Goal: Task Accomplishment & Management: Use online tool/utility

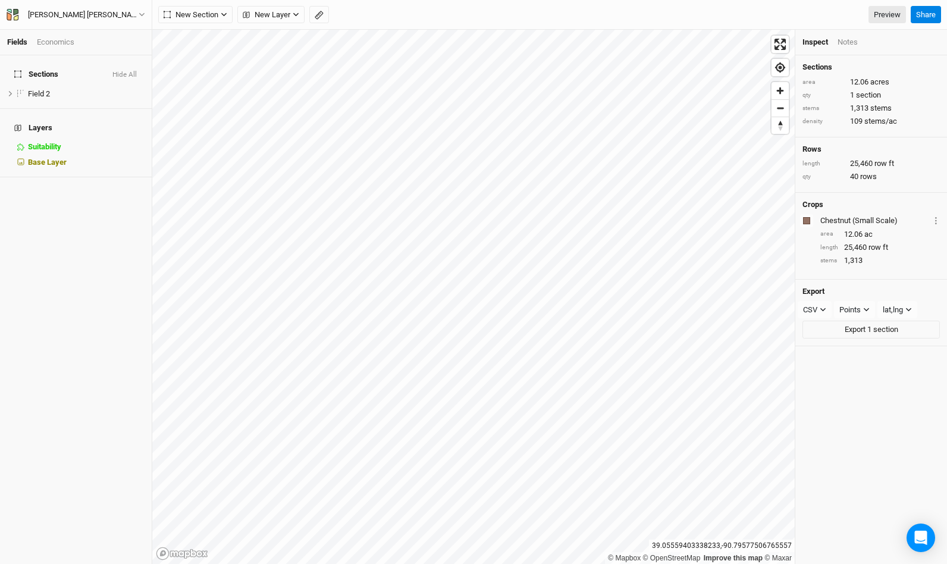
click at [146, 14] on div "[PERSON_NAME] [PERSON_NAME] Back Project Settings User settings Imperial Metric…" at bounding box center [76, 15] width 152 height 30
click at [137, 13] on button "[PERSON_NAME] [PERSON_NAME]" at bounding box center [76, 14] width 140 height 13
click at [107, 38] on button "Back" at bounding box center [99, 33] width 94 height 15
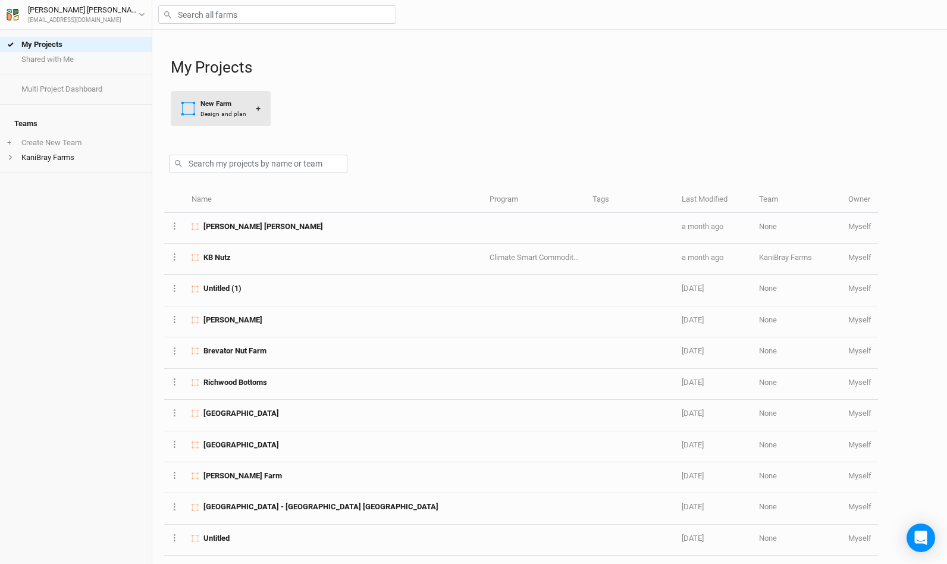
click at [228, 118] on button "New Farm Design and plan +" at bounding box center [221, 108] width 100 height 35
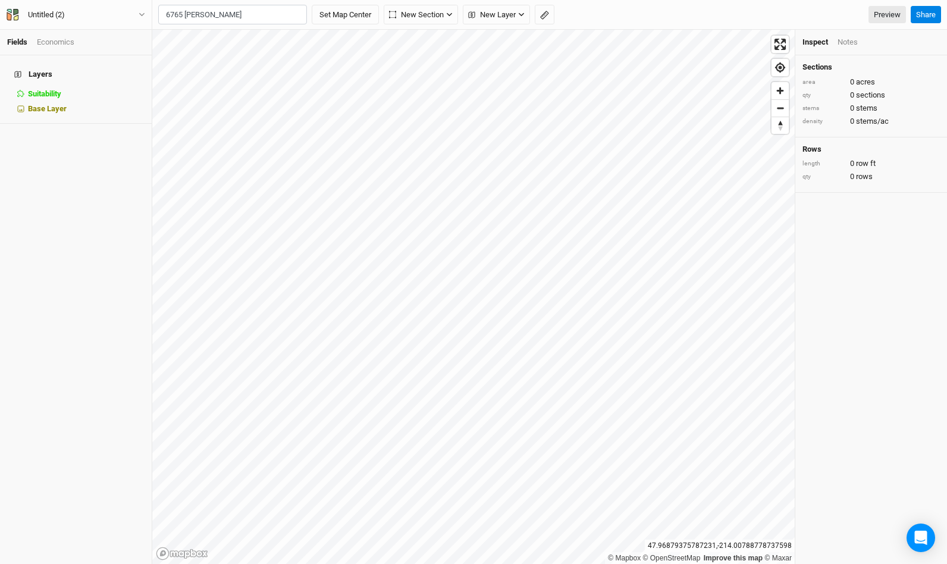
click at [238, 73] on div "[STREET_ADDRESS]" at bounding box center [257, 78] width 148 height 10
type input "[STREET_ADDRESS][US_STATE]"
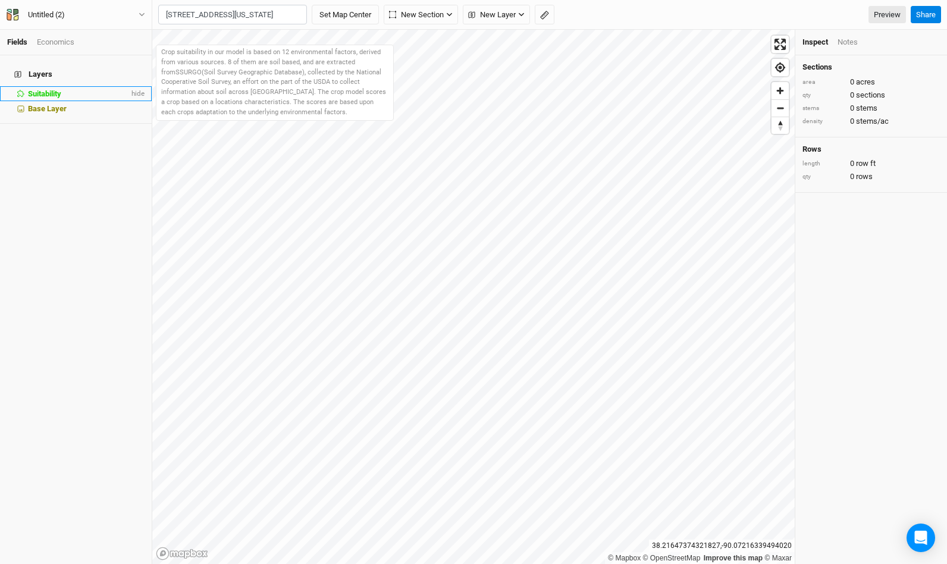
click at [72, 89] on div "Suitability" at bounding box center [78, 94] width 101 height 10
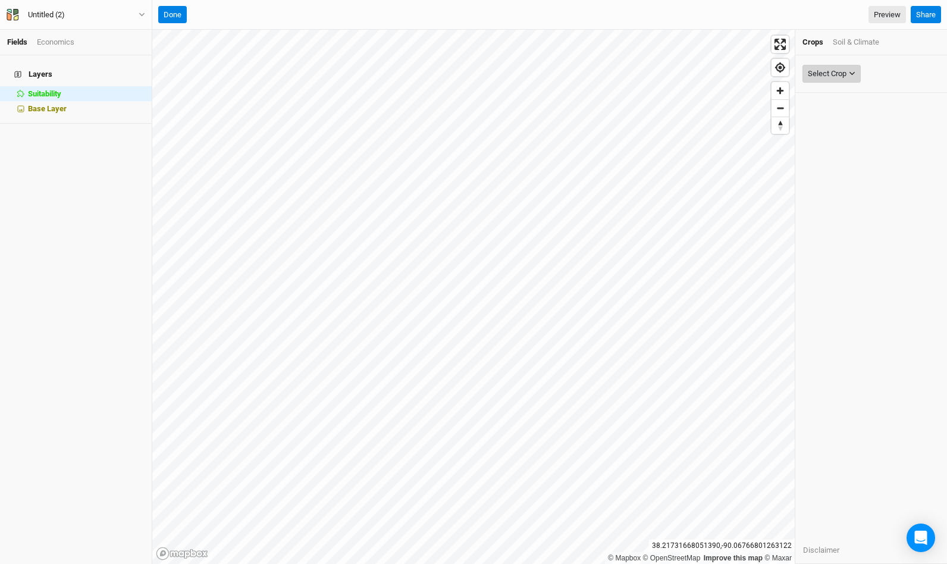
click at [843, 71] on div "Select Crop" at bounding box center [827, 74] width 39 height 12
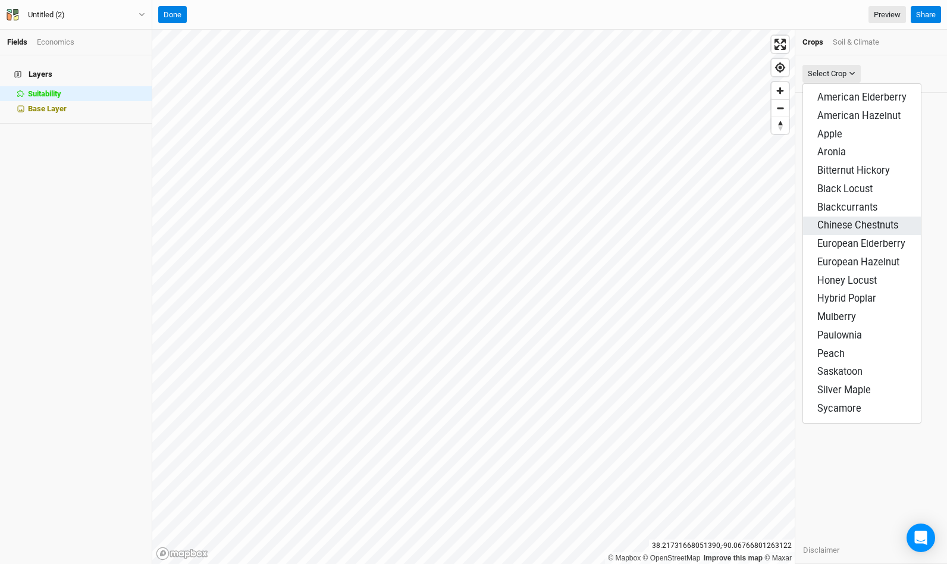
click at [856, 219] on span "Chinese Chestnuts" at bounding box center [857, 224] width 81 height 11
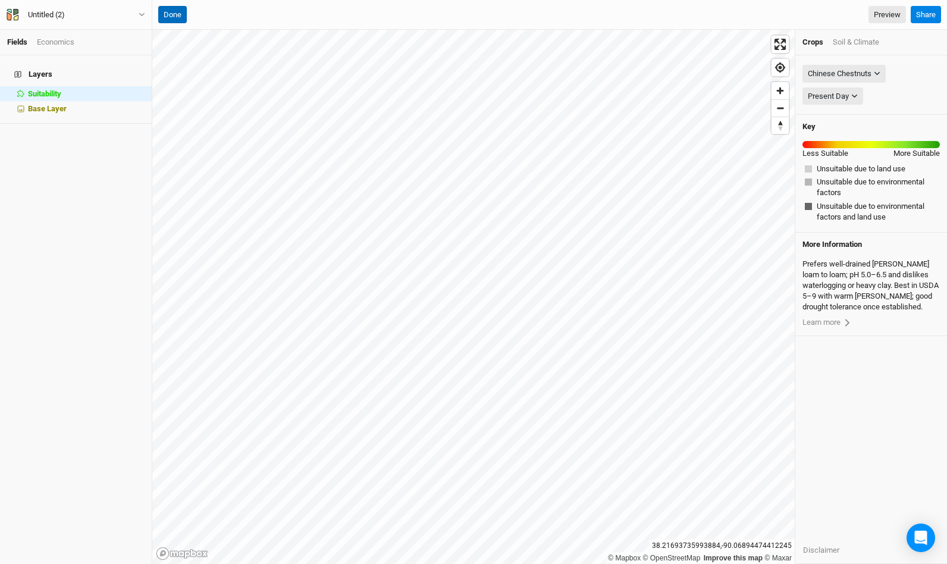
click at [170, 14] on button "Done" at bounding box center [172, 15] width 29 height 18
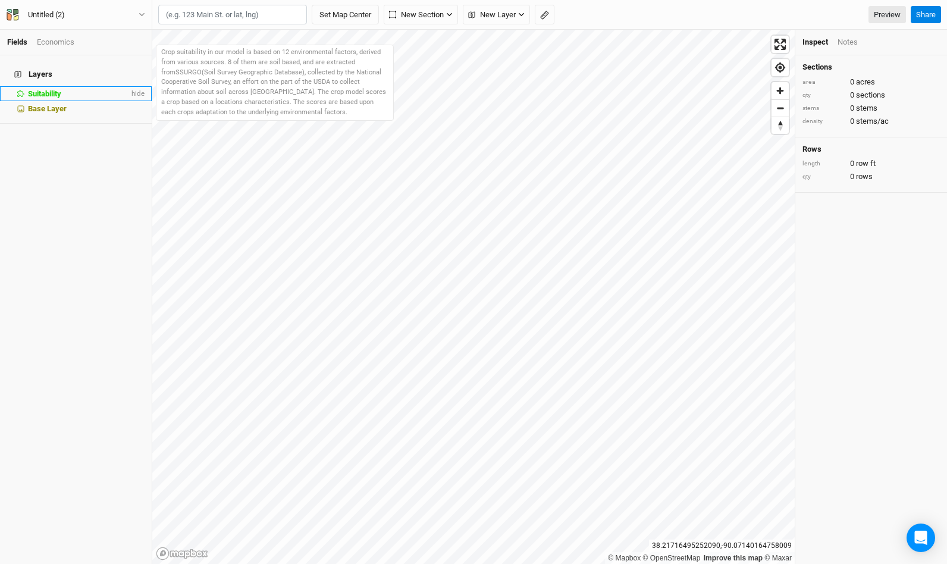
click at [38, 89] on span "Suitability" at bounding box center [44, 93] width 33 height 9
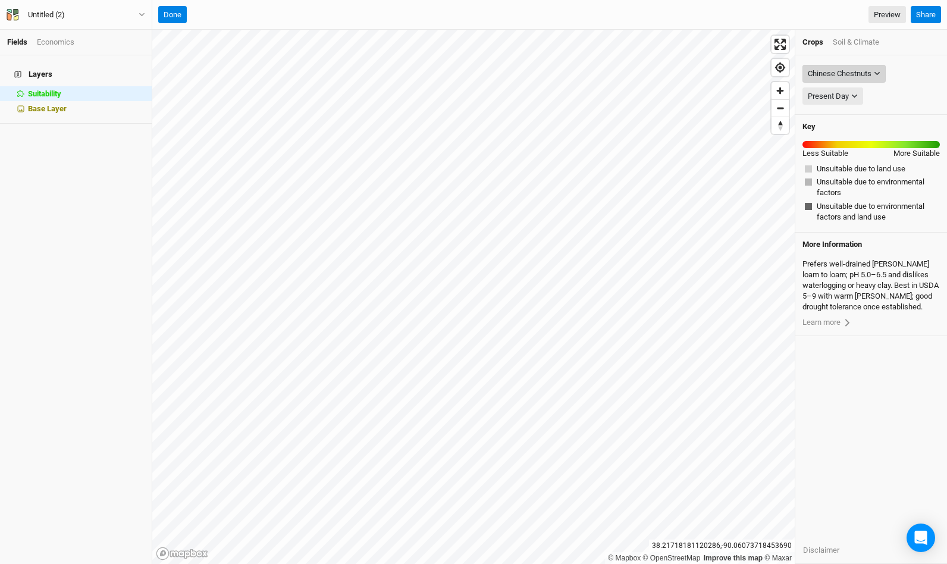
click at [877, 70] on icon "button" at bounding box center [877, 73] width 7 height 7
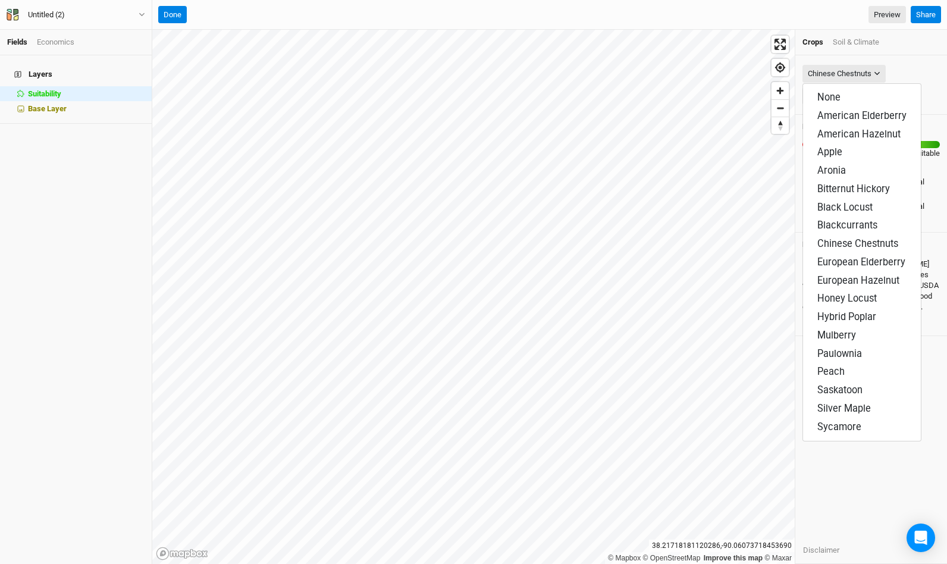
click at [931, 161] on div "Key Less Suitable More Suitable Unsuitable due to land use Unsuitable due to en…" at bounding box center [871, 174] width 152 height 118
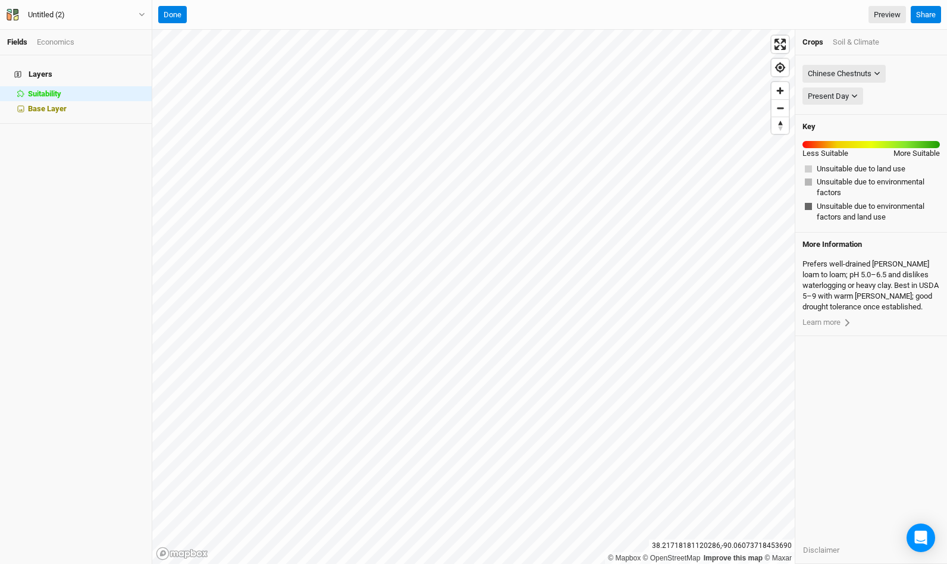
click at [871, 48] on div "Crops Soil & Climate" at bounding box center [871, 43] width 152 height 26
click at [866, 37] on div "Soil & Climate" at bounding box center [856, 42] width 46 height 11
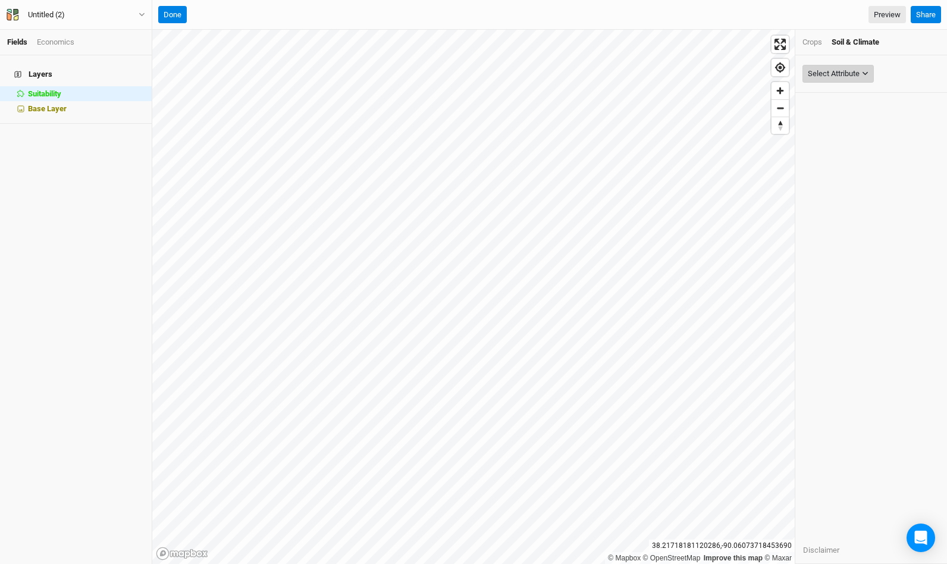
click at [844, 78] on div "Select Attribute" at bounding box center [834, 74] width 52 height 12
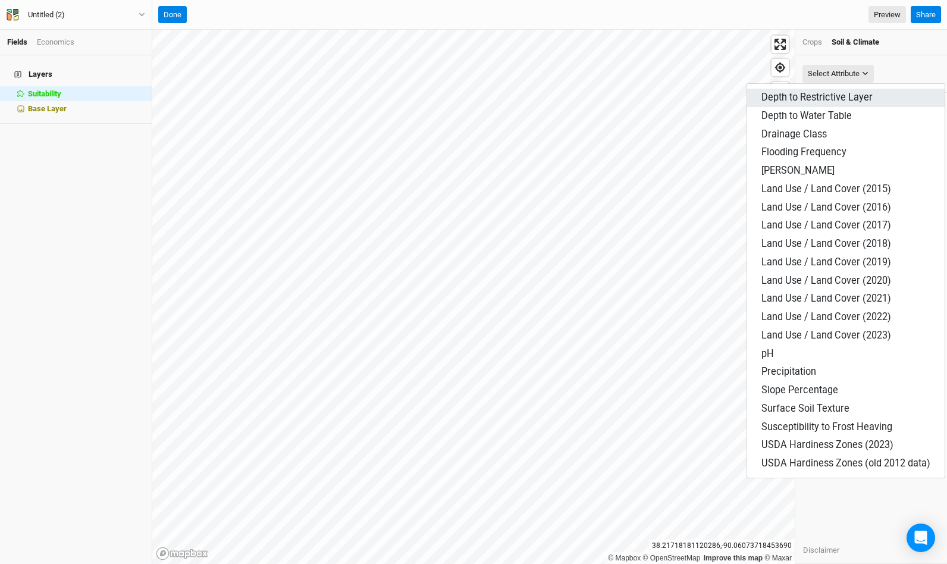
click at [853, 101] on span "Depth to Restrictive Layer" at bounding box center [816, 97] width 111 height 11
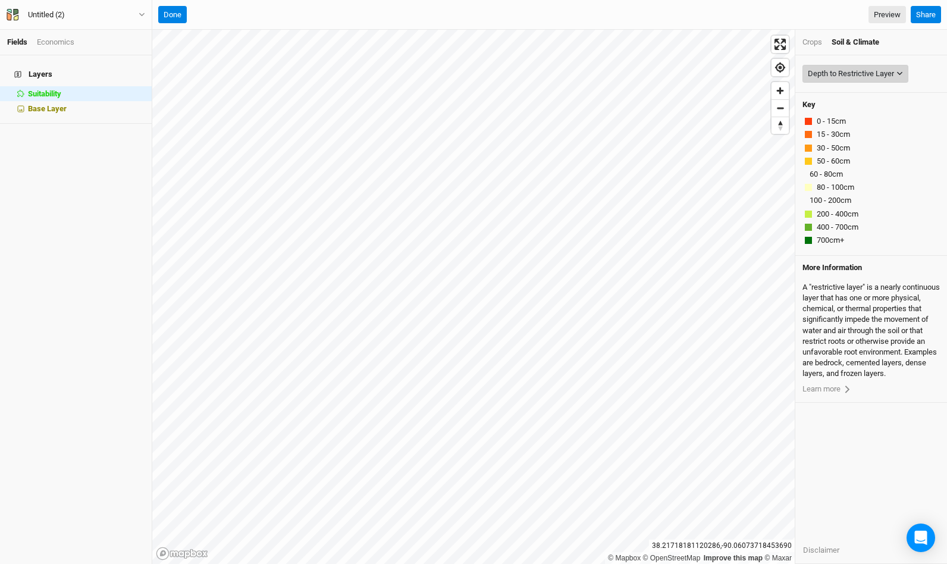
click at [866, 72] on div "Depth to Restrictive Layer" at bounding box center [851, 74] width 86 height 12
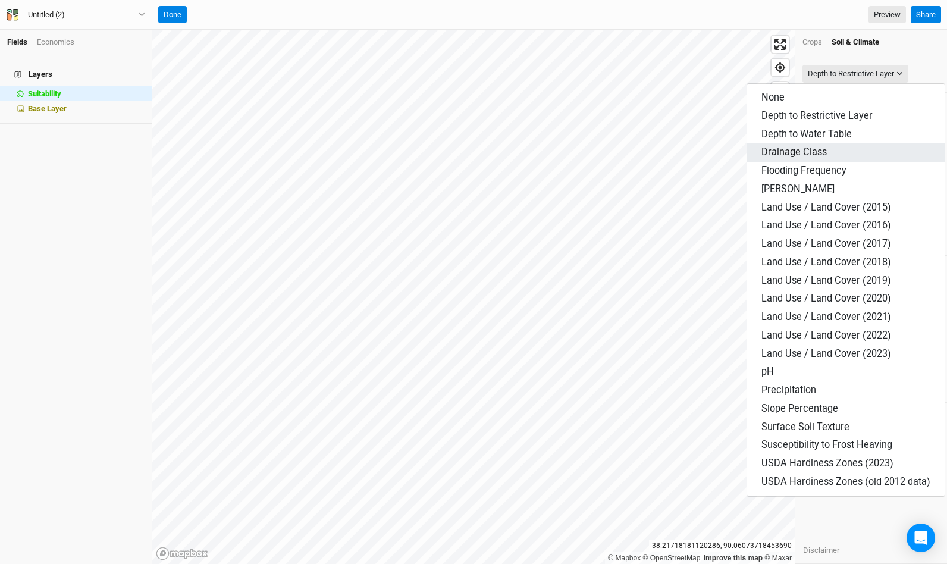
click at [824, 150] on span "Drainage Class" at bounding box center [793, 151] width 65 height 11
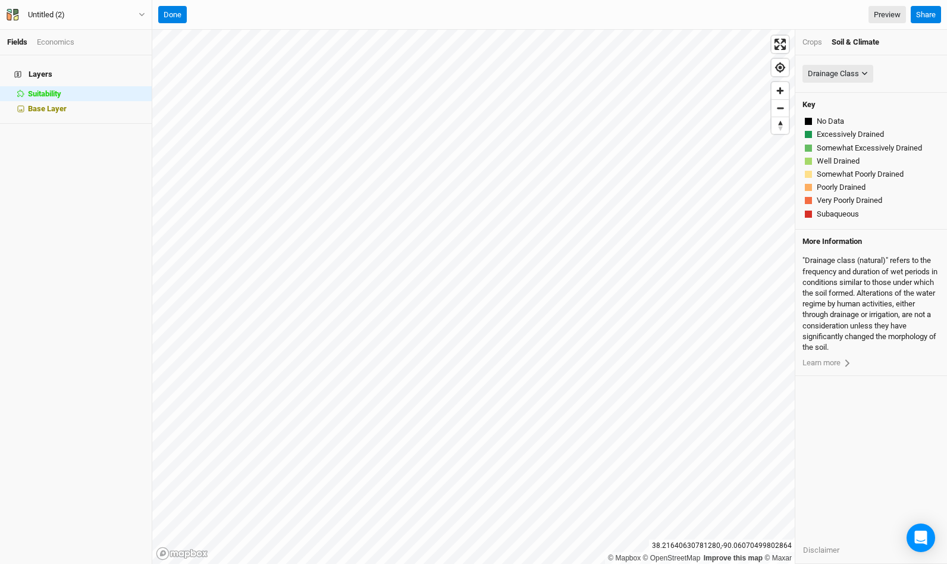
click at [852, 61] on div "Drainage Class None Depth to Restrictive Layer Depth to Water Table Drainage Cl…" at bounding box center [871, 73] width 152 height 37
click at [853, 74] on div "Drainage Class" at bounding box center [833, 74] width 51 height 12
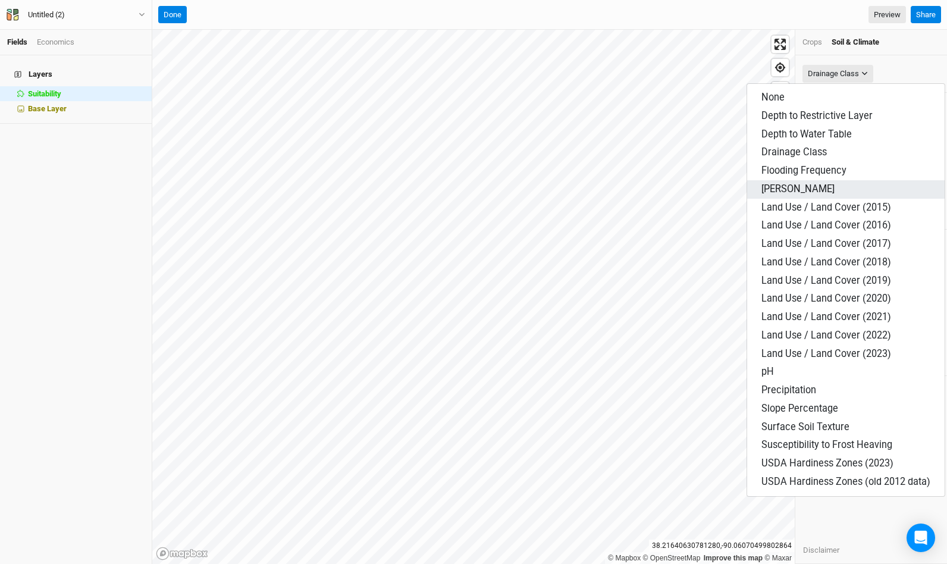
click at [808, 183] on span "[PERSON_NAME]" at bounding box center [797, 188] width 73 height 11
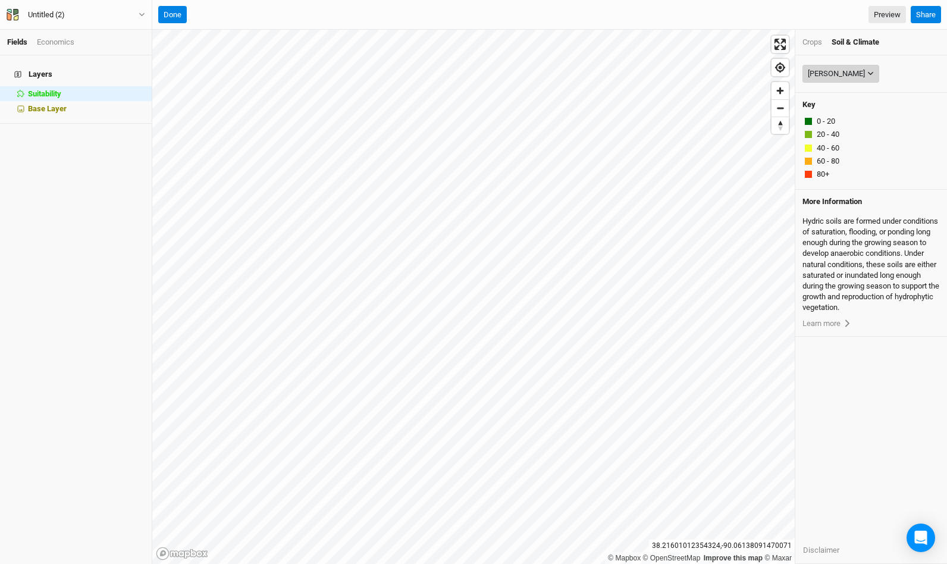
click at [867, 71] on icon "button" at bounding box center [870, 73] width 7 height 7
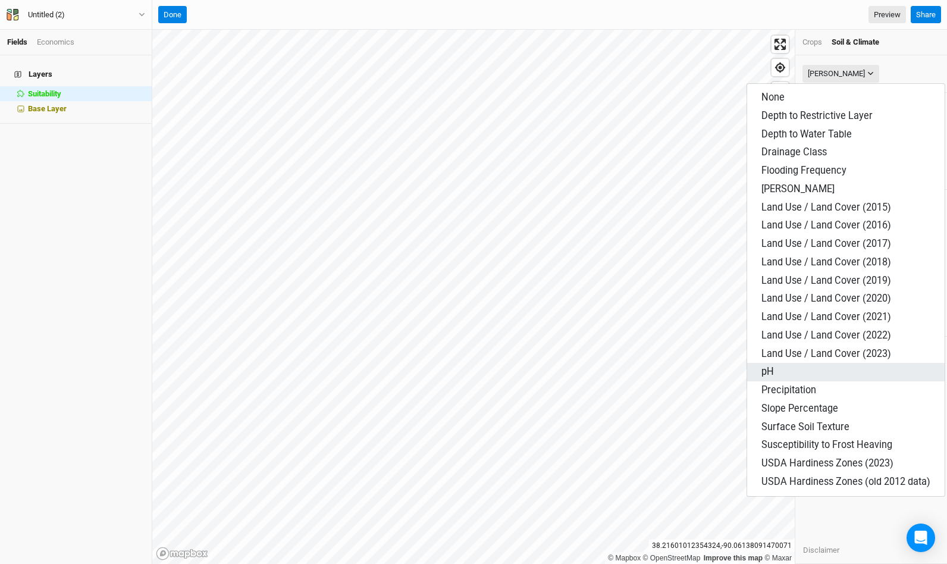
click at [772, 366] on span "pH" at bounding box center [767, 371] width 12 height 11
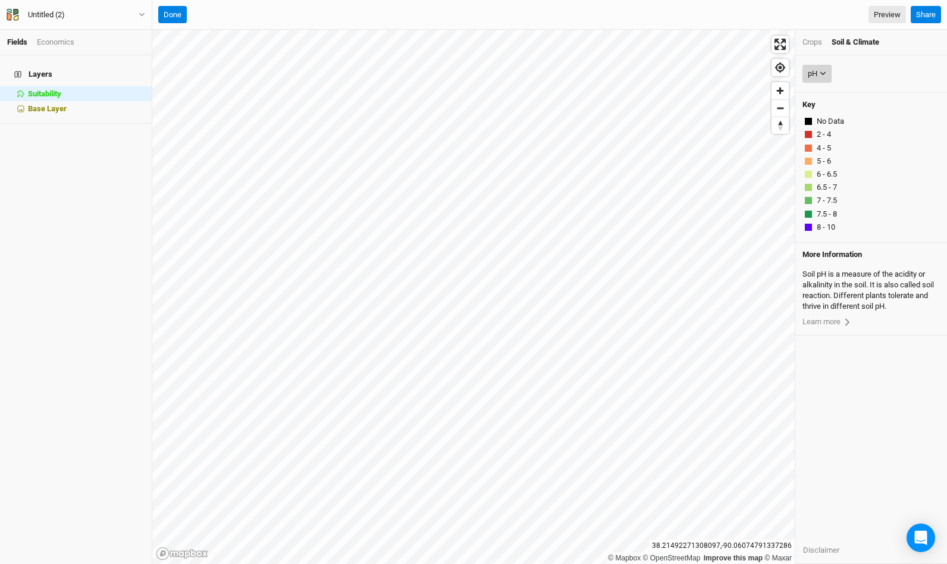
click at [823, 77] on button "pH" at bounding box center [816, 74] width 29 height 18
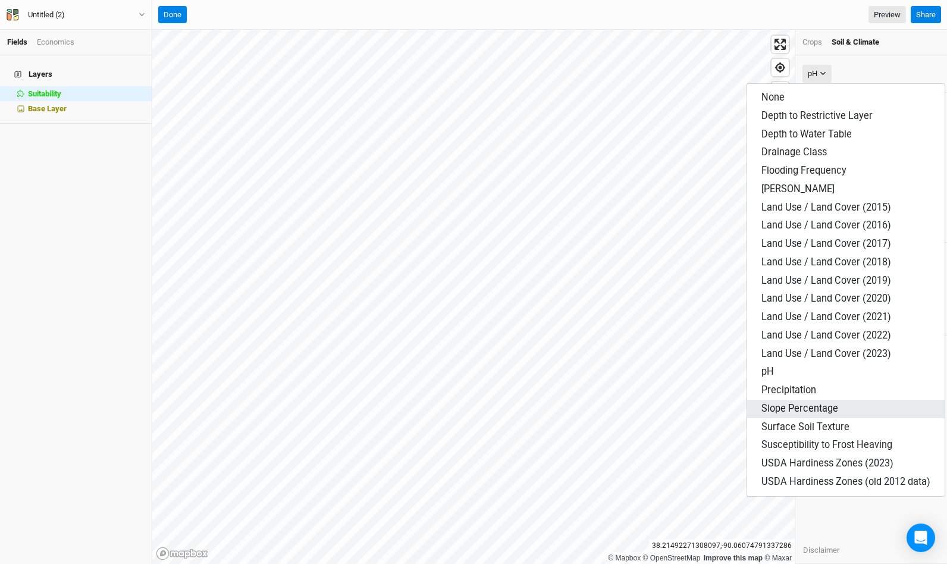
click at [809, 403] on span "Slope Percentage" at bounding box center [799, 408] width 77 height 11
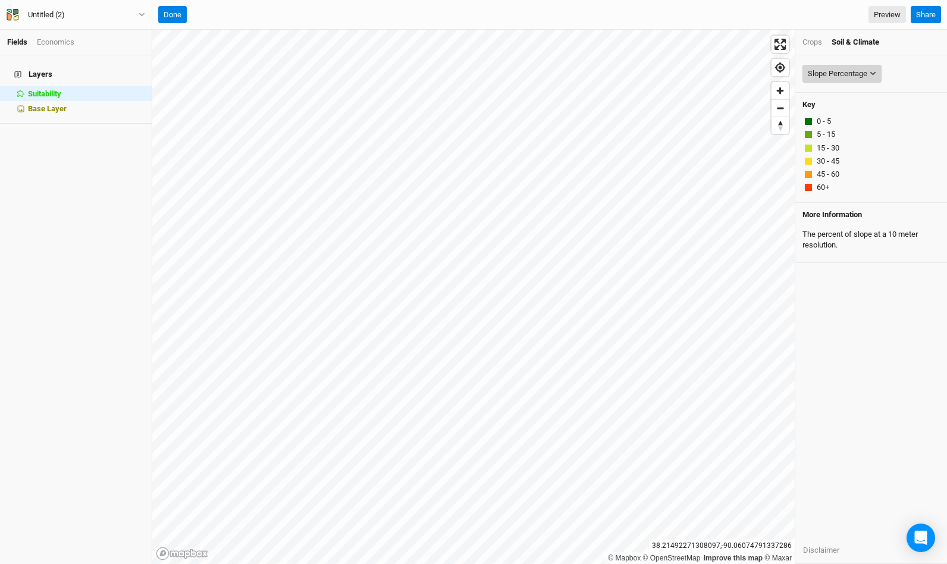
click at [862, 70] on div "Slope Percentage" at bounding box center [837, 74] width 59 height 12
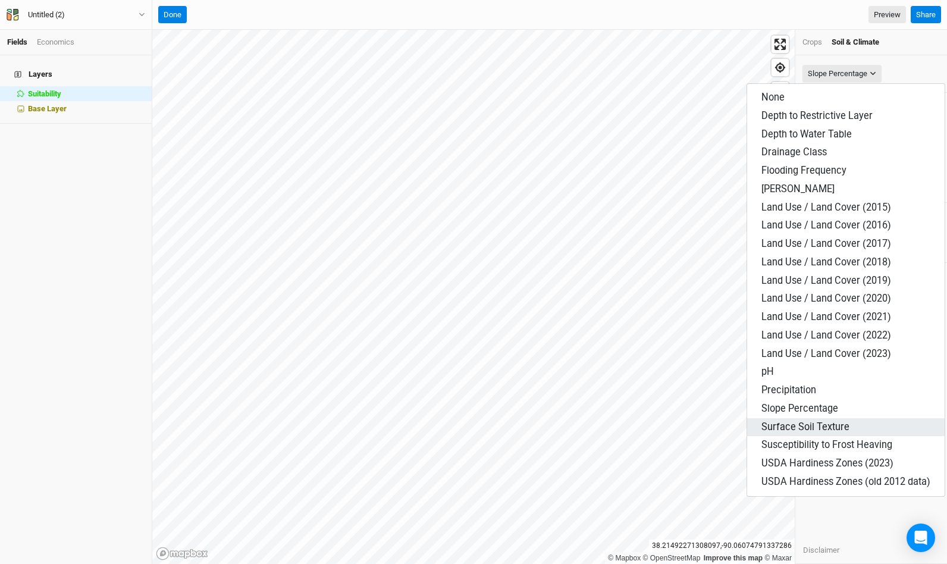
click at [809, 422] on span "Surface Soil Texture" at bounding box center [805, 426] width 88 height 11
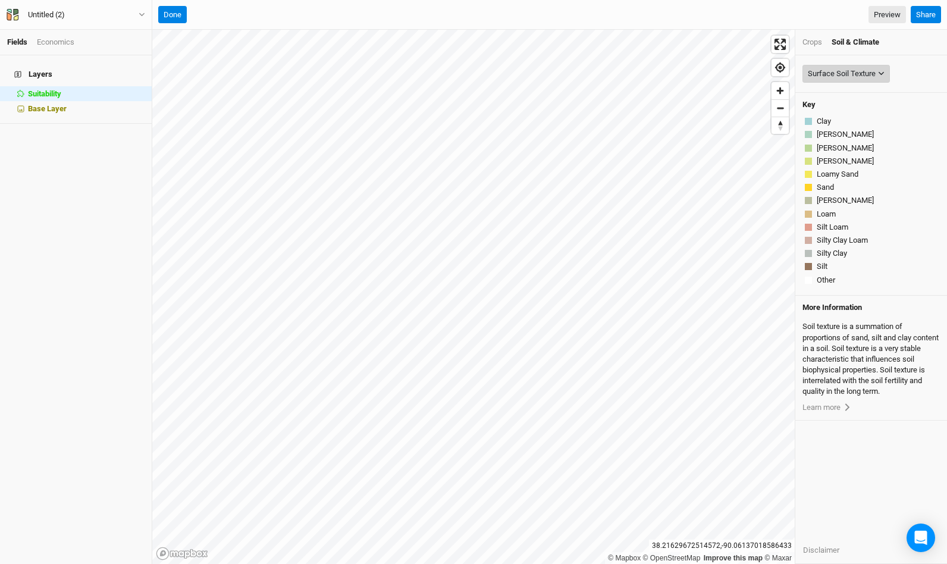
click at [874, 74] on div "Surface Soil Texture" at bounding box center [842, 74] width 68 height 12
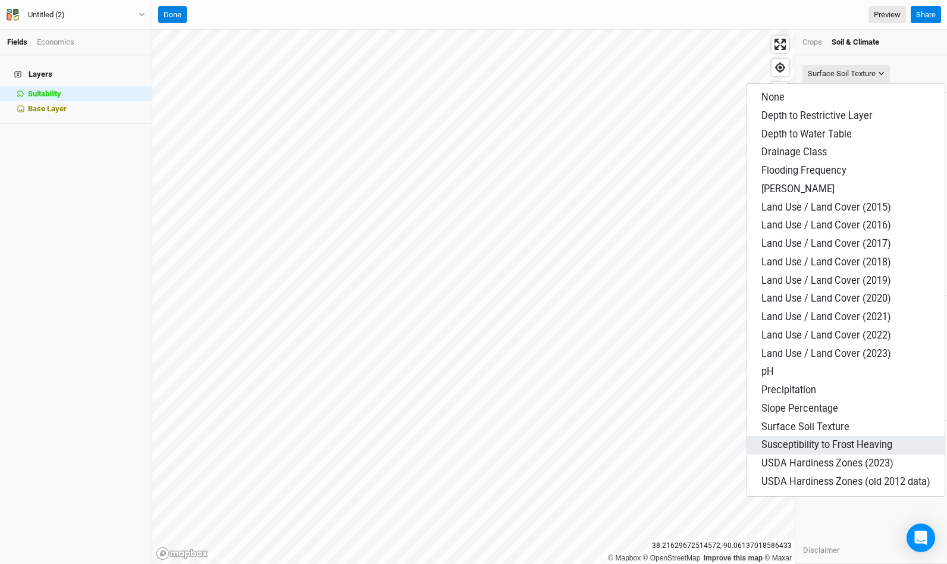
click at [832, 439] on span "Susceptibility to Frost Heaving" at bounding box center [826, 444] width 131 height 11
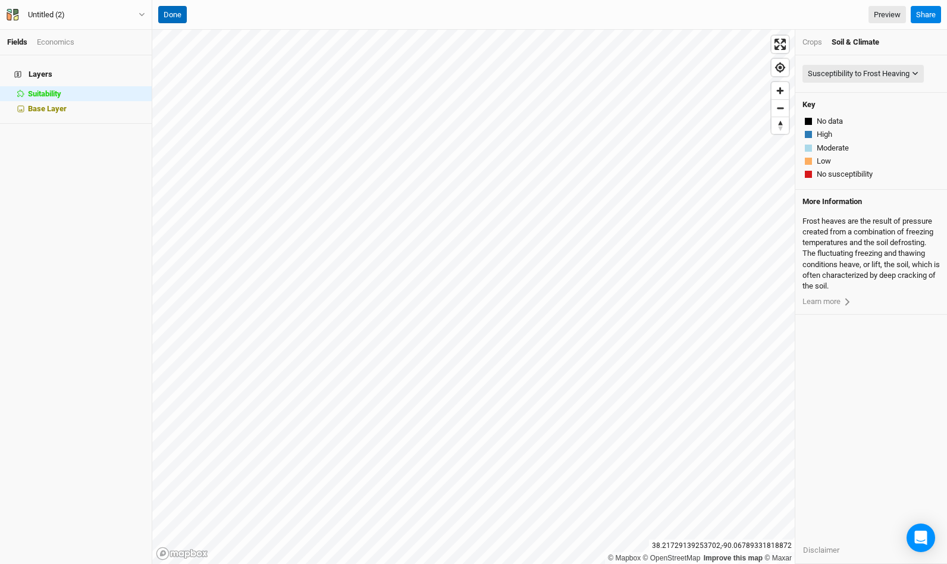
click at [164, 12] on button "Done" at bounding box center [172, 15] width 29 height 18
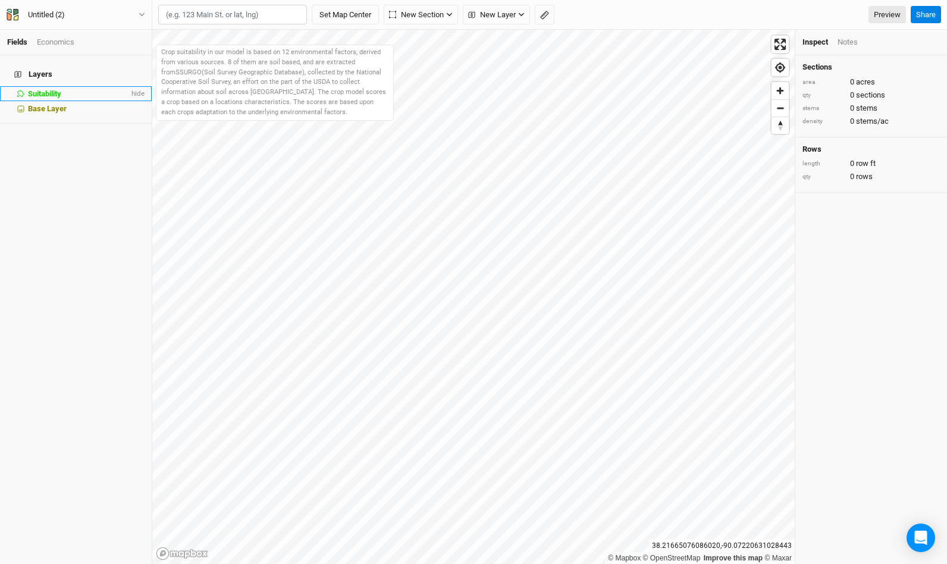
click at [37, 86] on li "Suitability hide" at bounding box center [76, 93] width 152 height 15
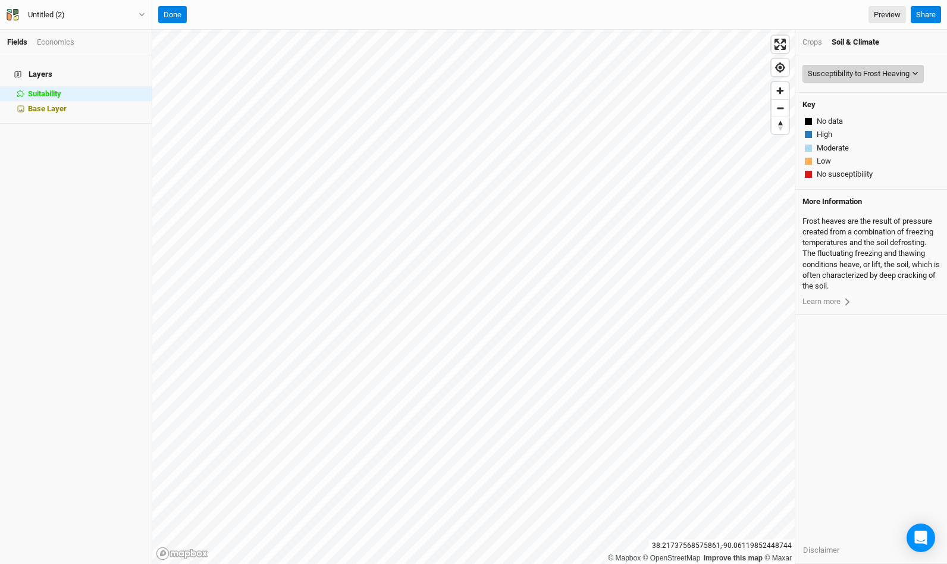
click at [904, 74] on div "Susceptibility to Frost Heaving" at bounding box center [859, 74] width 102 height 12
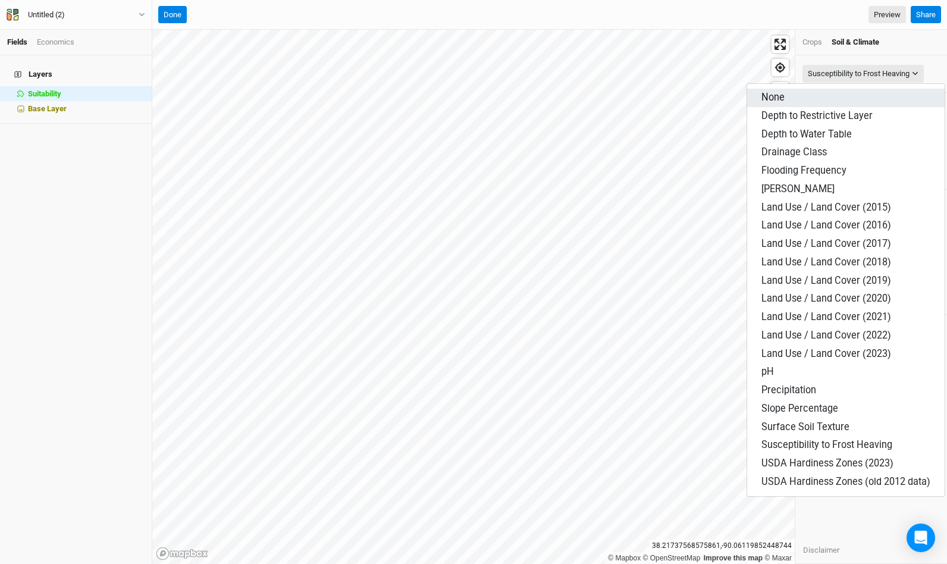
click at [858, 96] on button "None" at bounding box center [845, 98] width 197 height 18
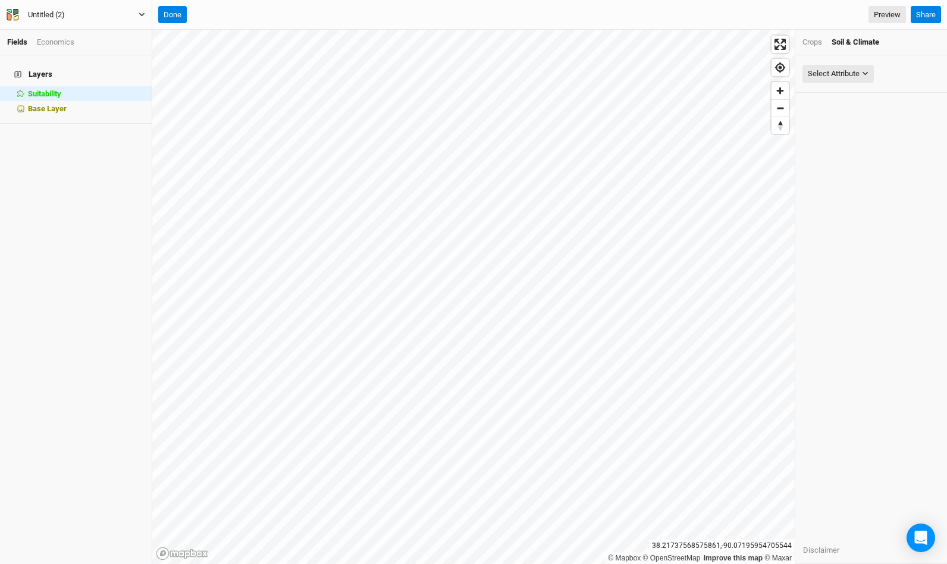
click at [59, 12] on div "Untitled (2)" at bounding box center [46, 15] width 37 height 12
click at [107, 48] on button "Project Settings" at bounding box center [99, 48] width 94 height 15
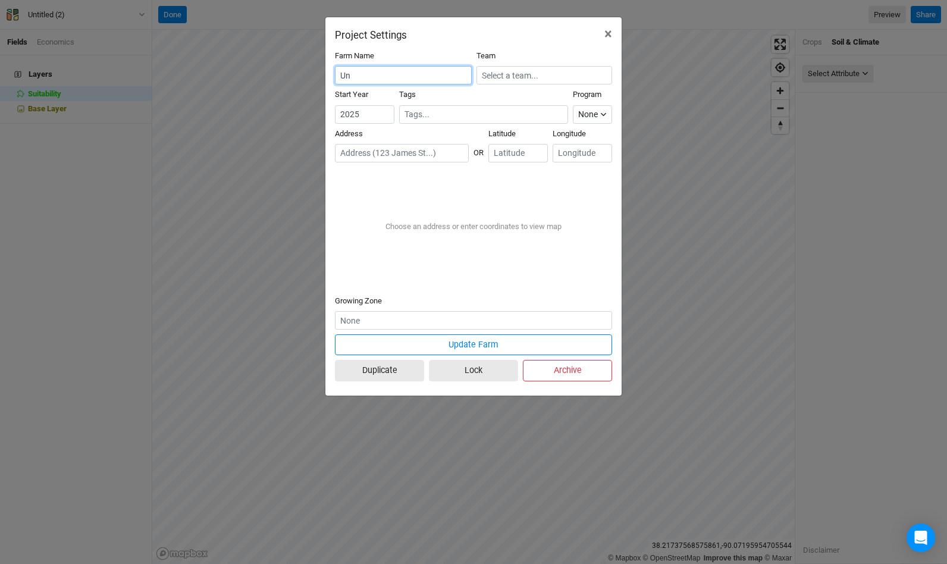
type input "U"
type input "R"
type input "Mm Road Redbud"
click at [403, 210] on div "[STREET_ADDRESS]" at bounding box center [433, 215] width 148 height 10
type input "[STREET_ADDRESS][US_STATE]"
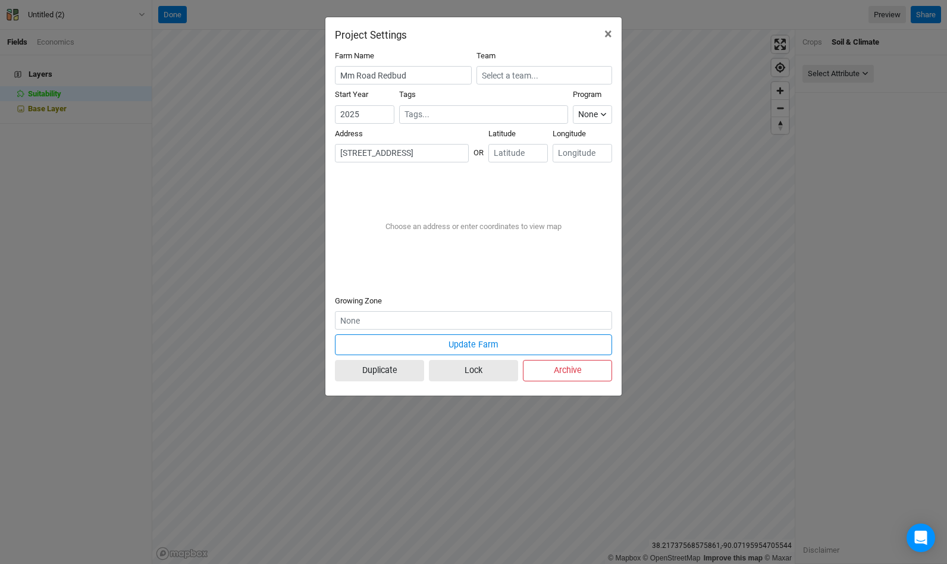
type input "38.212381"
type input "-90.055466"
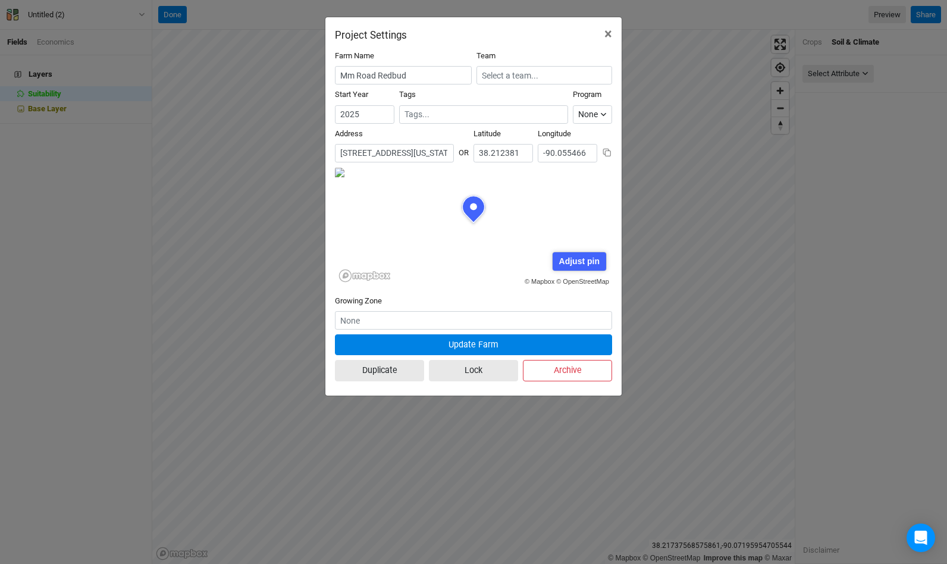
scroll to position [59, 139]
drag, startPoint x: 416, startPoint y: 222, endPoint x: 494, endPoint y: 269, distance: 91.8
click at [494, 269] on div "© Mapbox © OpenStreetMap Adjust pin Save Cancel" at bounding box center [473, 226] width 277 height 119
click at [578, 260] on div "Adjust pin" at bounding box center [578, 261] width 53 height 18
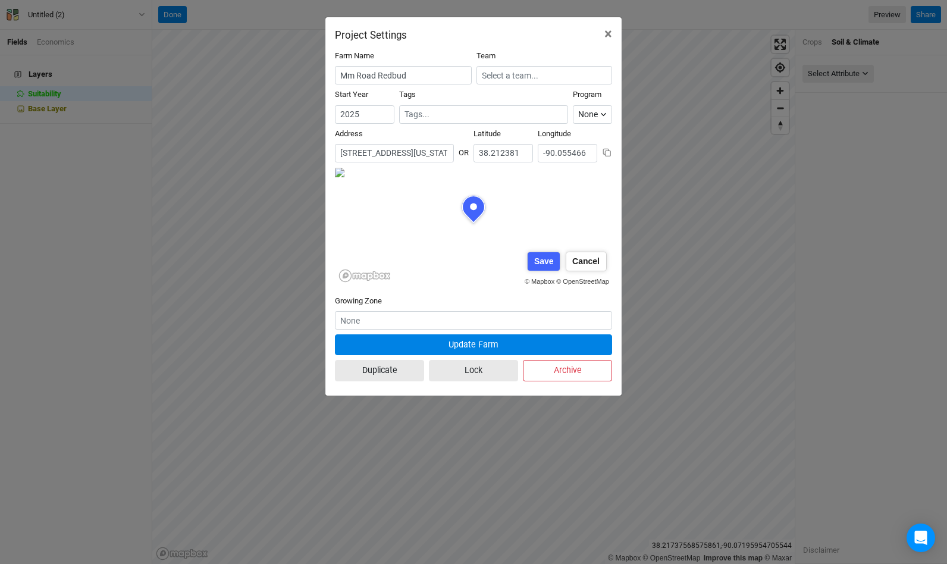
click at [464, 266] on div "© Mapbox © OpenStreetMap Adjust pin Save Cancel" at bounding box center [473, 226] width 277 height 119
click at [613, 292] on div "Farm Name Mm Road Redbud Team Start Year [DATE] Tags Program None Climate Smart…" at bounding box center [473, 218] width 296 height 354
click at [566, 205] on div "© Mapbox © OpenStreetMap Adjust pin Save Cancel" at bounding box center [473, 226] width 277 height 119
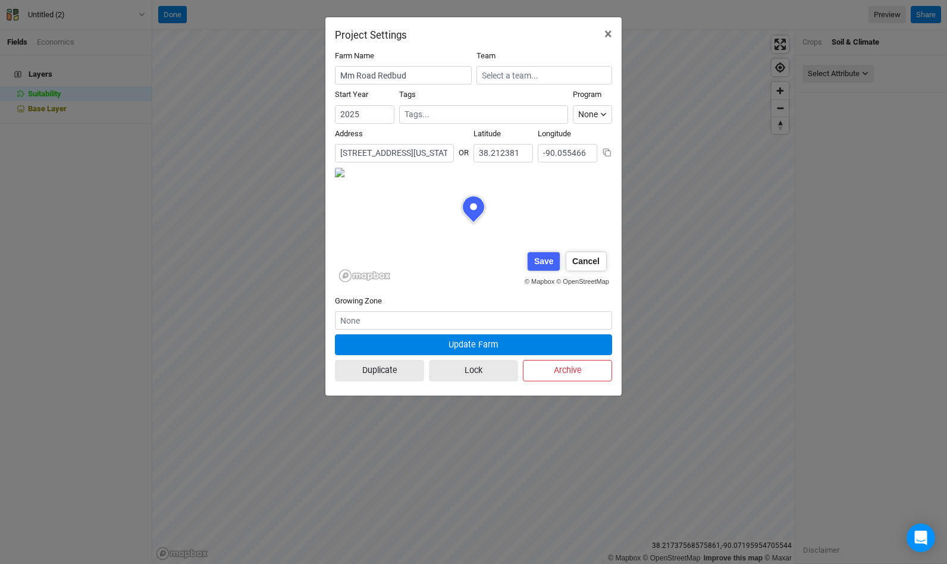
scroll to position [8, 0]
click at [504, 241] on div "© Mapbox © OpenStreetMap Adjust pin Save Cancel" at bounding box center [473, 226] width 277 height 119
click at [357, 153] on input "[STREET_ADDRESS][US_STATE]" at bounding box center [394, 153] width 119 height 18
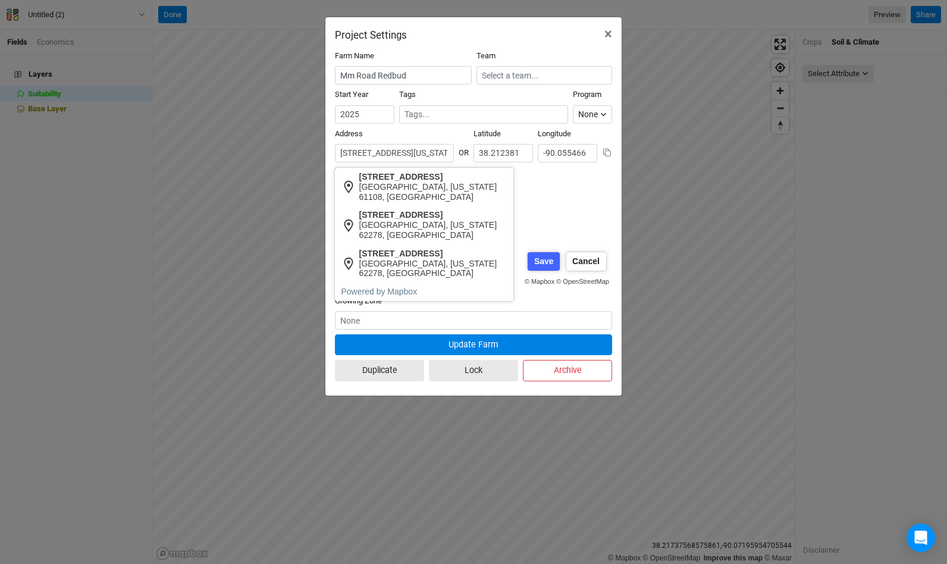
scroll to position [59, 139]
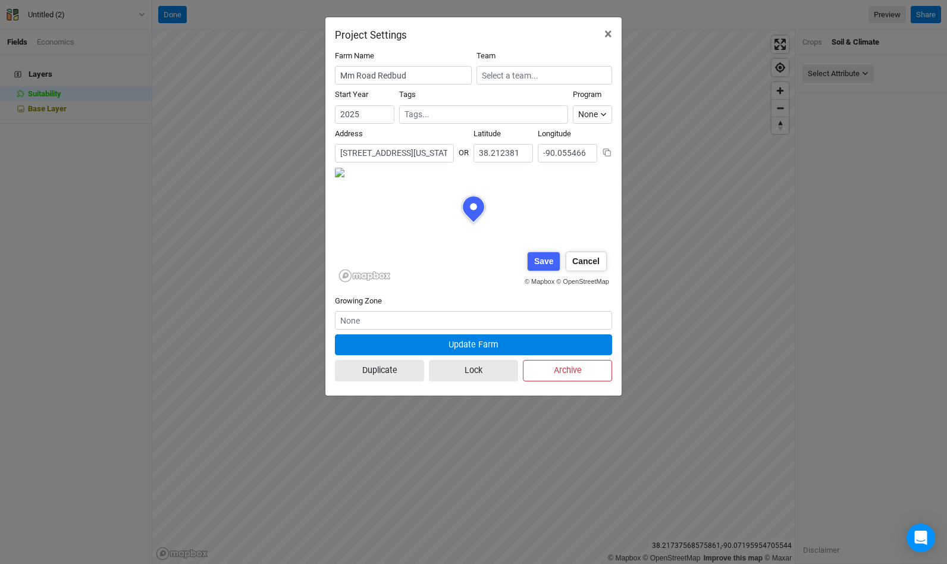
click at [372, 186] on div "[GEOGRAPHIC_DATA], [US_STATE] 62278, [GEOGRAPHIC_DATA]" at bounding box center [433, 192] width 148 height 20
type input "[STREET_ADDRESS][US_STATE]"
type input "38.211822"
type input "-90.065386"
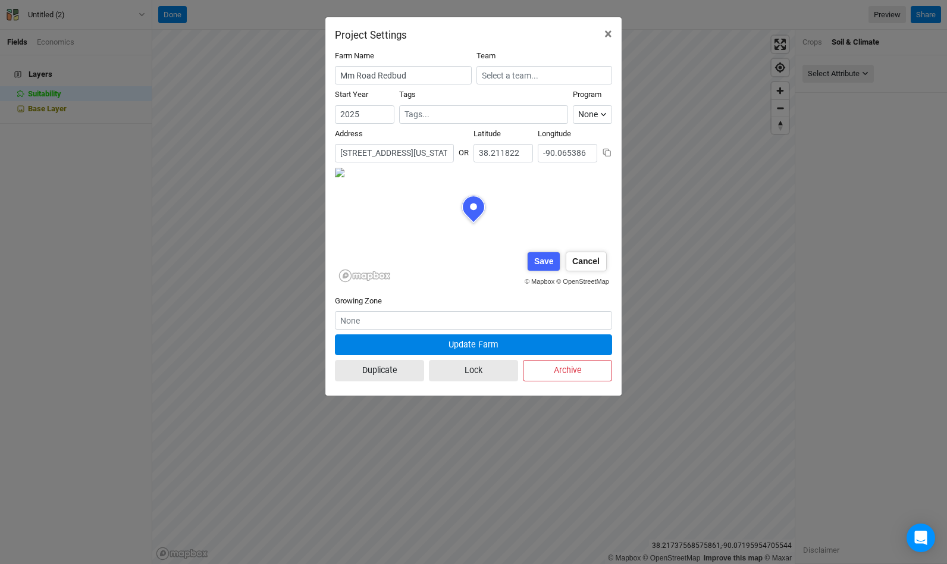
click at [353, 264] on div "© Mapbox © OpenStreetMap Adjust pin Save Cancel" at bounding box center [473, 226] width 277 height 119
click at [429, 221] on div "© Mapbox © OpenStreetMap Adjust pin Save Cancel" at bounding box center [473, 226] width 277 height 119
click at [360, 153] on input "[STREET_ADDRESS][US_STATE]" at bounding box center [394, 153] width 119 height 18
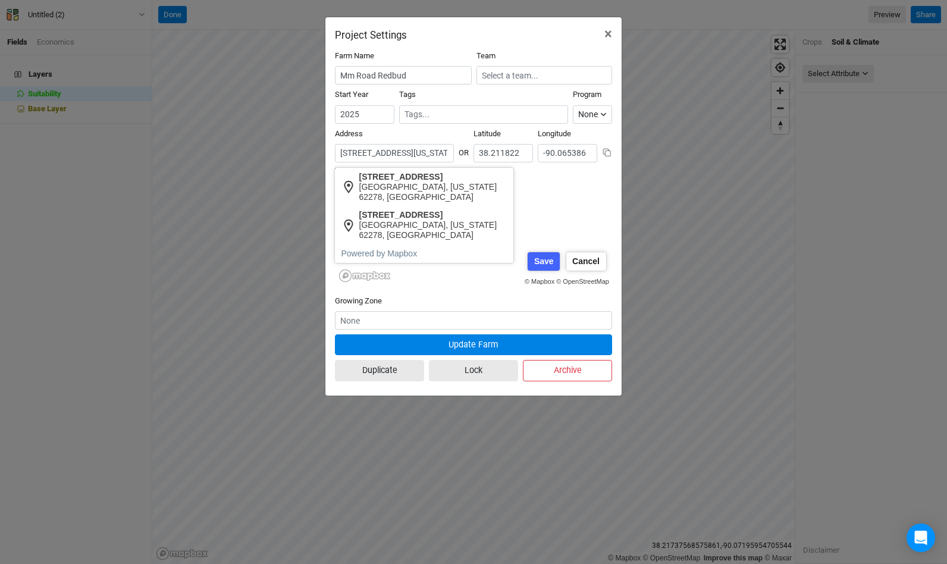
scroll to position [59, 139]
click at [398, 182] on div "[GEOGRAPHIC_DATA], [US_STATE] 62278, [GEOGRAPHIC_DATA]" at bounding box center [433, 192] width 148 height 20
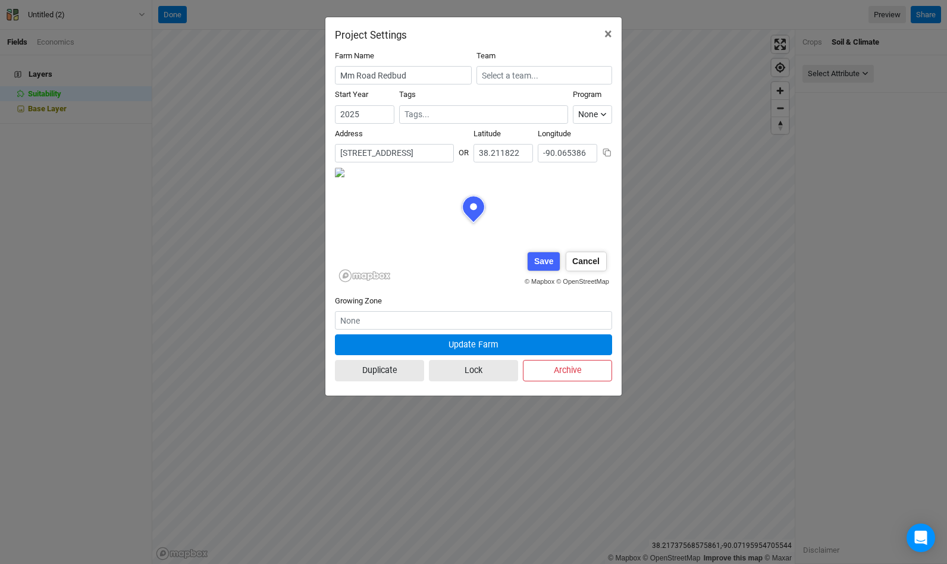
type input "[STREET_ADDRESS][US_STATE]"
click at [536, 302] on form "Farm Name Mm Road Redbud Team Start Year [DATE] Tags Program None Climate Smart…" at bounding box center [473, 218] width 277 height 335
click at [549, 264] on div "Save" at bounding box center [543, 261] width 32 height 18
type input "38.212667"
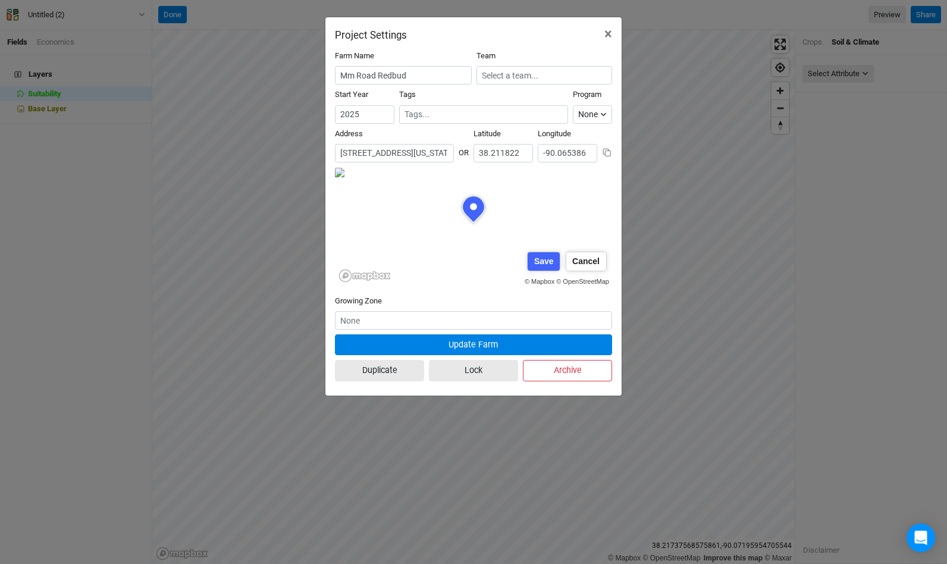
type input "-90.06639"
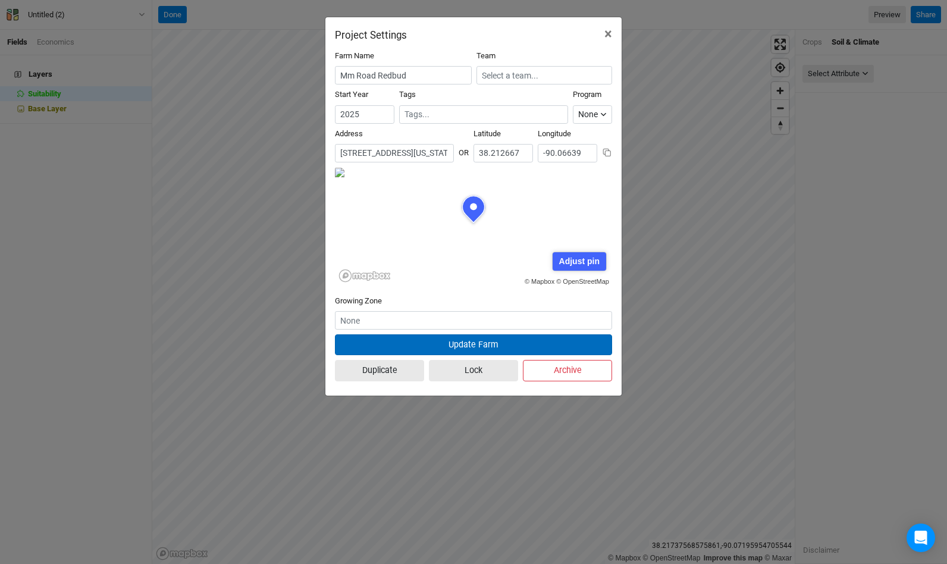
click at [497, 341] on button "Update Farm" at bounding box center [473, 344] width 277 height 21
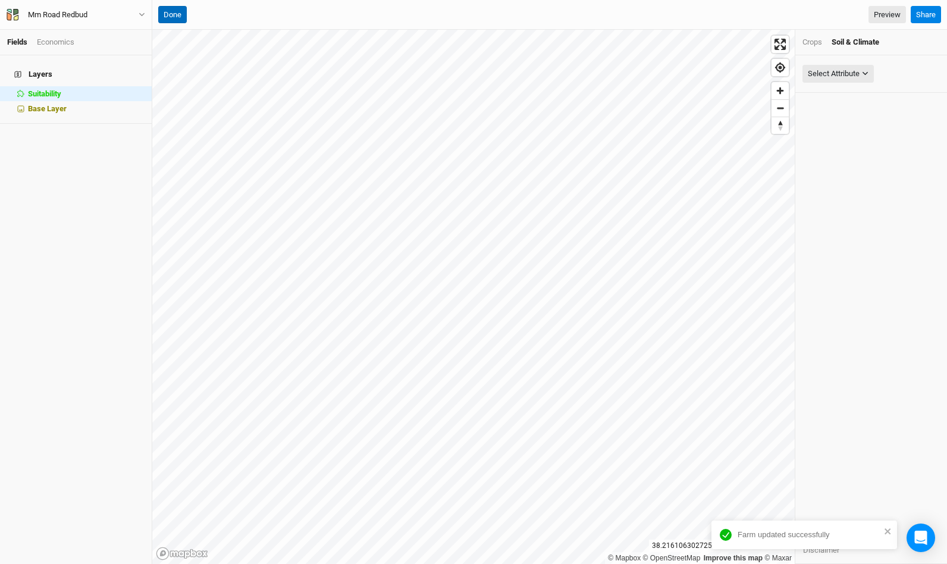
click at [171, 16] on button "Done" at bounding box center [172, 15] width 29 height 18
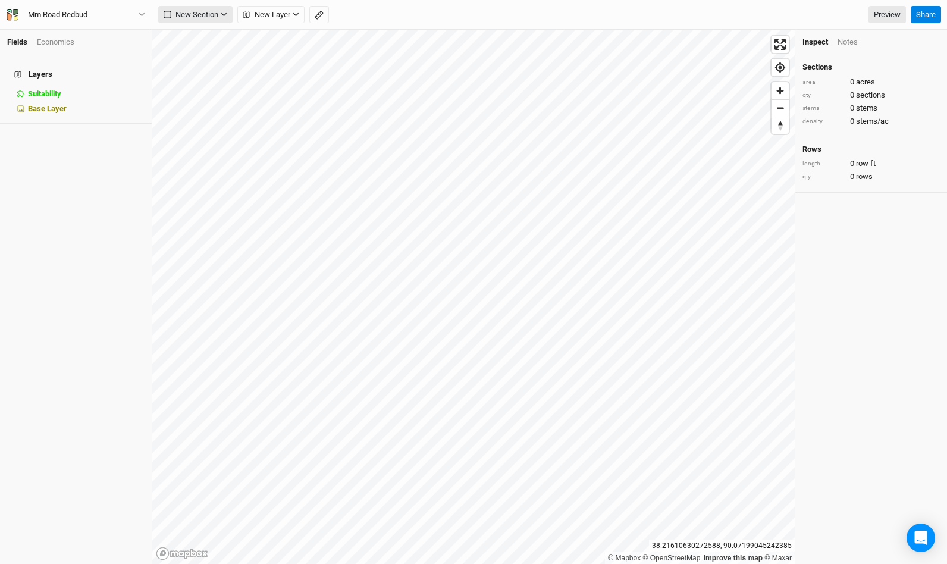
click at [181, 16] on span "New Section" at bounding box center [191, 15] width 55 height 12
click at [182, 43] on span "Grid" at bounding box center [184, 39] width 33 height 14
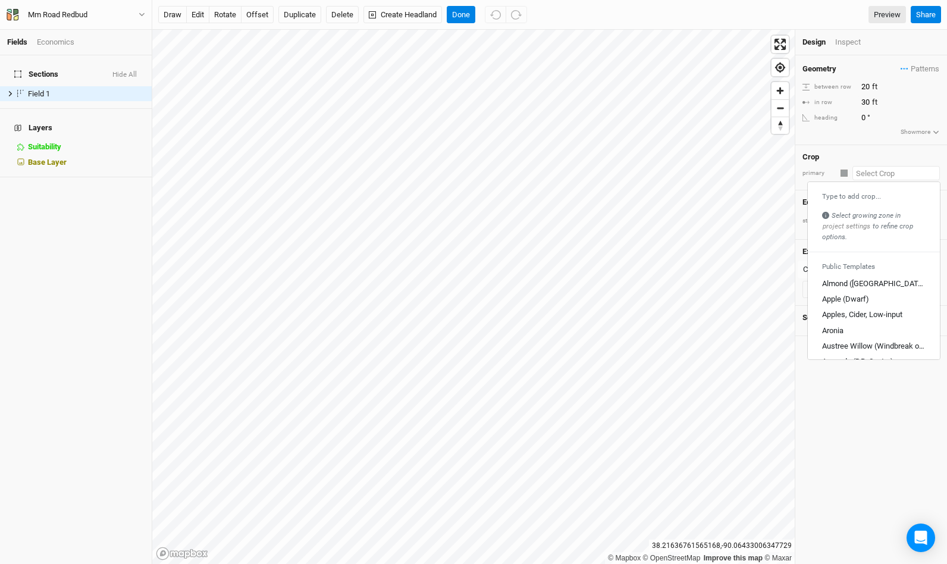
click at [863, 175] on input "text" at bounding box center [895, 173] width 87 height 14
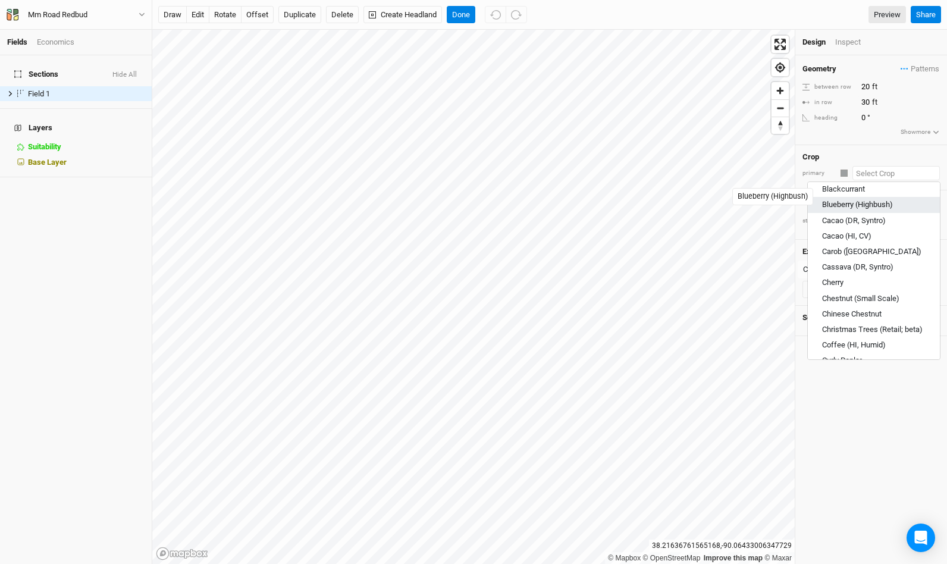
scroll to position [366, 0]
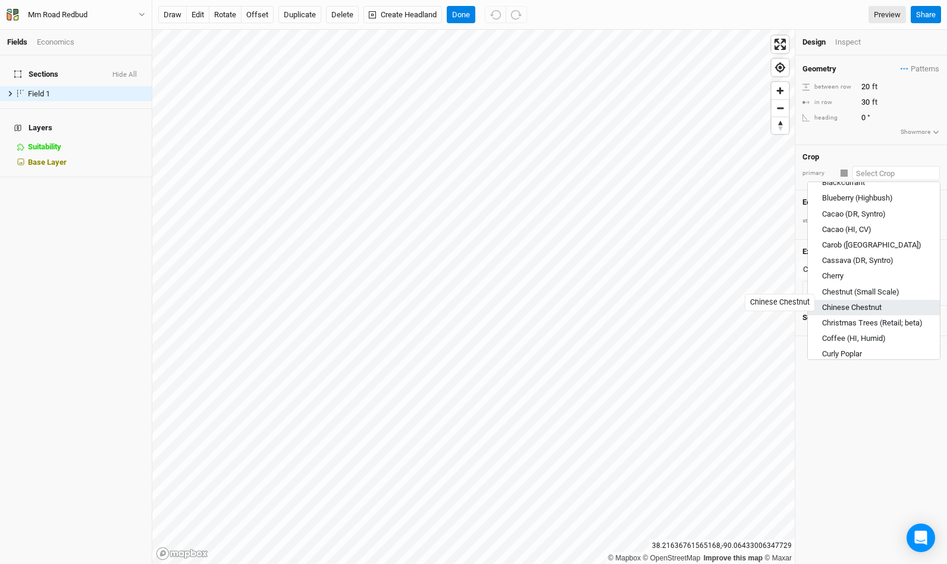
click at [868, 302] on div "Chinese Chestnut" at bounding box center [851, 307] width 59 height 11
type input "Chinese Chestnut"
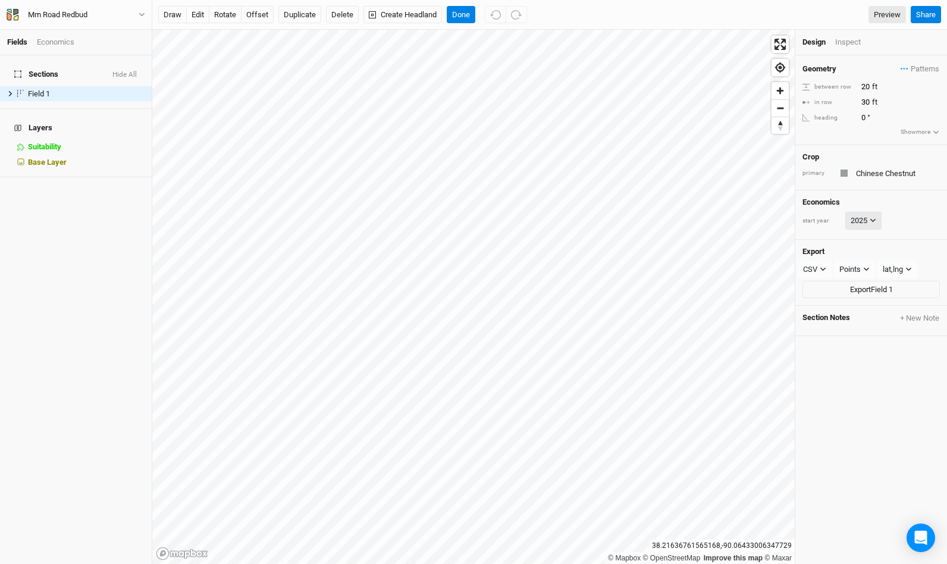
click at [876, 217] on icon at bounding box center [872, 220] width 7 height 7
type input "20"
click at [824, 280] on button "2026" at bounding box center [842, 269] width 37 height 22
click at [216, 17] on button "rotate" at bounding box center [225, 15] width 33 height 18
type input "127.7"
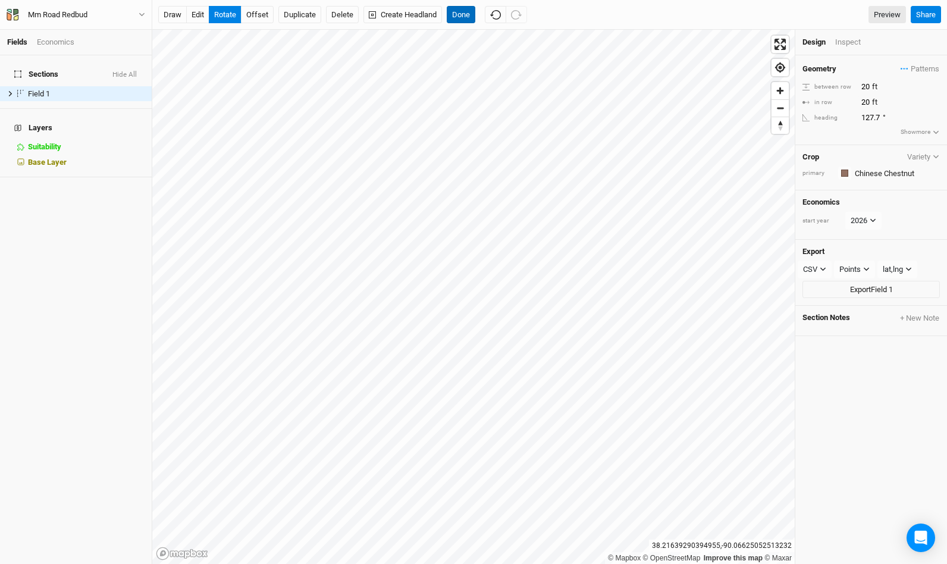
click at [460, 9] on button "Done" at bounding box center [461, 15] width 29 height 18
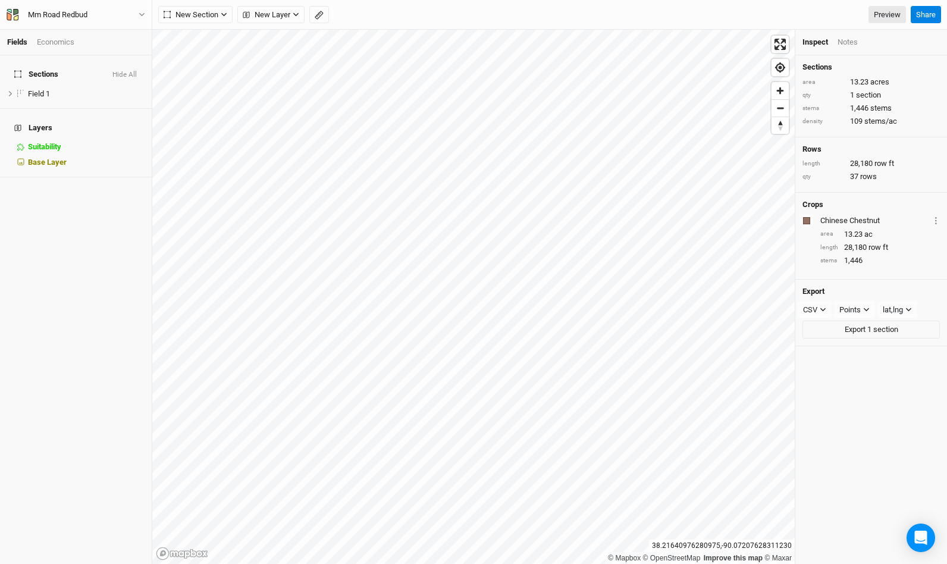
click at [56, 45] on div "Economics" at bounding box center [55, 42] width 37 height 11
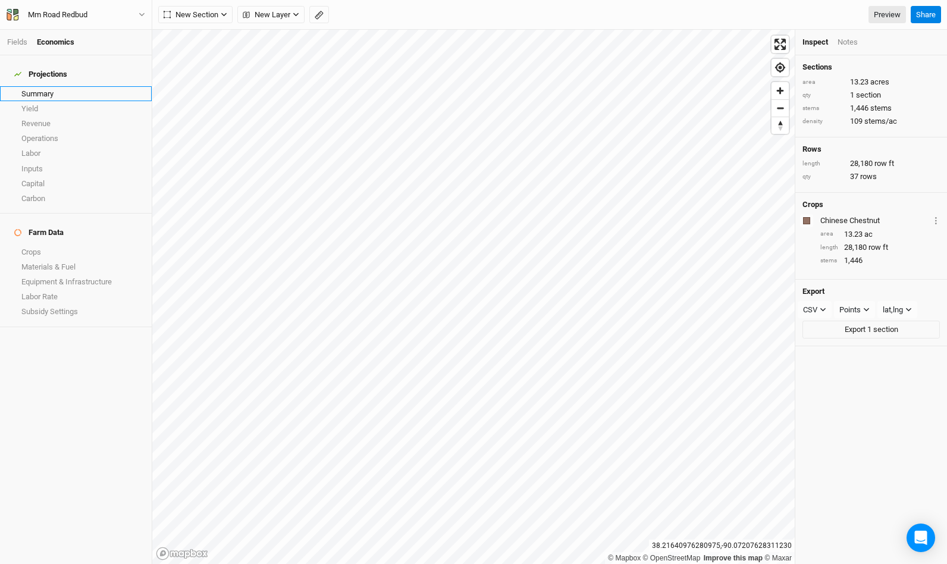
click at [46, 90] on link "Summary" at bounding box center [76, 93] width 152 height 15
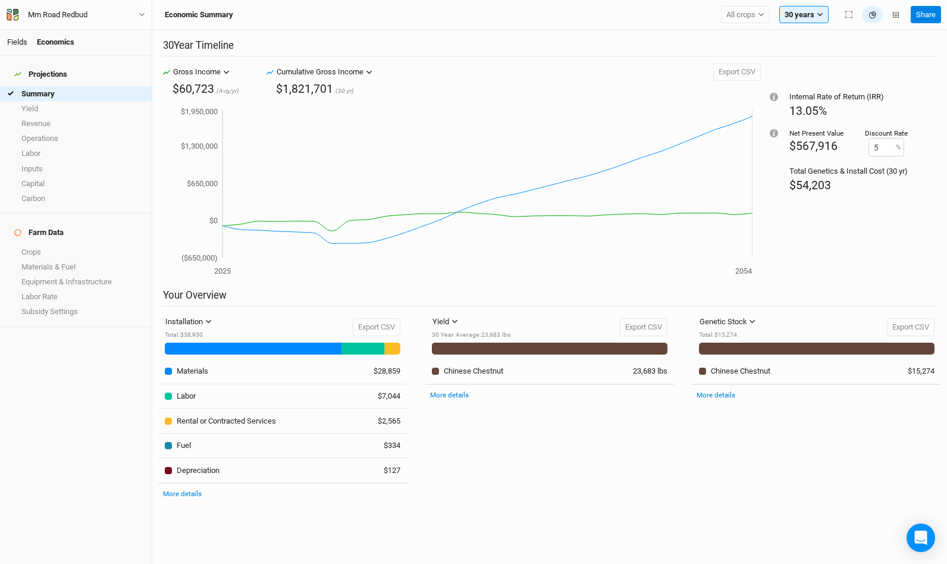
click at [26, 38] on link "Fields" at bounding box center [17, 41] width 20 height 9
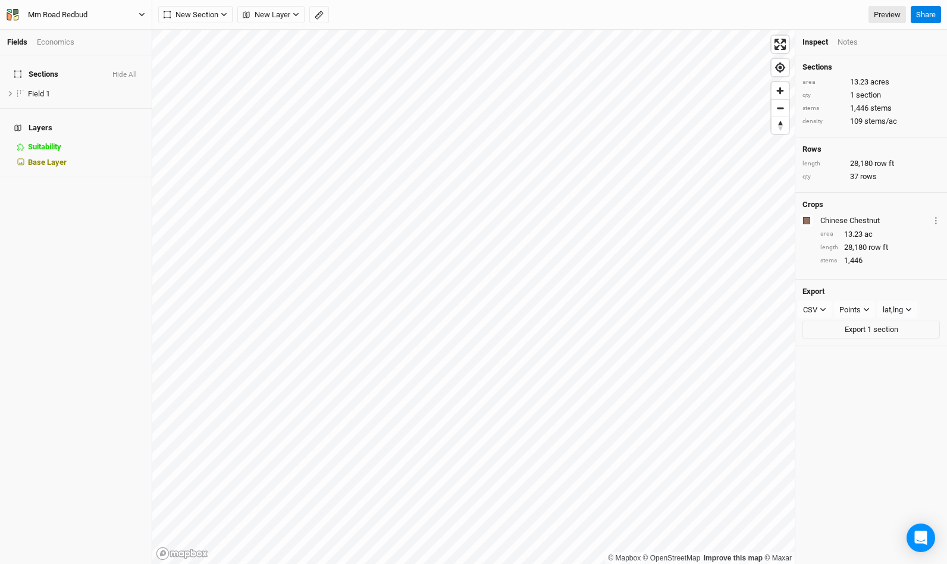
click at [146, 15] on button "Mm Road Redbud" at bounding box center [76, 14] width 140 height 13
click at [124, 34] on button "Back" at bounding box center [99, 33] width 94 height 15
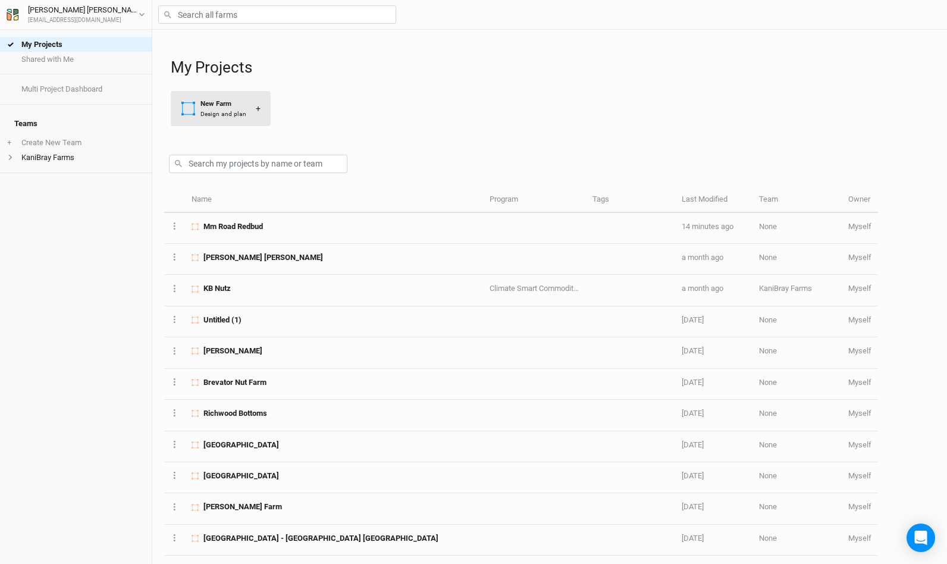
click at [222, 111] on div "Design and plan" at bounding box center [223, 113] width 46 height 9
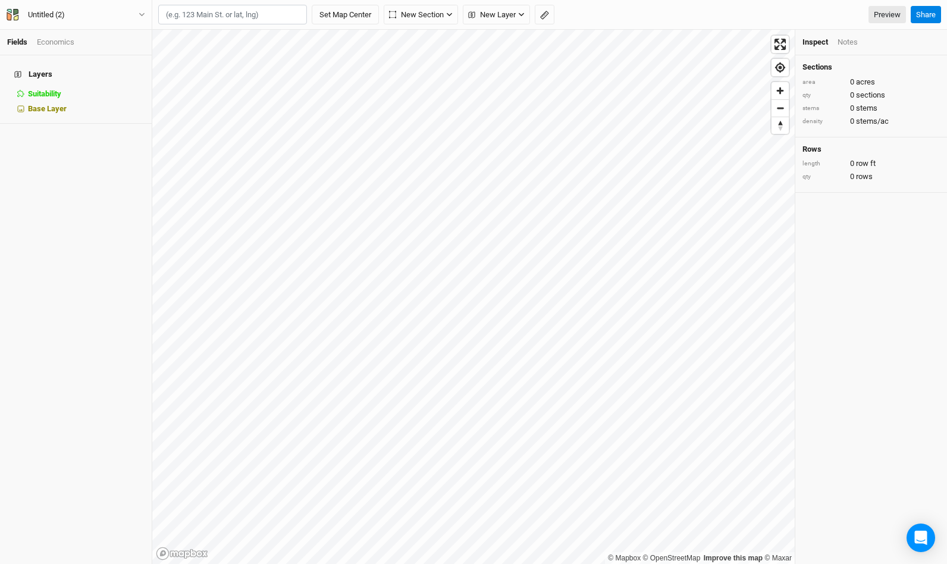
click at [253, 16] on input "text" at bounding box center [232, 15] width 149 height 20
click at [243, 51] on div "[GEOGRAPHIC_DATA], [US_STATE][GEOGRAPHIC_DATA], [GEOGRAPHIC_DATA]" at bounding box center [257, 60] width 148 height 30
type input "[STREET_ADDRESS][PERSON_NAME][US_STATE]"
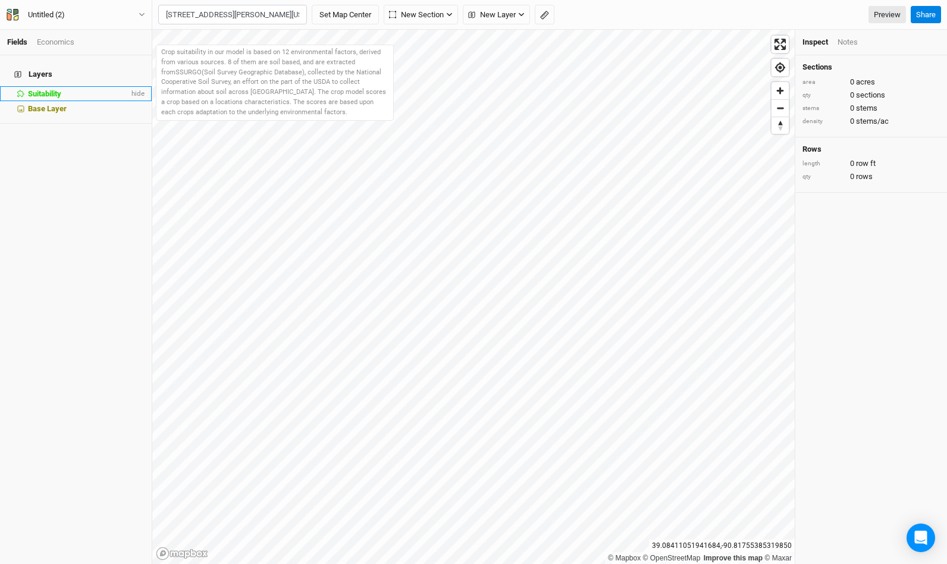
click at [42, 89] on span "Suitability" at bounding box center [44, 93] width 33 height 9
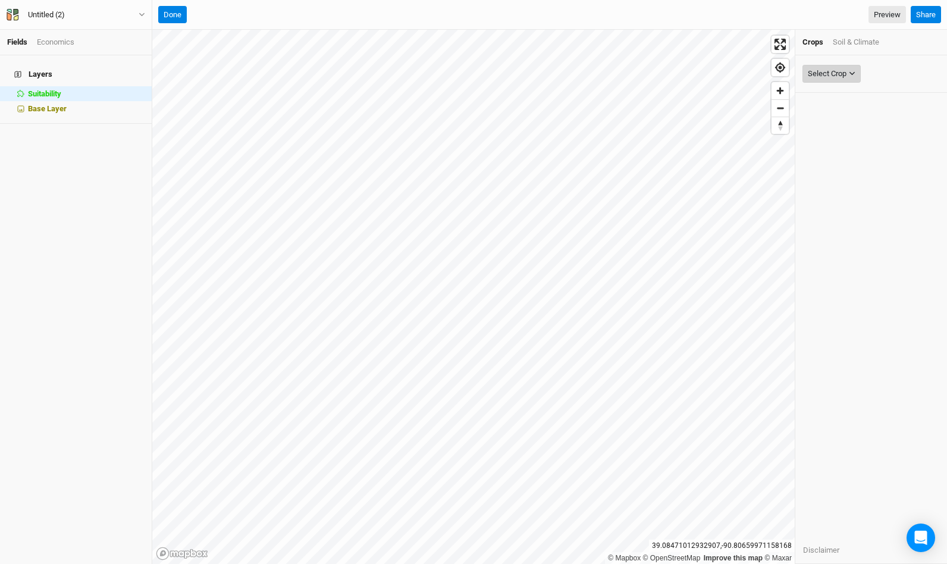
click at [844, 78] on div "Select Crop" at bounding box center [827, 74] width 39 height 12
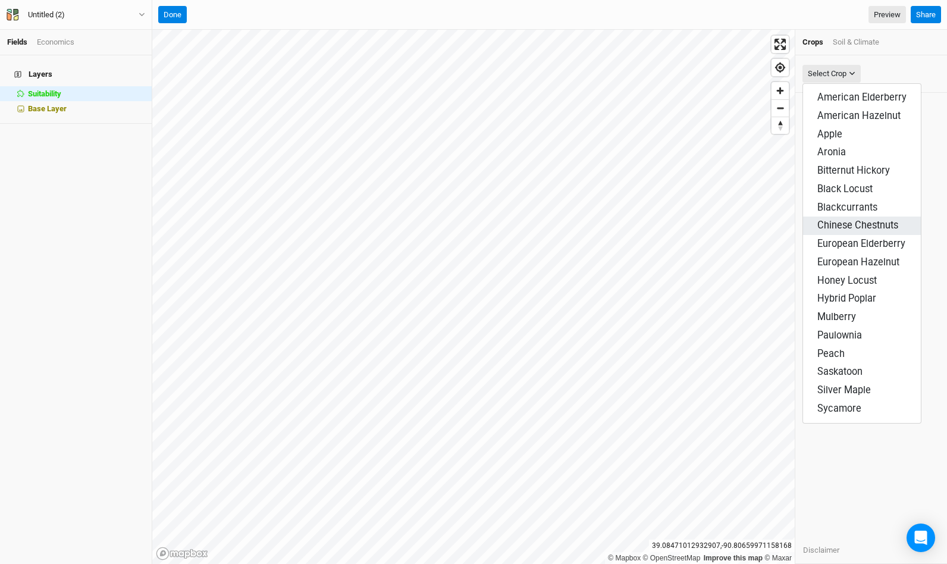
click at [863, 221] on span "Chinese Chestnuts" at bounding box center [857, 224] width 81 height 11
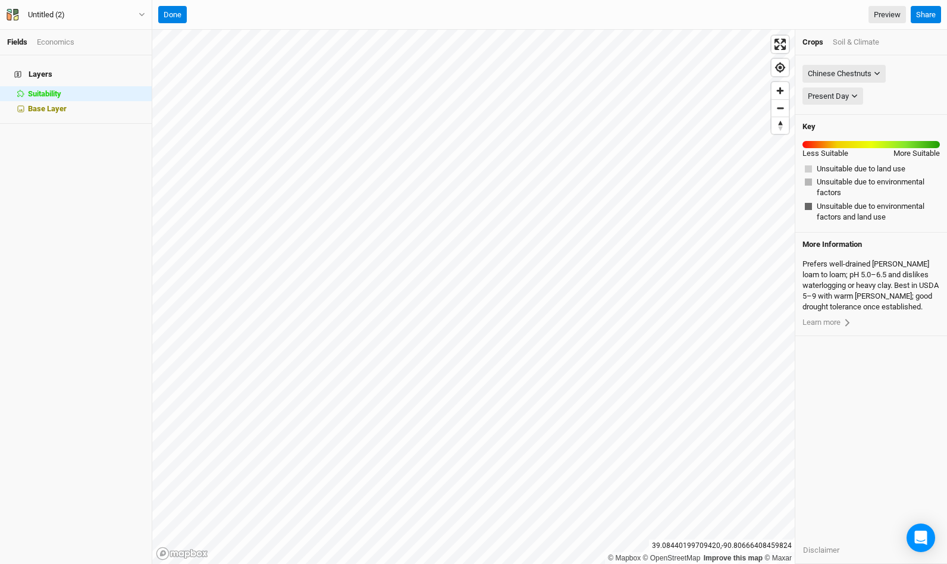
click at [863, 37] on div "Soil & Climate" at bounding box center [856, 42] width 46 height 11
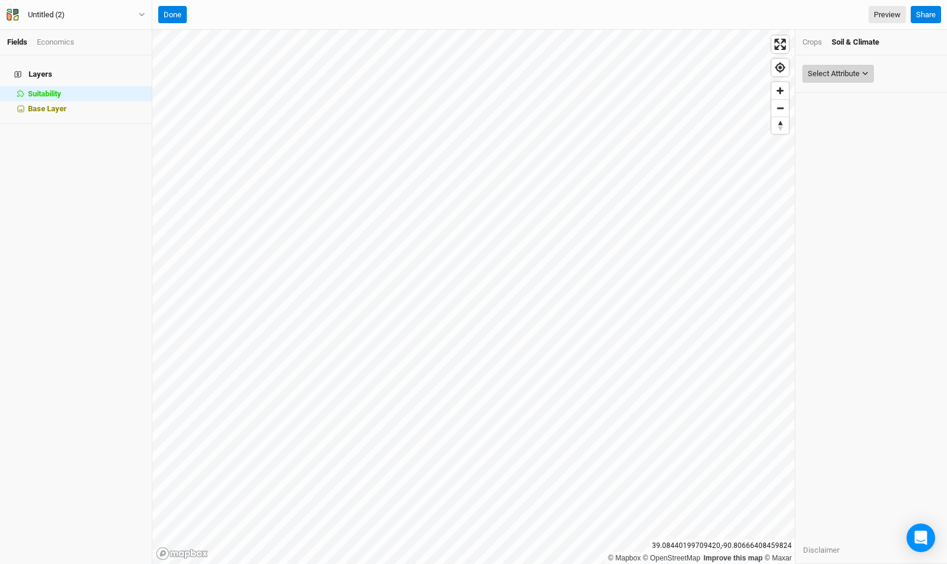
click at [855, 71] on div "Select Attribute" at bounding box center [834, 74] width 52 height 12
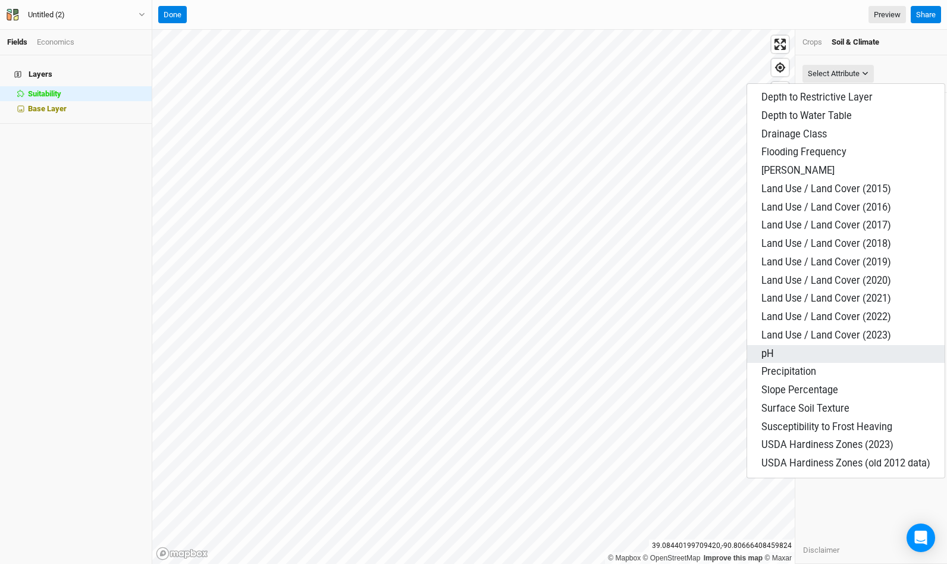
click at [772, 345] on button "pH" at bounding box center [845, 354] width 197 height 18
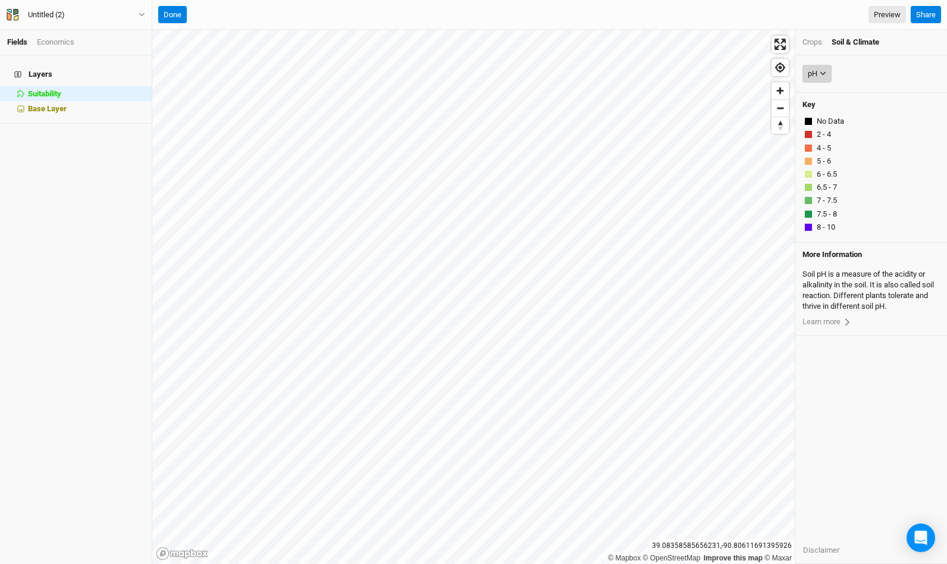
click at [827, 77] on button "pH" at bounding box center [816, 74] width 29 height 18
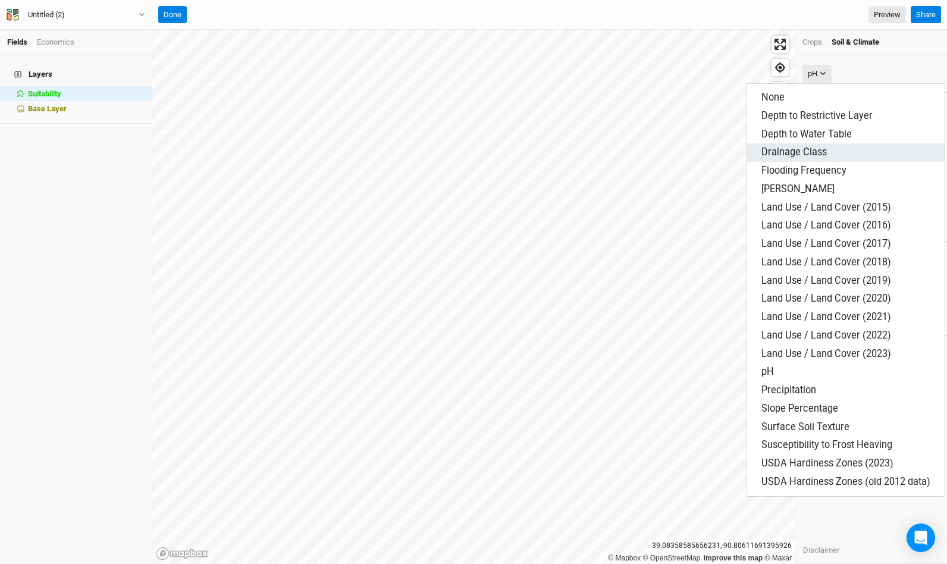
click at [803, 147] on span "Drainage Class" at bounding box center [793, 151] width 65 height 11
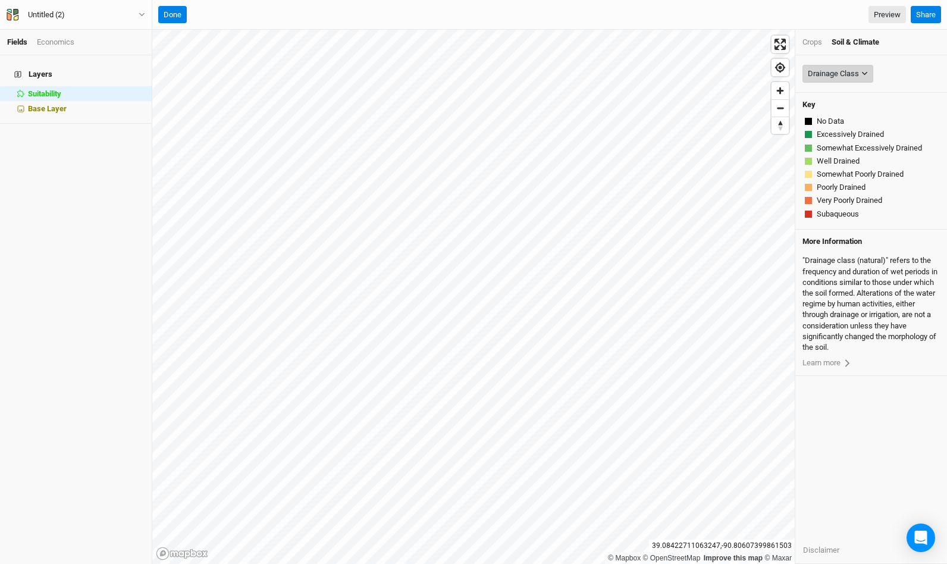
click at [814, 70] on div "Drainage Class" at bounding box center [833, 74] width 51 height 12
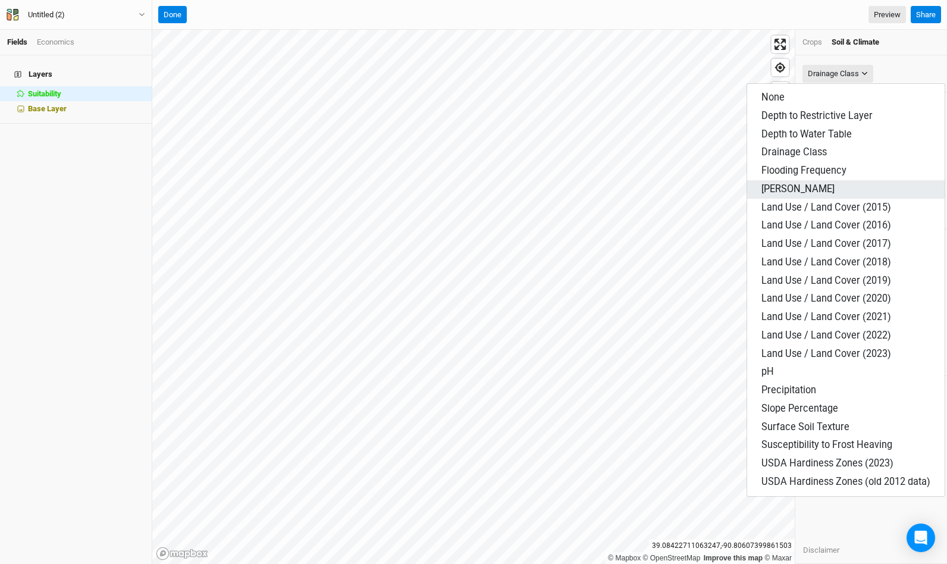
click at [797, 187] on span "[PERSON_NAME]" at bounding box center [797, 188] width 73 height 11
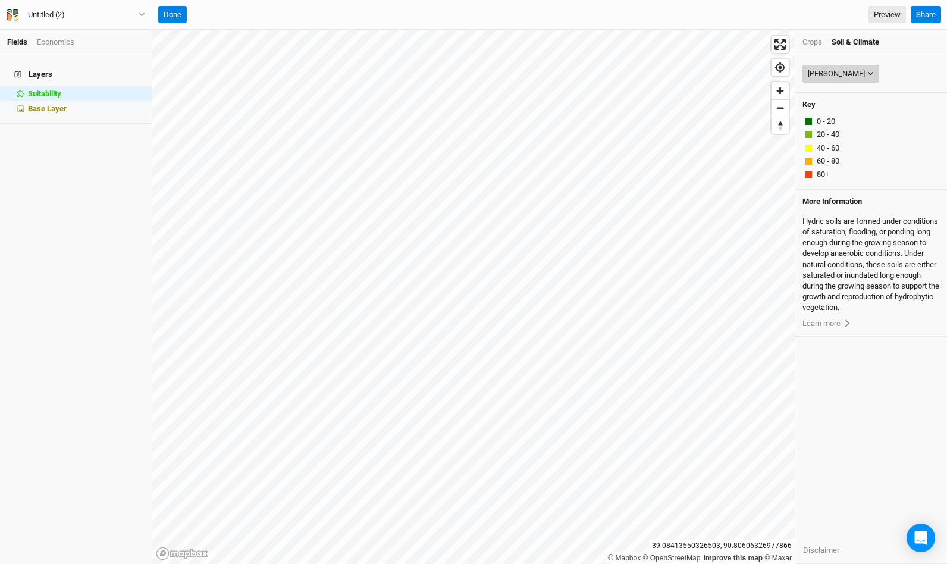
click at [821, 65] on button "[PERSON_NAME]" at bounding box center [840, 74] width 77 height 18
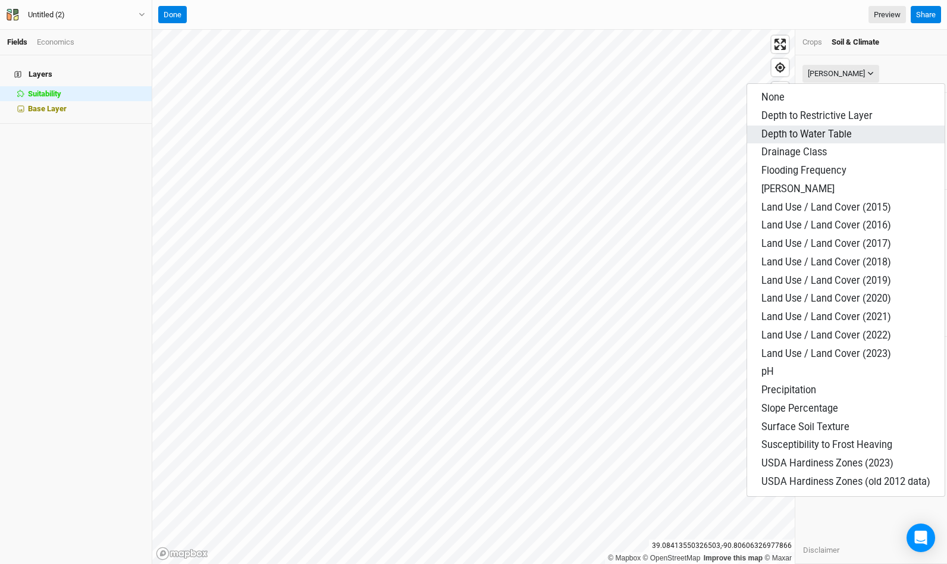
click at [810, 130] on span "Depth to Water Table" at bounding box center [806, 133] width 90 height 11
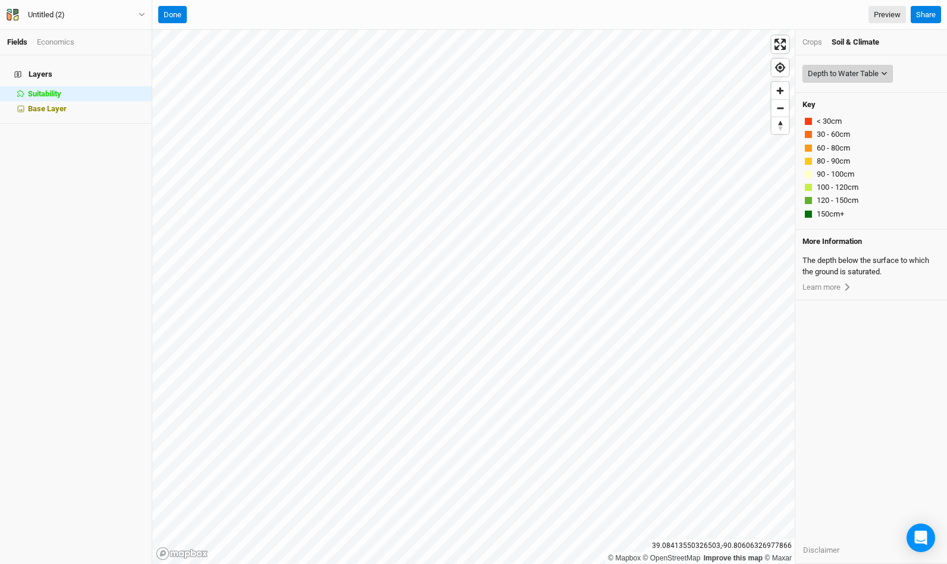
click at [855, 79] on button "Depth to Water Table" at bounding box center [847, 74] width 90 height 18
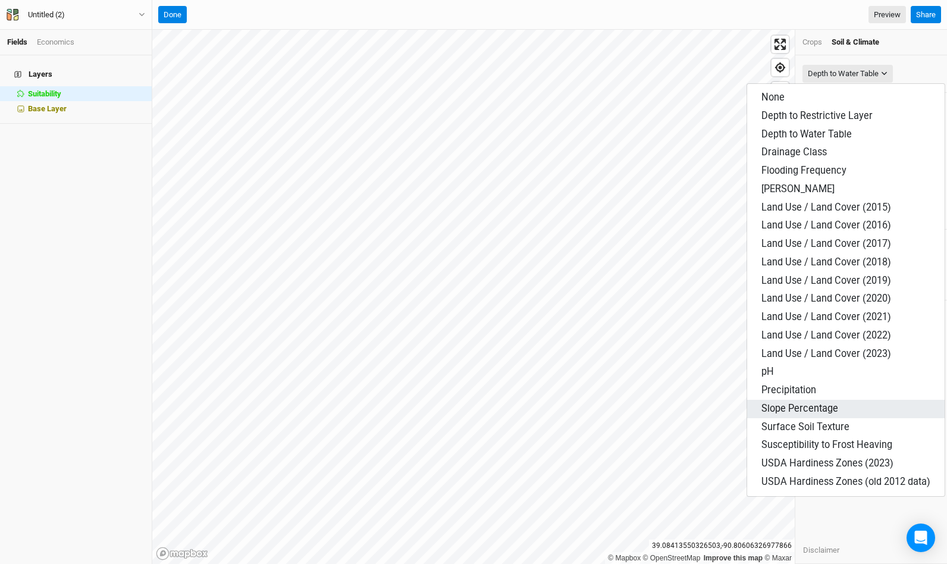
click at [806, 404] on span "Slope Percentage" at bounding box center [799, 408] width 77 height 11
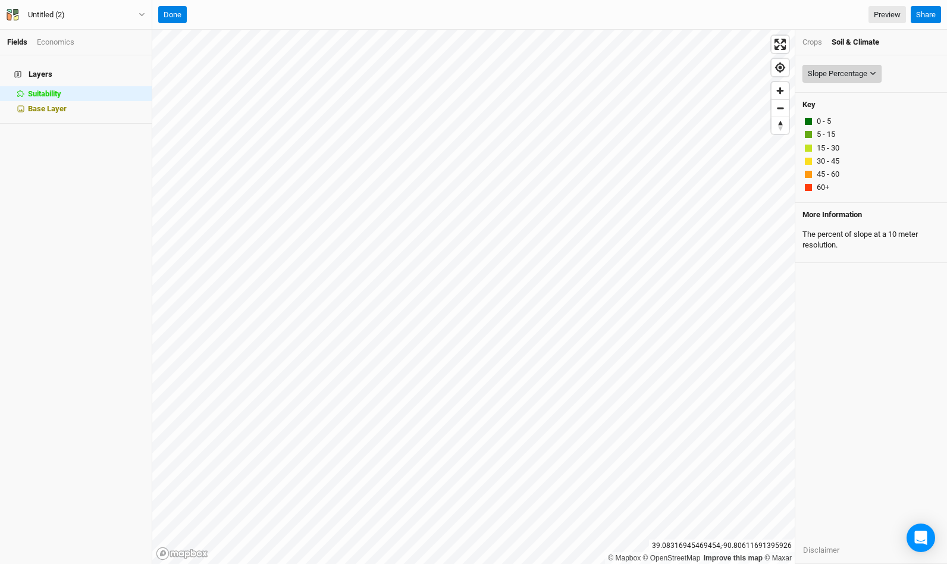
click at [821, 71] on div "Slope Percentage" at bounding box center [837, 74] width 59 height 12
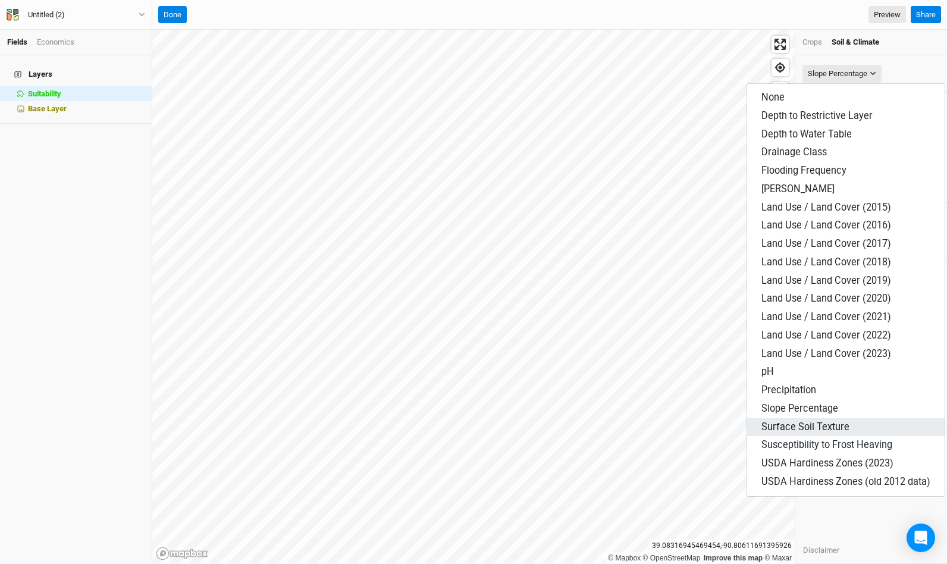
click at [816, 421] on span "Surface Soil Texture" at bounding box center [805, 426] width 88 height 11
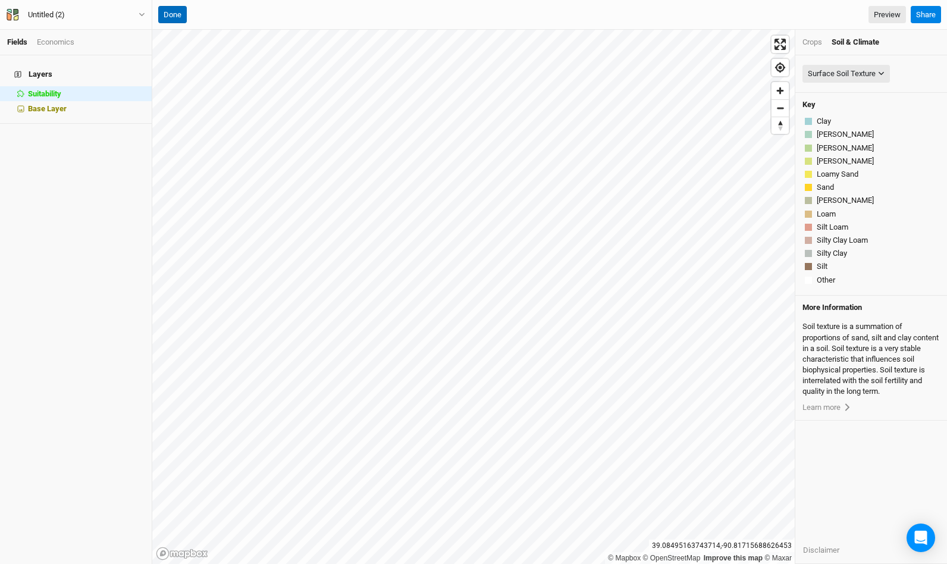
click at [177, 15] on button "Done" at bounding box center [172, 15] width 29 height 18
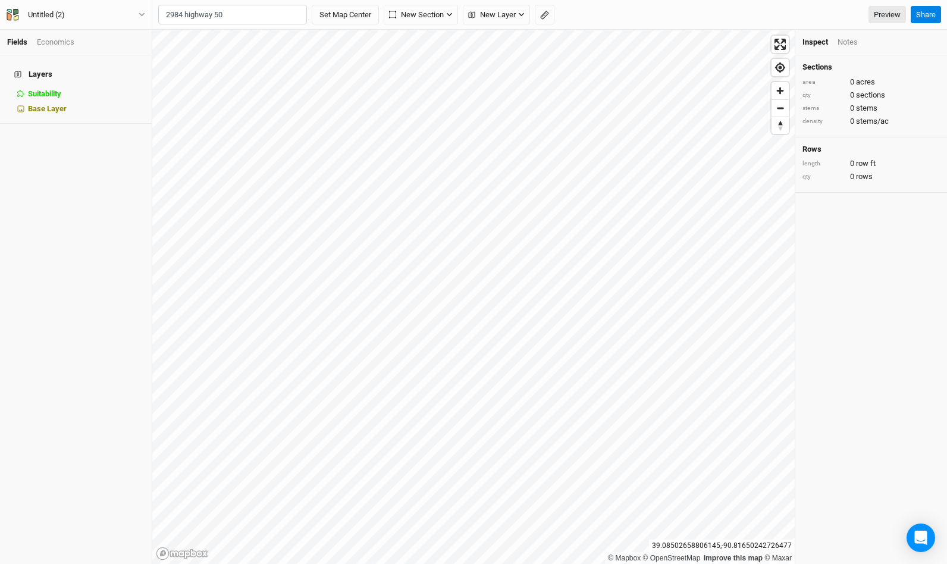
click at [208, 49] on div "[GEOGRAPHIC_DATA][US_STATE]" at bounding box center [249, 50] width 133 height 10
type input "[GEOGRAPHIC_DATA][US_STATE], [GEOGRAPHIC_DATA]"
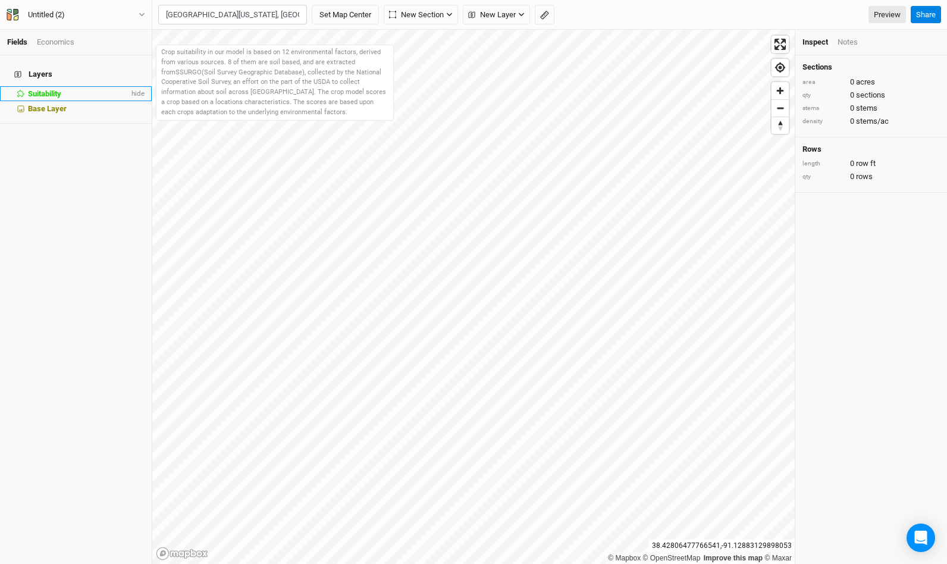
click at [81, 89] on div "Suitability" at bounding box center [78, 94] width 101 height 10
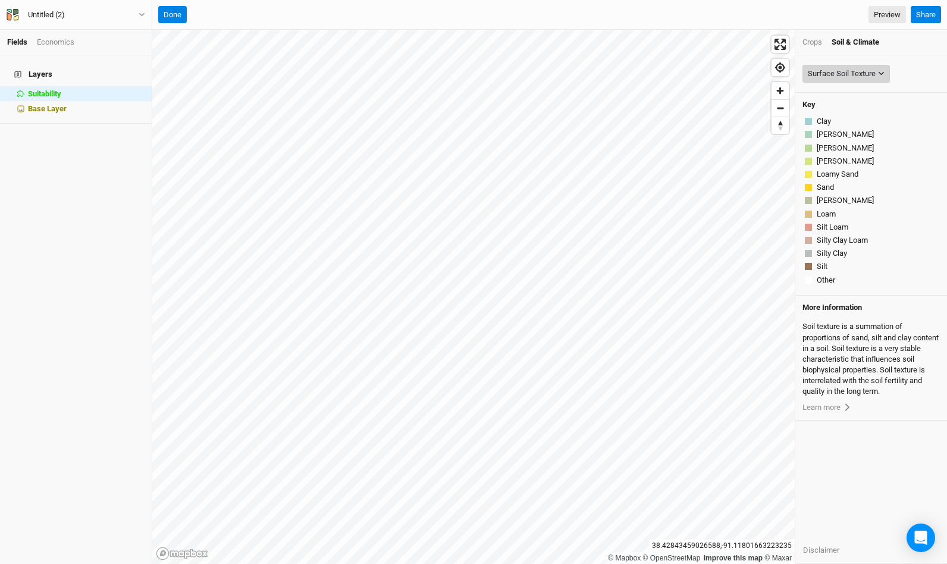
click at [853, 71] on div "Surface Soil Texture" at bounding box center [842, 74] width 68 height 12
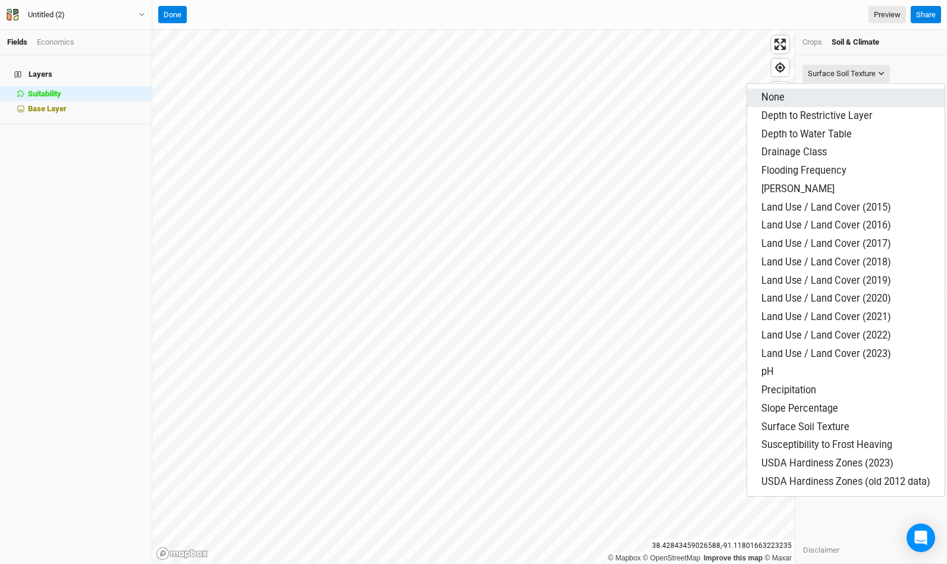
click at [797, 93] on button "None" at bounding box center [845, 98] width 197 height 18
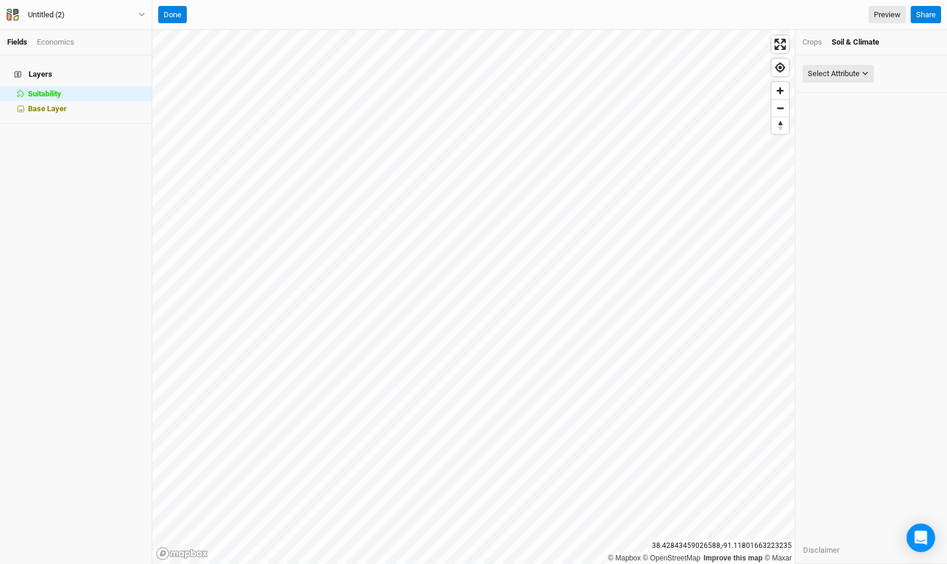
click at [814, 41] on div "Crops" at bounding box center [812, 42] width 20 height 11
click at [838, 80] on button "Select Crop" at bounding box center [831, 74] width 58 height 18
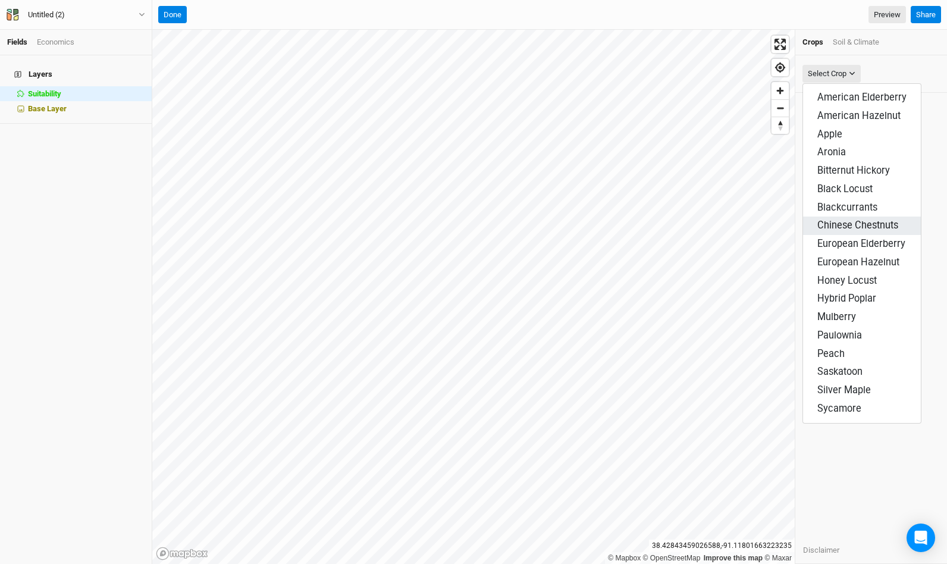
click at [835, 219] on span "Chinese Chestnuts" at bounding box center [857, 224] width 81 height 11
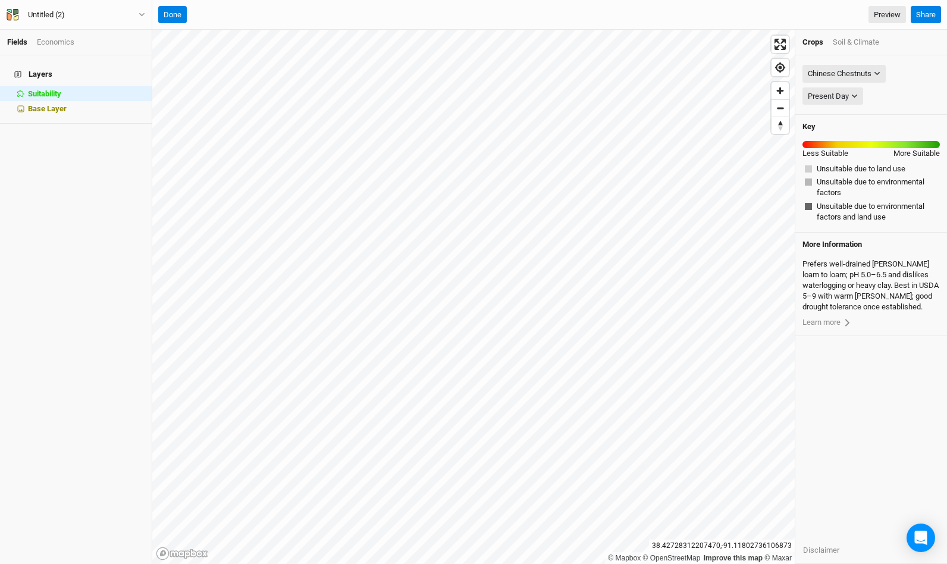
click at [856, 40] on div "Soil & Climate" at bounding box center [856, 42] width 46 height 11
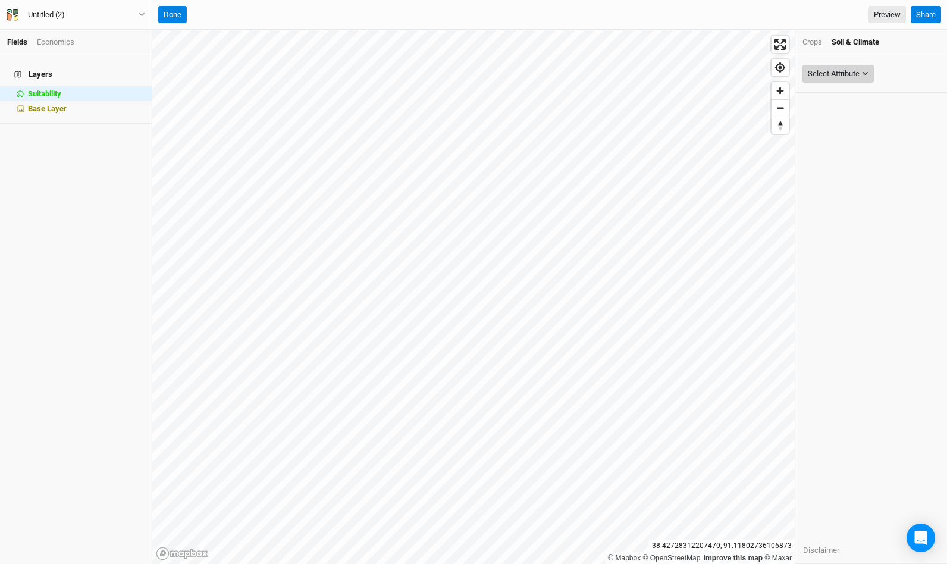
click at [838, 69] on div "Select Attribute" at bounding box center [834, 74] width 52 height 12
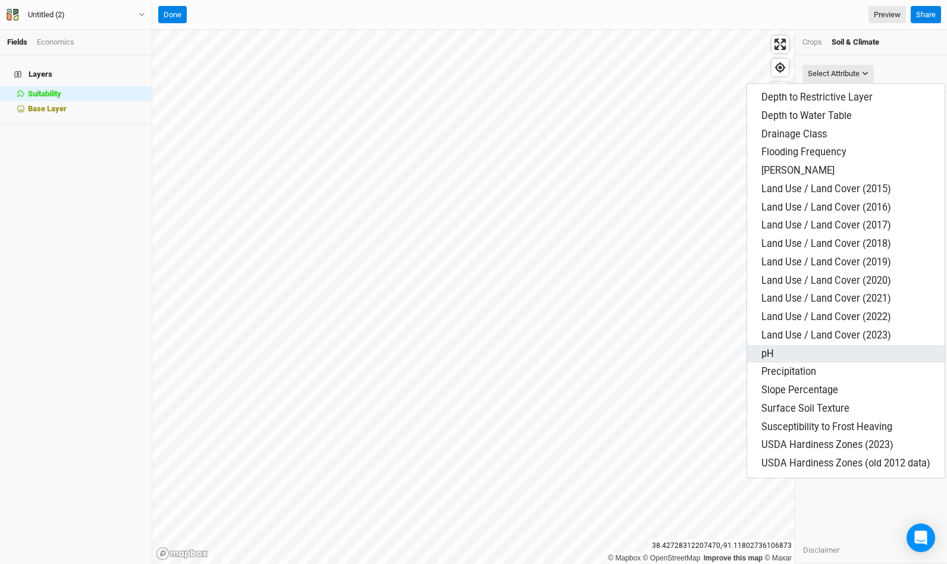
click at [777, 345] on button "pH" at bounding box center [845, 354] width 197 height 18
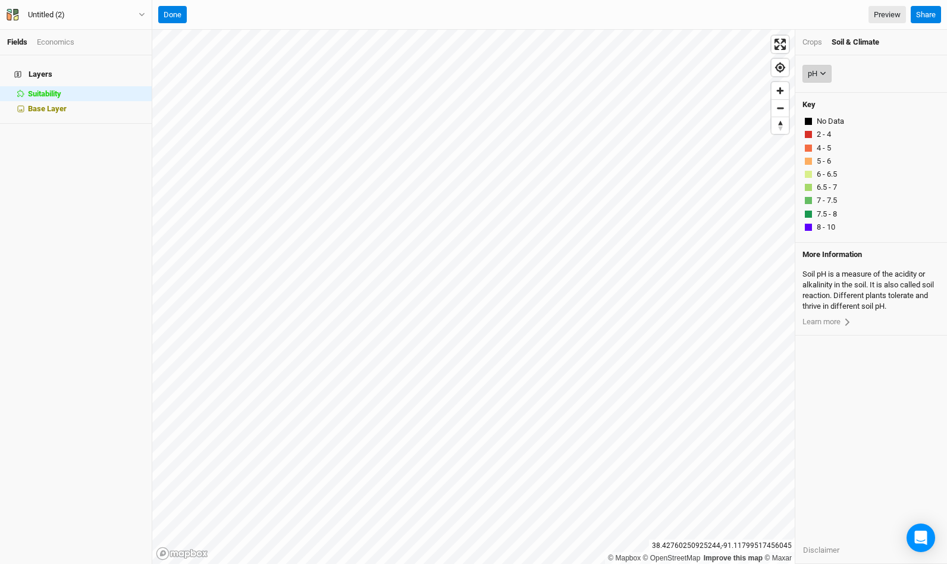
click at [821, 76] on icon "button" at bounding box center [822, 73] width 7 height 7
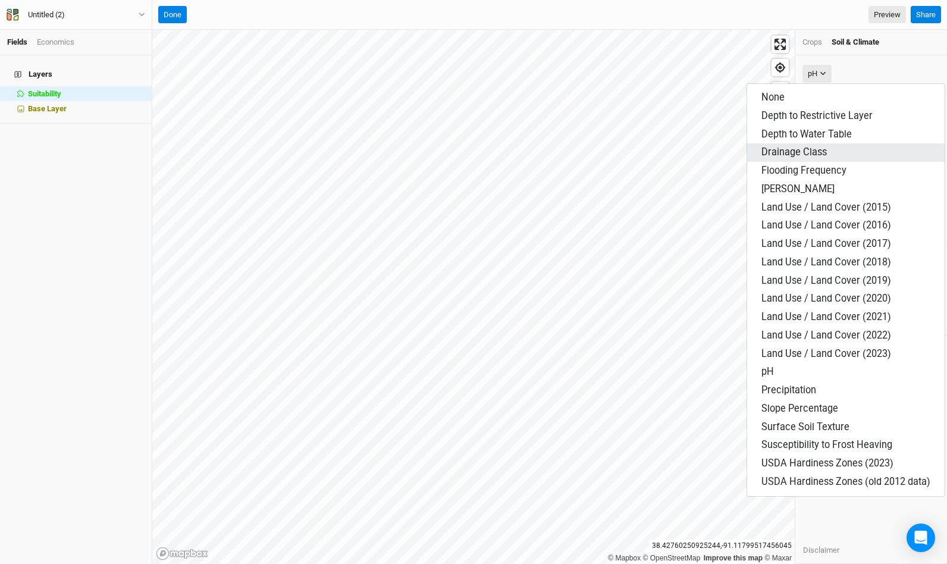
click at [818, 152] on span "Drainage Class" at bounding box center [793, 151] width 65 height 11
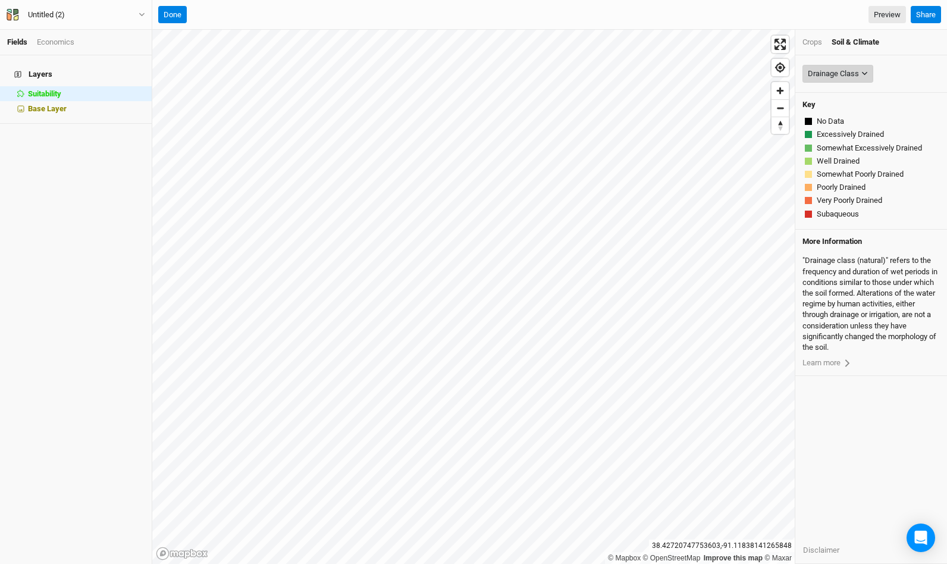
click at [855, 74] on div "Drainage Class" at bounding box center [833, 74] width 51 height 12
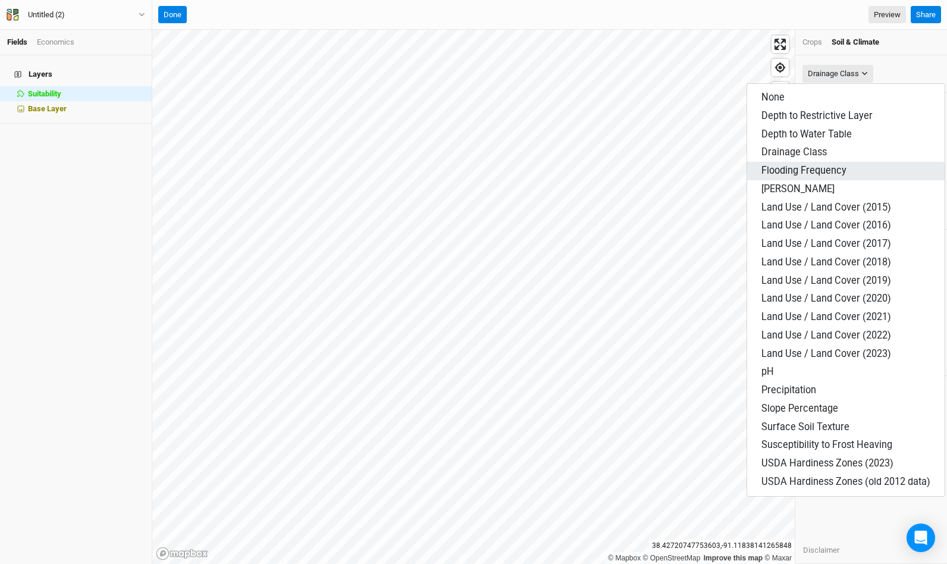
click at [819, 167] on span "Flooding Frequency" at bounding box center [803, 170] width 85 height 11
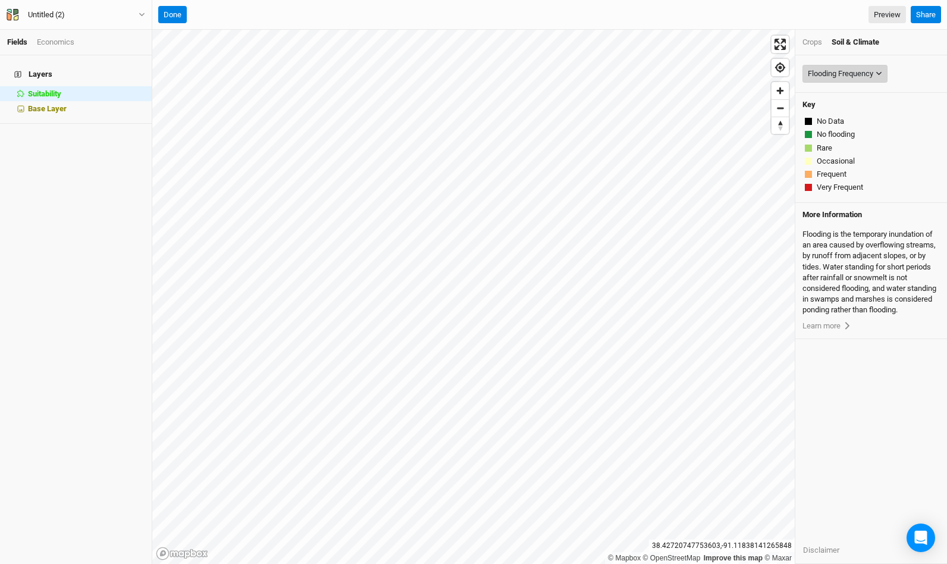
click at [853, 78] on div "Flooding Frequency" at bounding box center [840, 74] width 65 height 12
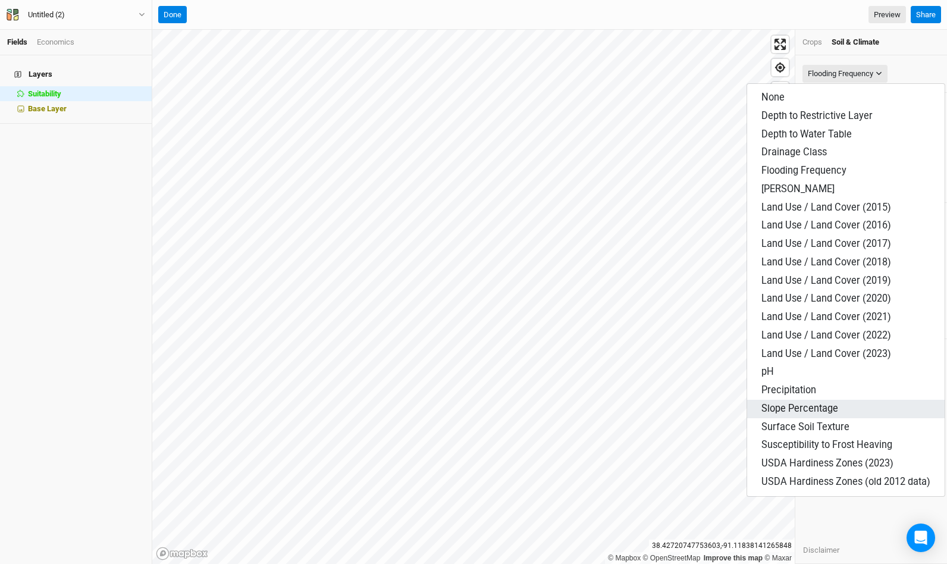
click at [833, 403] on span "Slope Percentage" at bounding box center [799, 408] width 77 height 11
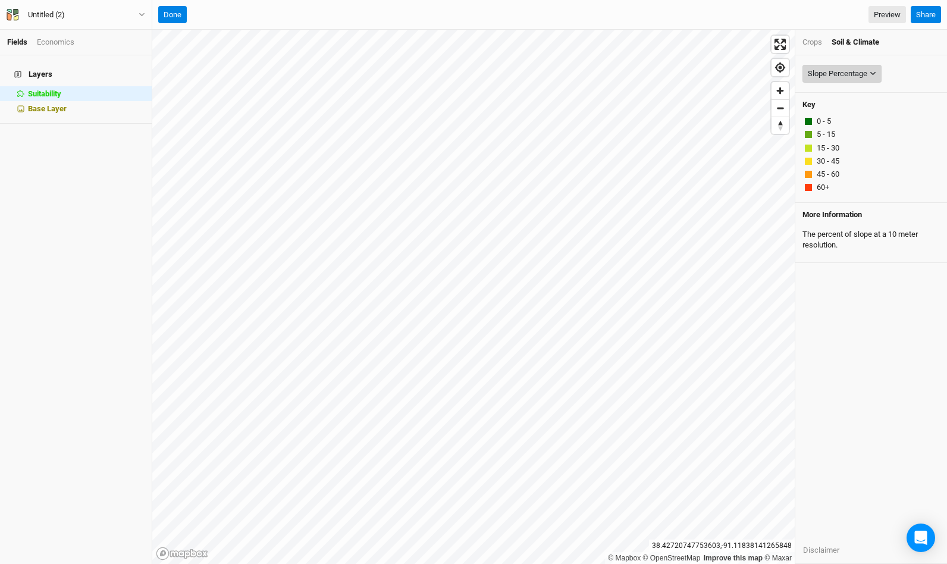
click at [843, 70] on div "Slope Percentage" at bounding box center [837, 74] width 59 height 12
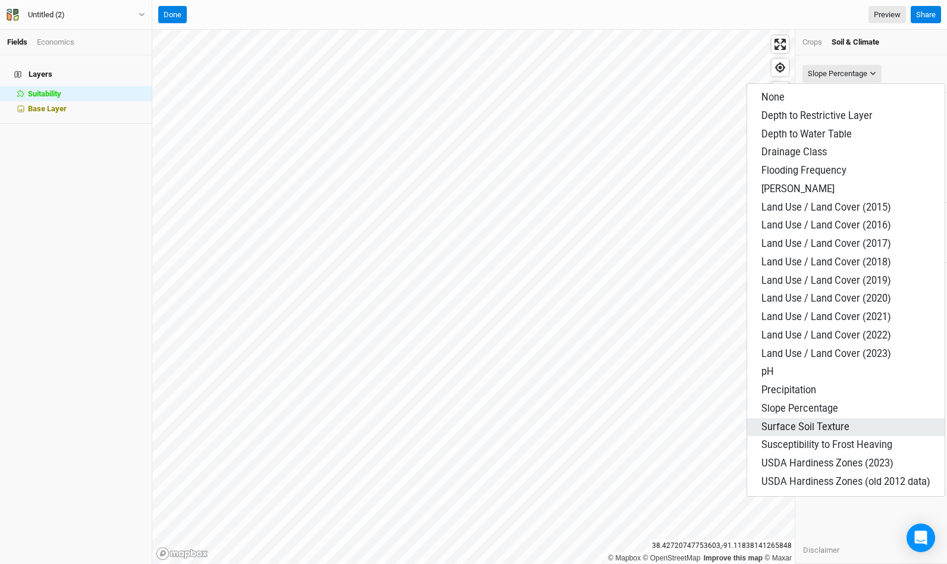
click at [816, 421] on span "Surface Soil Texture" at bounding box center [805, 426] width 88 height 11
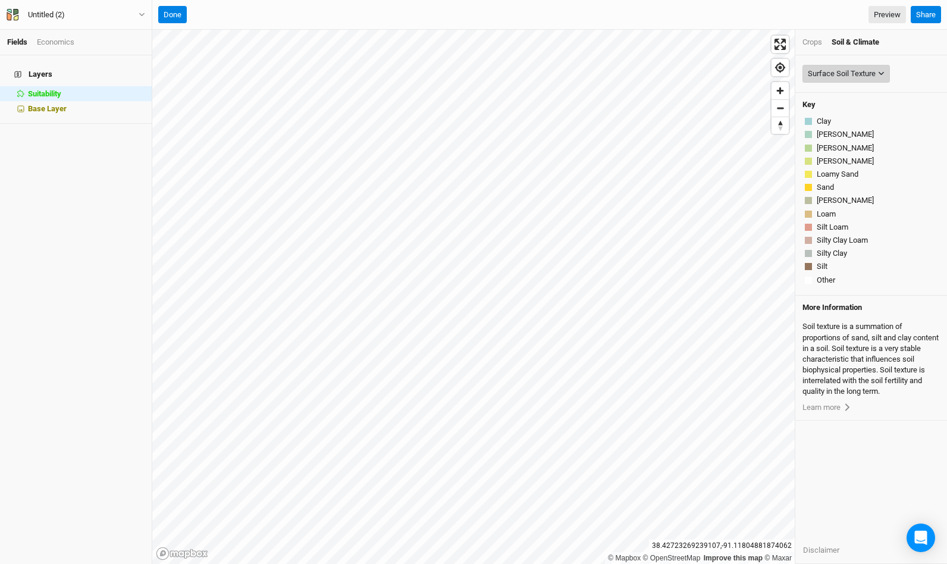
click at [878, 79] on button "Surface Soil Texture" at bounding box center [845, 74] width 87 height 18
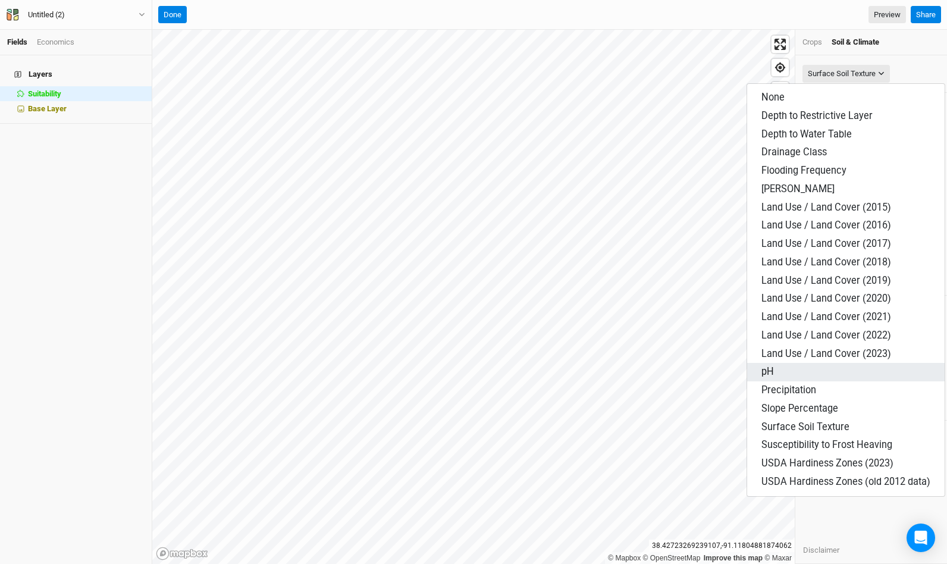
click at [789, 371] on button "pH" at bounding box center [845, 372] width 197 height 18
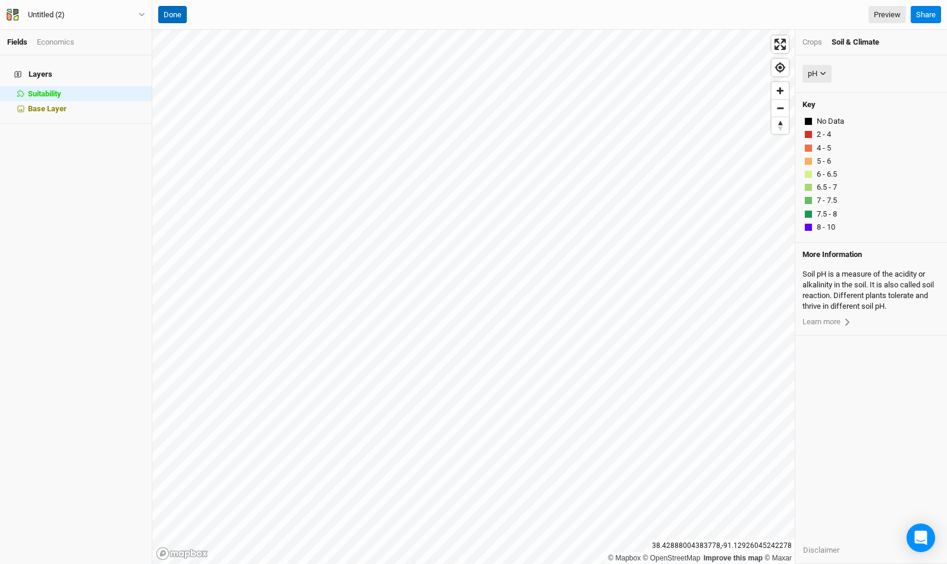
click at [171, 18] on button "Done" at bounding box center [172, 15] width 29 height 18
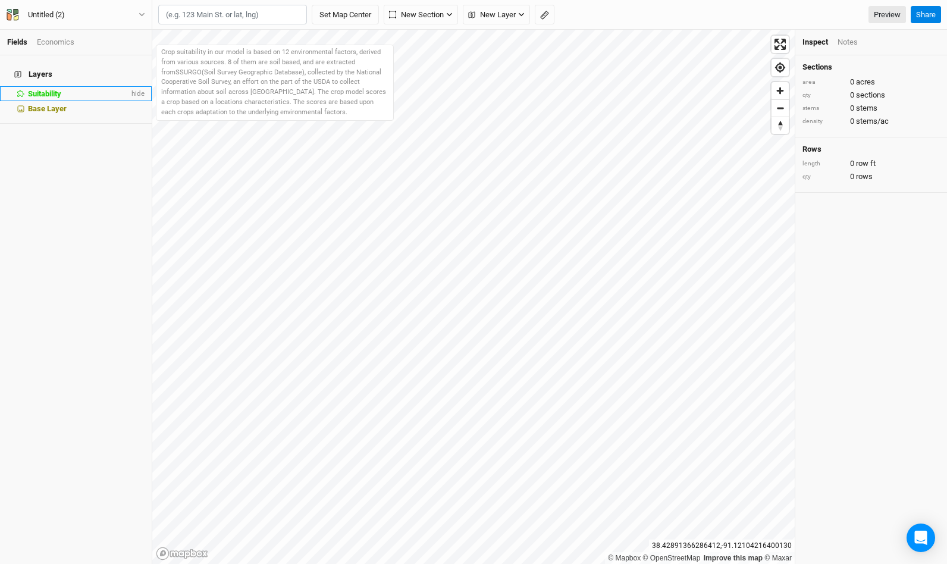
click at [42, 89] on span "Suitability" at bounding box center [44, 93] width 33 height 9
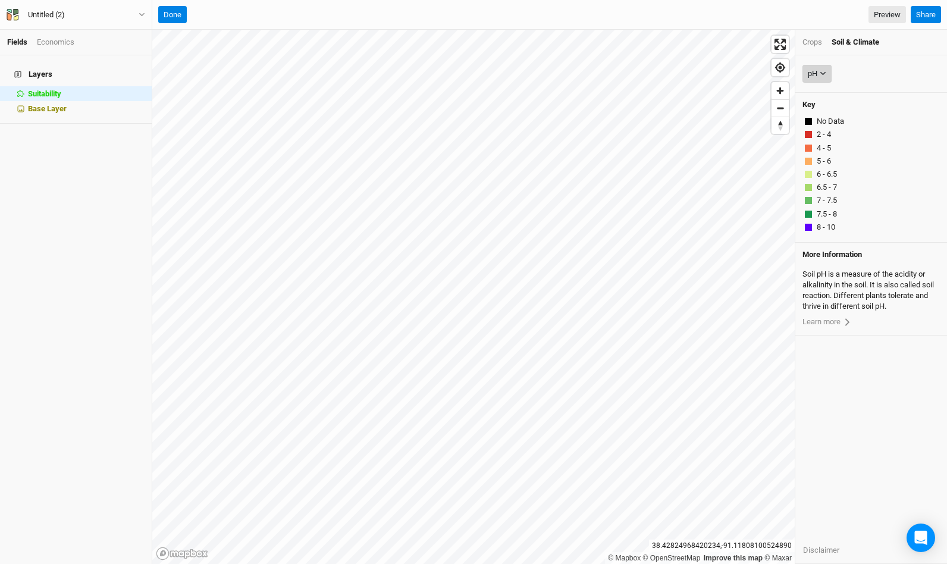
click at [824, 74] on icon "button" at bounding box center [822, 73] width 7 height 7
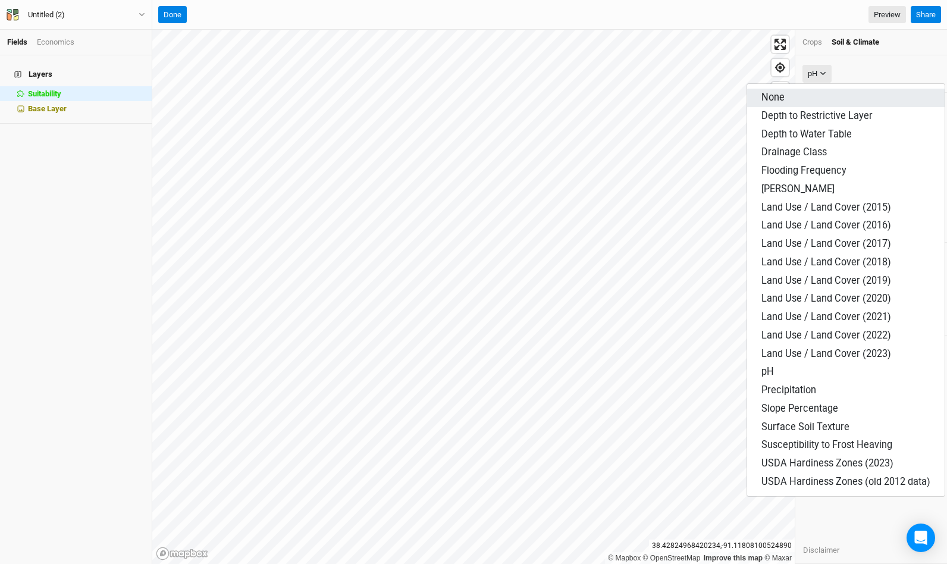
click at [800, 99] on button "None" at bounding box center [845, 98] width 197 height 18
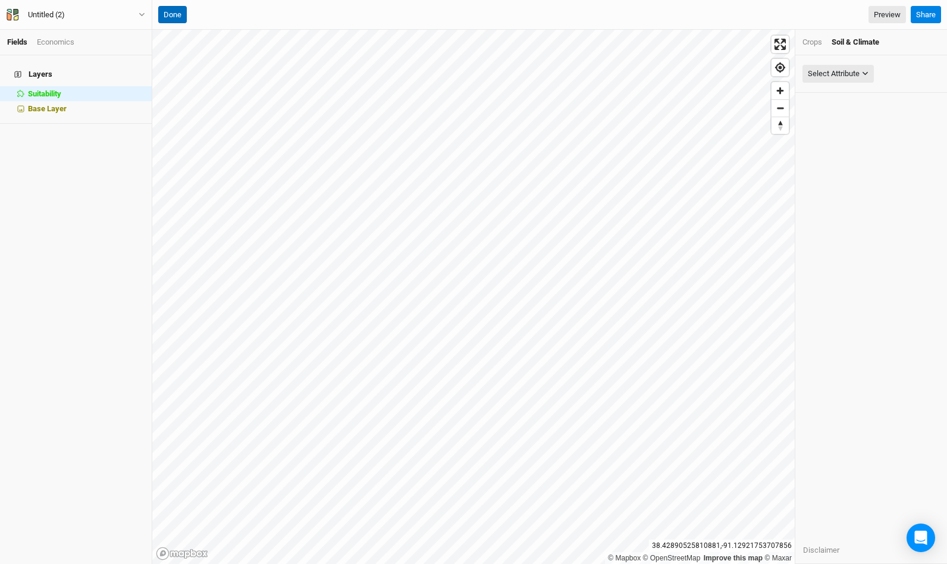
click at [169, 16] on button "Done" at bounding box center [172, 15] width 29 height 18
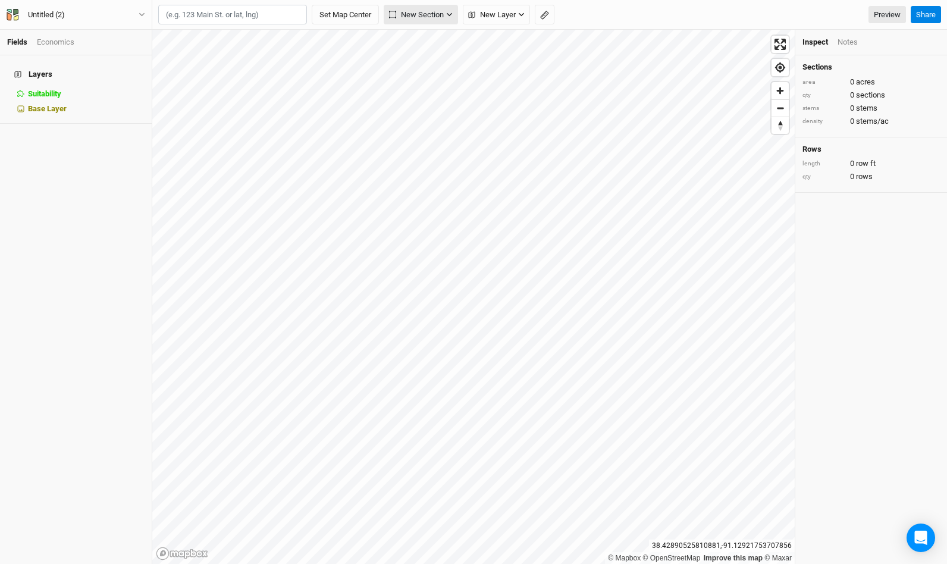
click at [427, 20] on span "New Section" at bounding box center [416, 15] width 55 height 12
click at [429, 45] on button "Grid" at bounding box center [432, 41] width 94 height 18
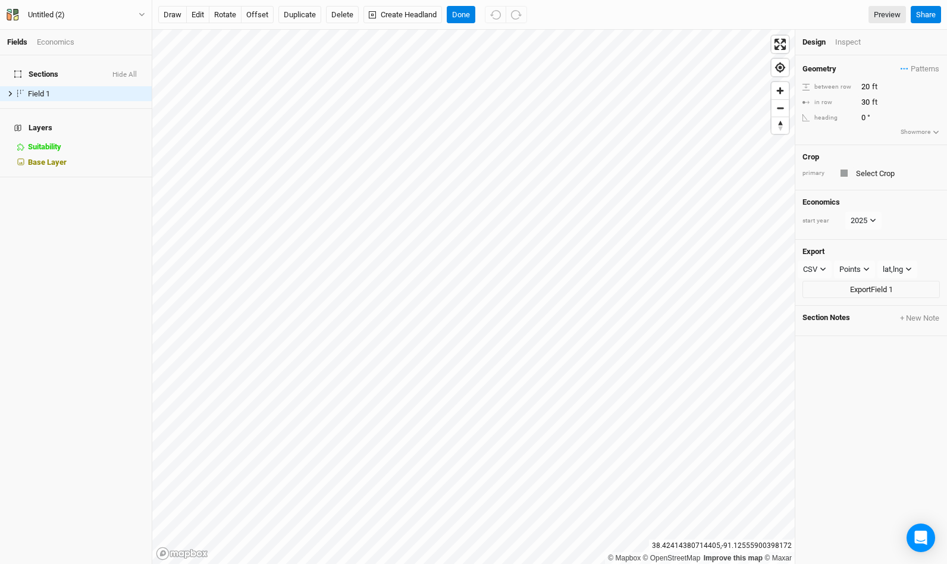
click at [900, 181] on div "Crop primary" at bounding box center [871, 168] width 152 height 46
click at [887, 171] on input "text" at bounding box center [895, 173] width 87 height 14
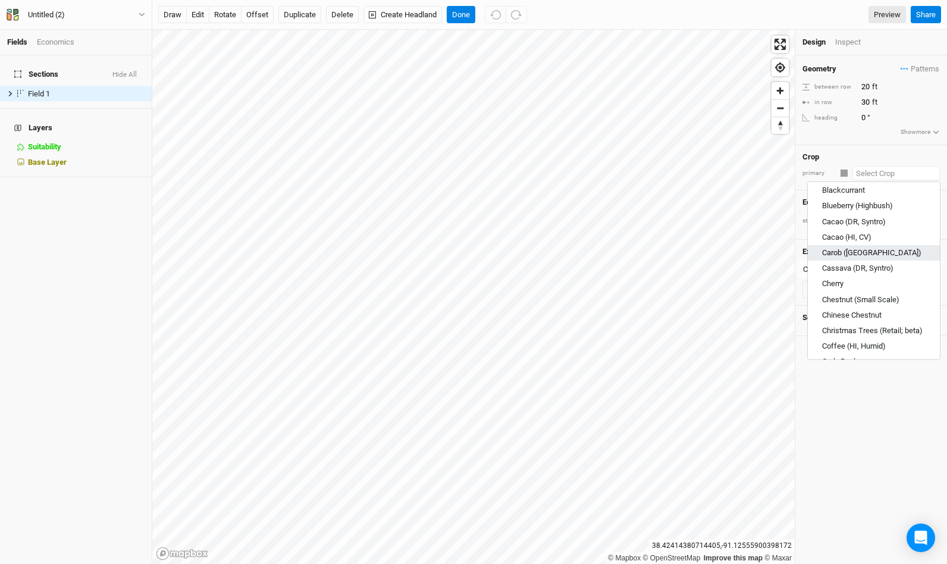
scroll to position [366, 0]
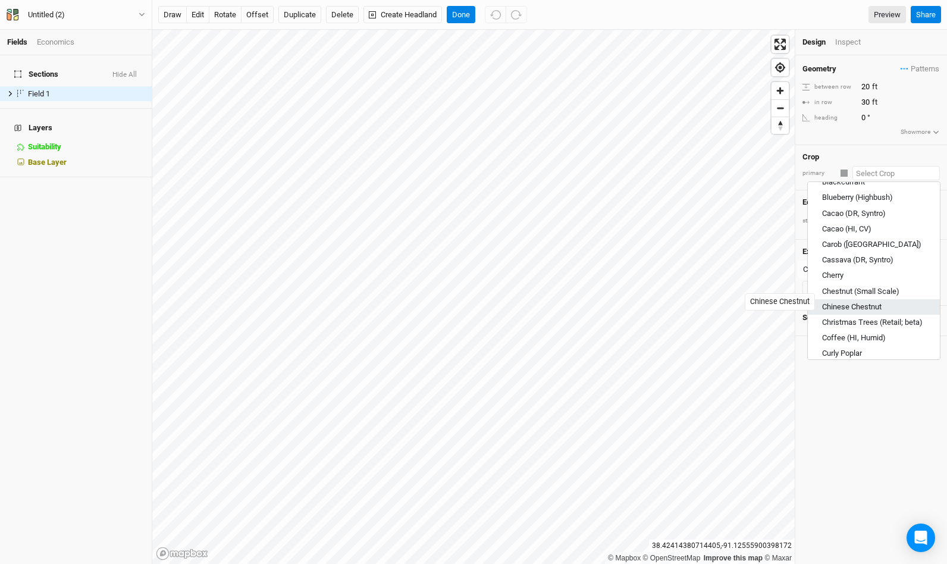
click at [856, 302] on div "Chinese Chestnut" at bounding box center [851, 307] width 59 height 11
type input "Chinese Chestnut"
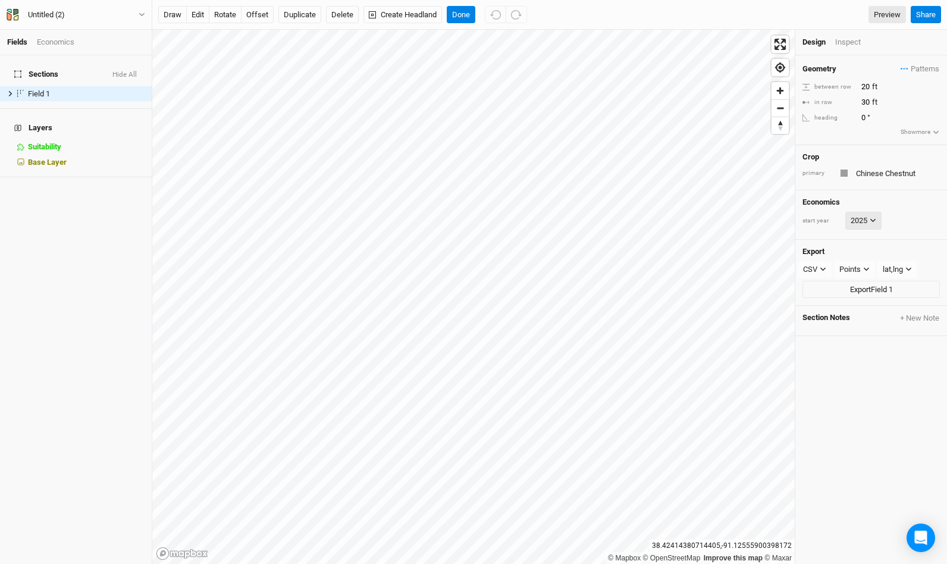
click at [873, 217] on icon at bounding box center [872, 220] width 7 height 7
click at [824, 280] on button "2026" at bounding box center [842, 269] width 37 height 22
type input "20"
click at [460, 18] on button "Done" at bounding box center [461, 15] width 29 height 18
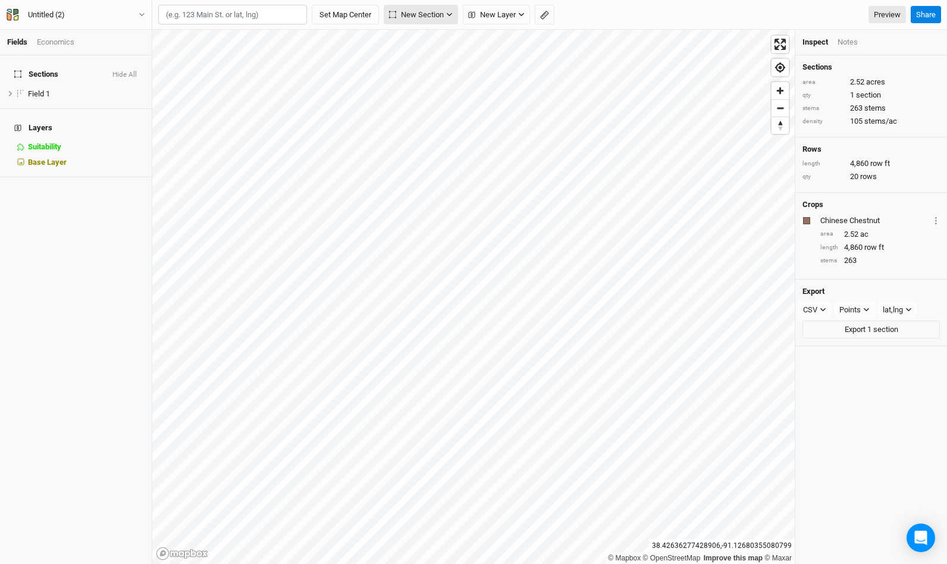
click at [416, 17] on span "New Section" at bounding box center [416, 15] width 55 height 12
click at [422, 38] on div "Grid" at bounding box center [419, 41] width 18 height 14
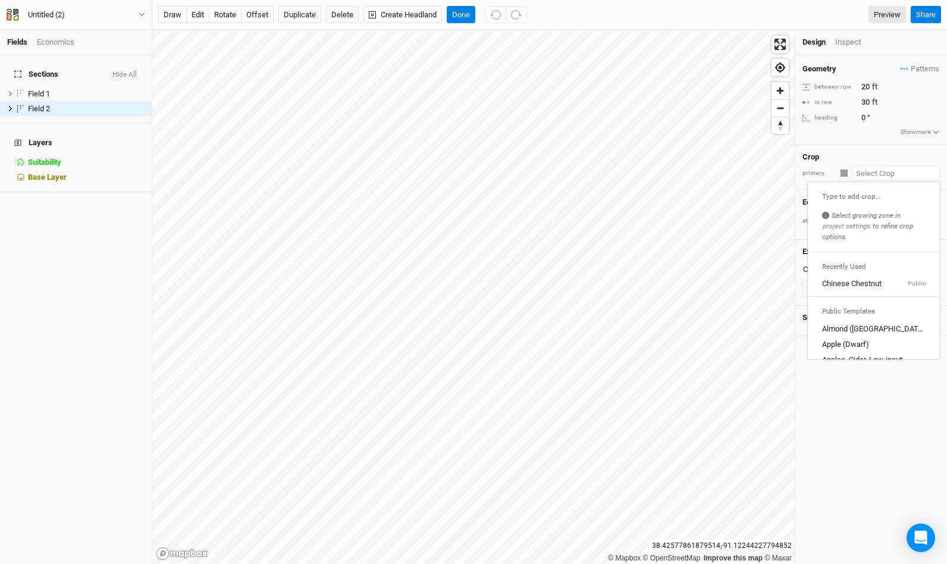
click at [887, 176] on input "text" at bounding box center [895, 173] width 87 height 14
click at [857, 277] on link "Chinese Chestnut Public" at bounding box center [874, 284] width 132 height 15
type input "20"
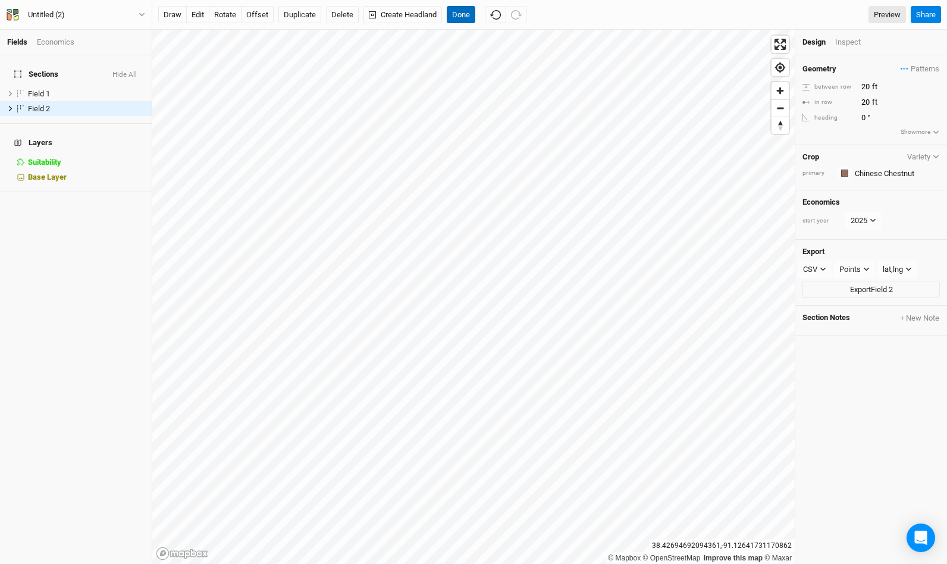
click at [456, 21] on button "Done" at bounding box center [461, 15] width 29 height 18
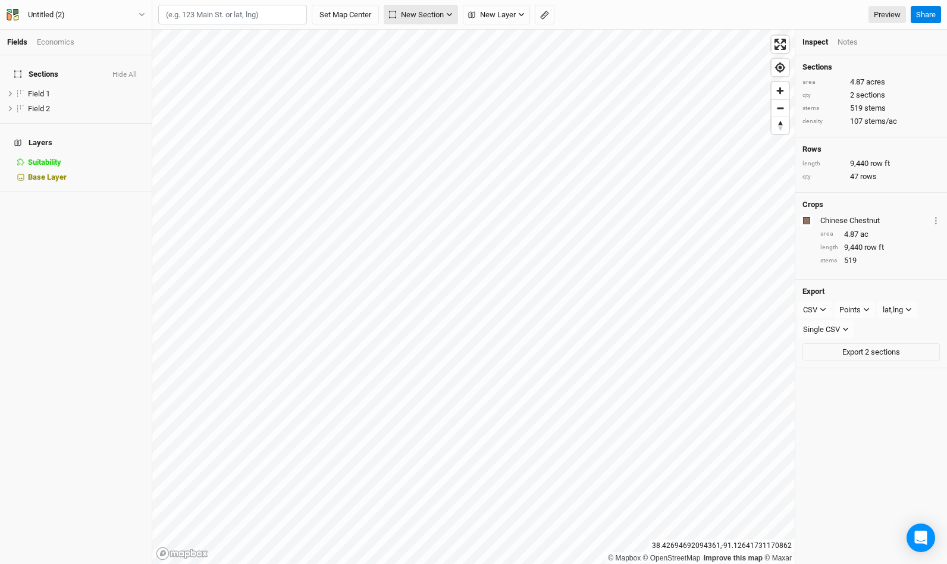
click at [417, 18] on span "New Section" at bounding box center [416, 15] width 55 height 12
click at [416, 42] on div "Grid" at bounding box center [419, 41] width 18 height 14
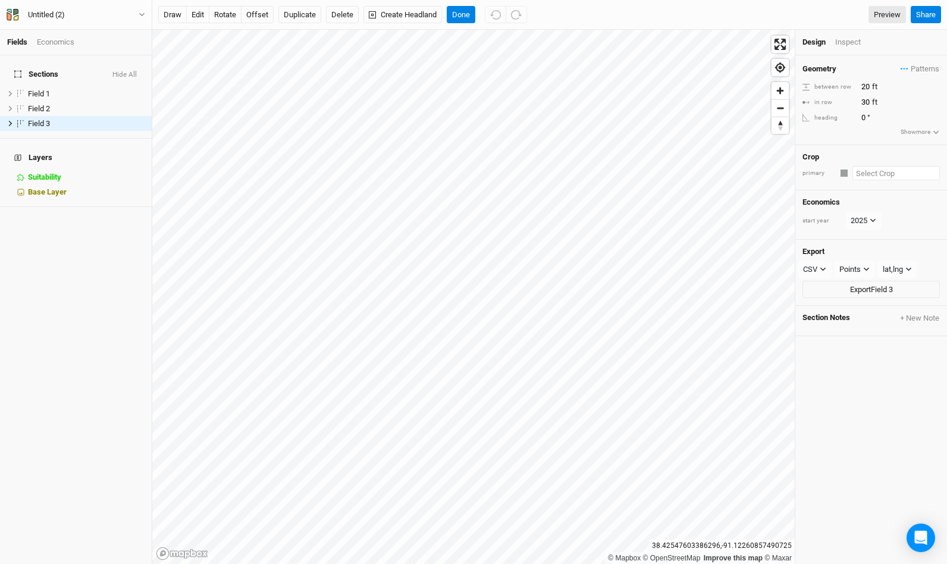
click at [895, 171] on input "text" at bounding box center [895, 173] width 87 height 14
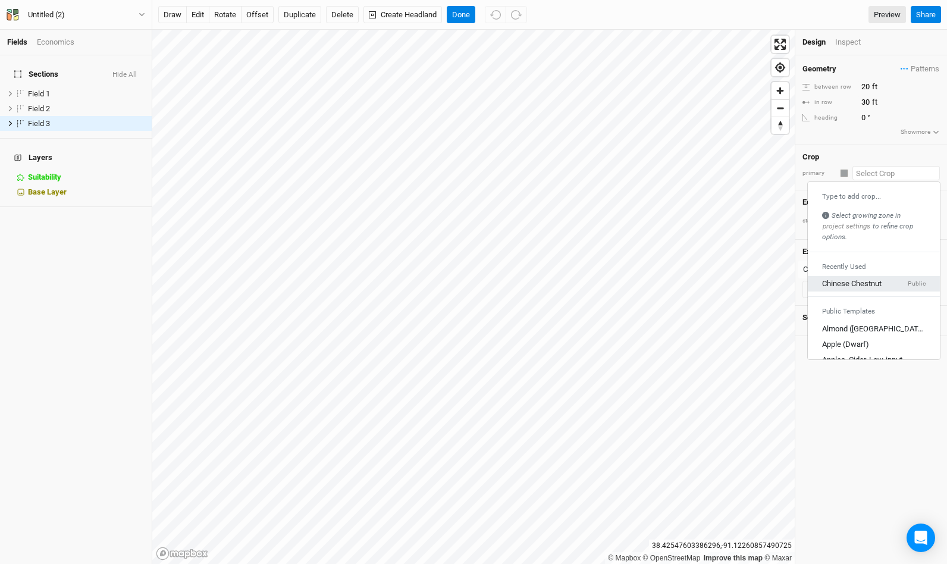
click at [871, 287] on link "Chinese Chestnut Public" at bounding box center [874, 284] width 132 height 15
type input "20"
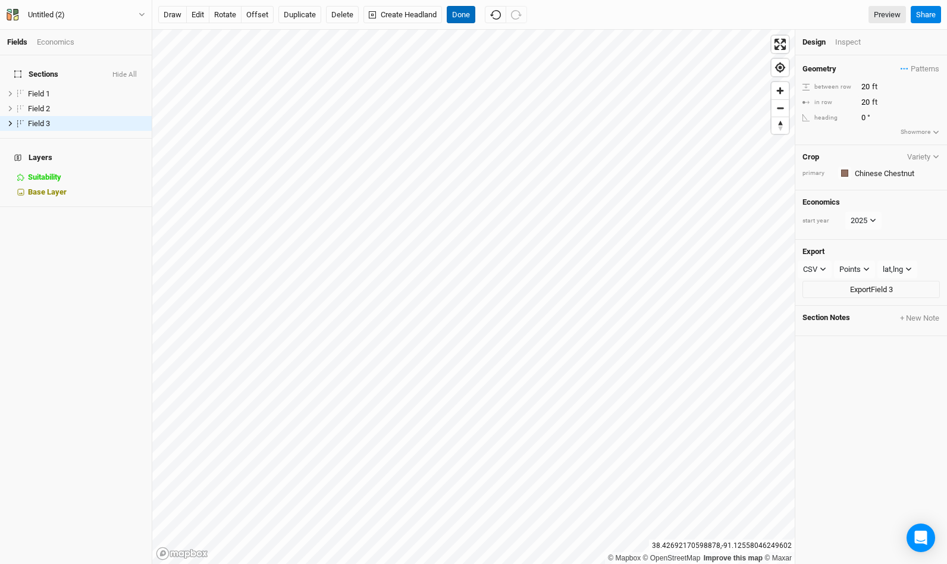
click at [457, 19] on button "Done" at bounding box center [461, 15] width 29 height 18
click at [189, 12] on button "edit" at bounding box center [197, 15] width 23 height 18
click at [461, 15] on button "Done" at bounding box center [461, 15] width 29 height 18
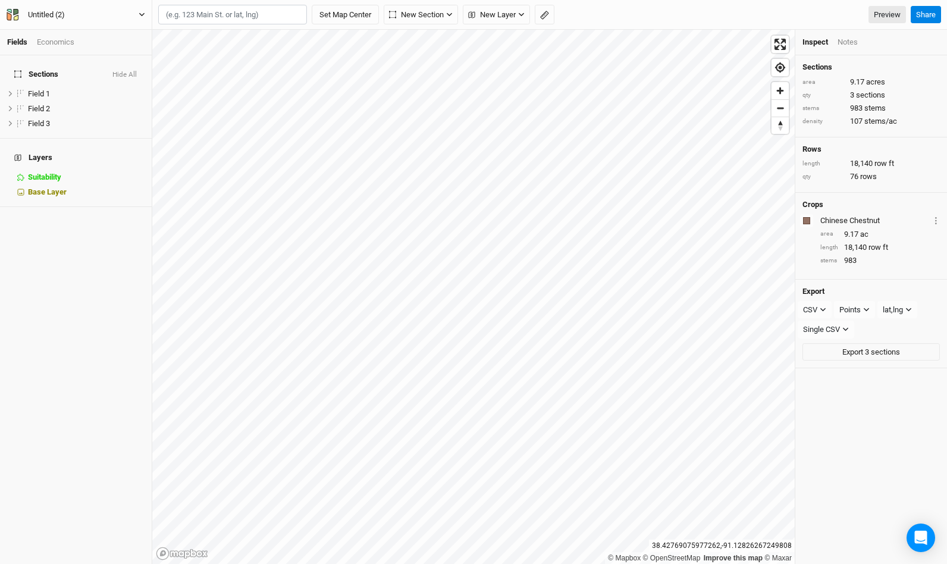
click at [140, 12] on icon "button" at bounding box center [142, 14] width 7 height 7
click at [100, 52] on button "Project Settings" at bounding box center [99, 48] width 94 height 15
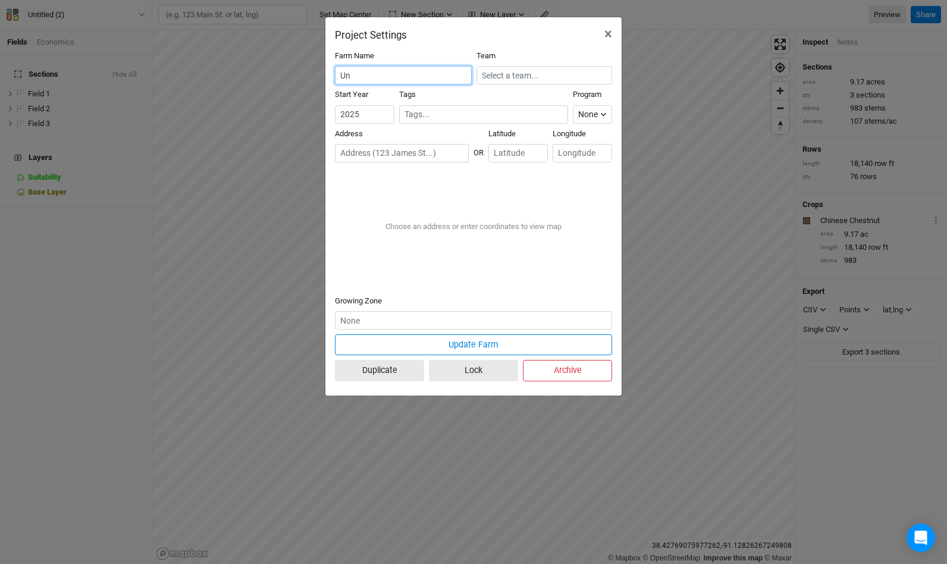
type input "U"
type input "Beufort"
click at [473, 344] on button "Update Farm" at bounding box center [473, 344] width 277 height 21
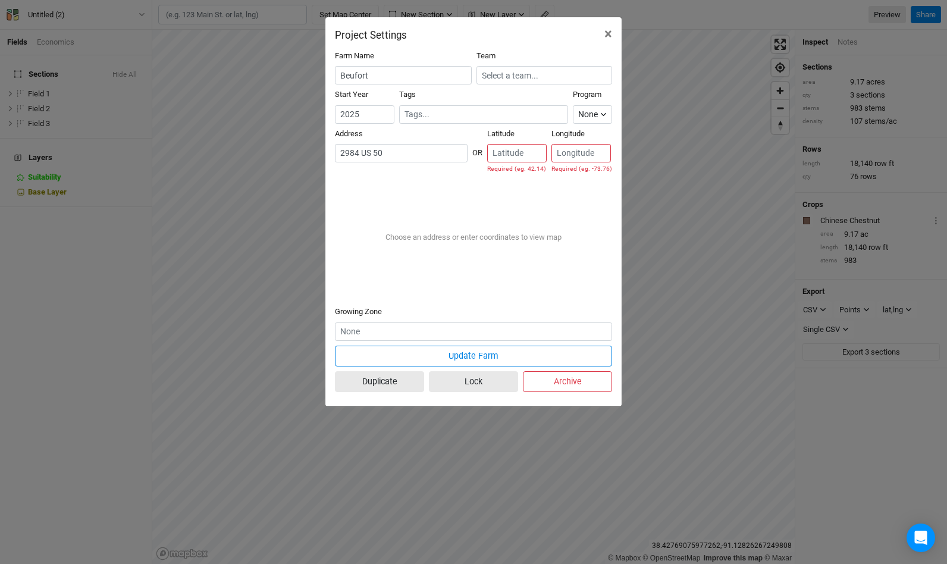
click at [395, 185] on div "[GEOGRAPHIC_DATA][US_STATE]" at bounding box center [425, 187] width 133 height 10
type input "[GEOGRAPHIC_DATA][US_STATE], [GEOGRAPHIC_DATA]"
type input "38.42477"
type input "-91.12366"
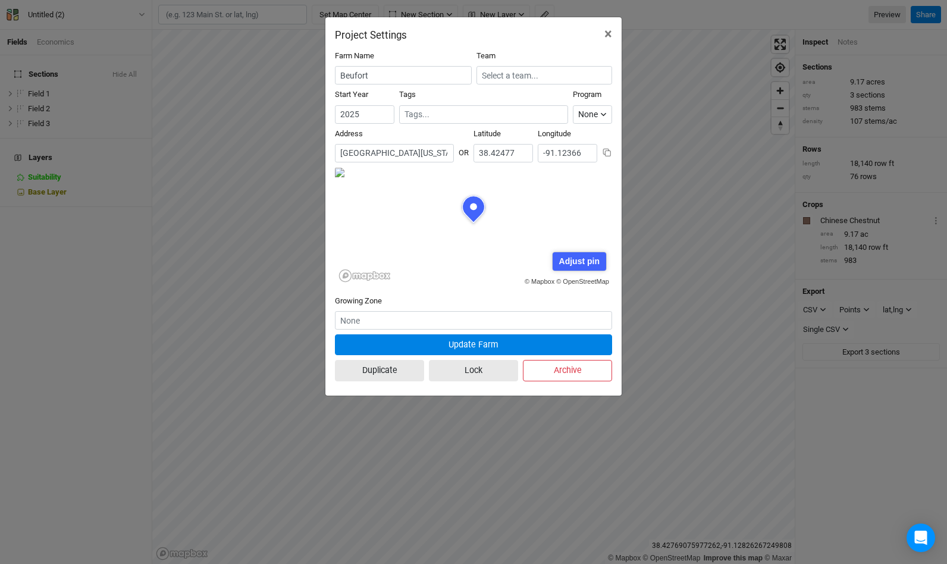
scroll to position [59, 139]
click at [588, 258] on div "Adjust pin" at bounding box center [578, 261] width 53 height 18
click at [615, 304] on div "Farm Name Beufort Team Start Year [DATE] Tags Program None Climate Smart Commod…" at bounding box center [473, 218] width 296 height 354
click at [511, 249] on div "© Mapbox © OpenStreetMap Adjust pin Save Cancel" at bounding box center [473, 226] width 277 height 119
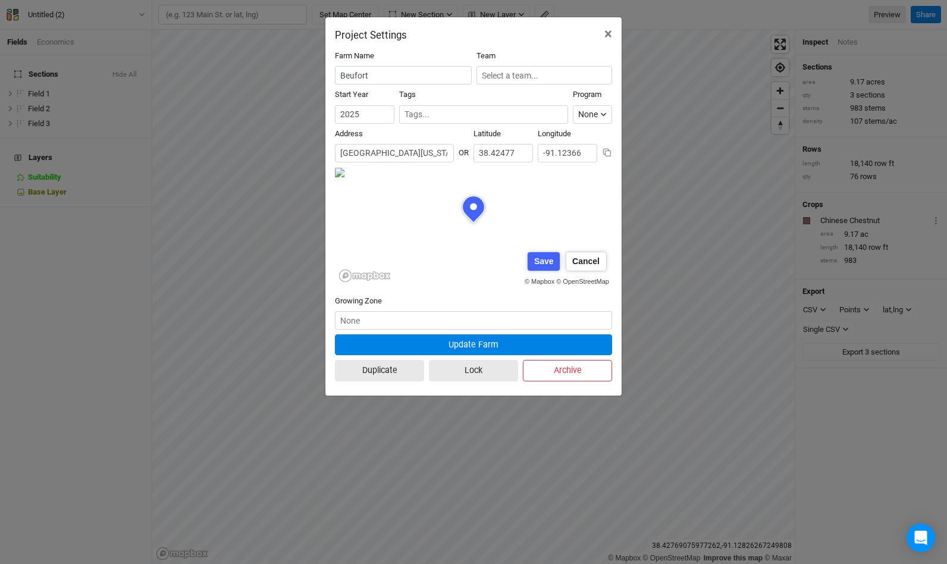
scroll to position [0, 76]
click at [538, 265] on div "Save" at bounding box center [543, 261] width 32 height 18
type input "38.425613"
type input "-91.12479"
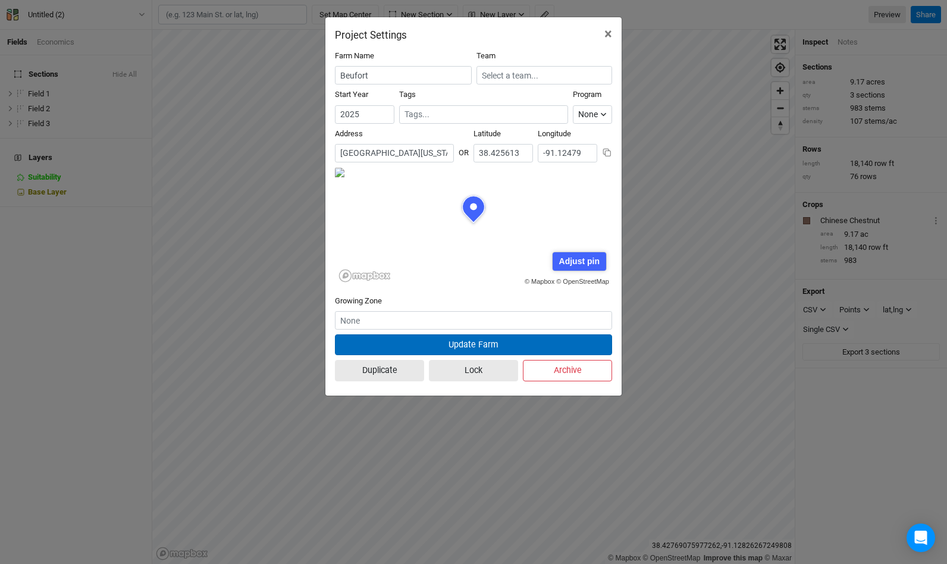
click at [453, 347] on button "Update Farm" at bounding box center [473, 344] width 277 height 21
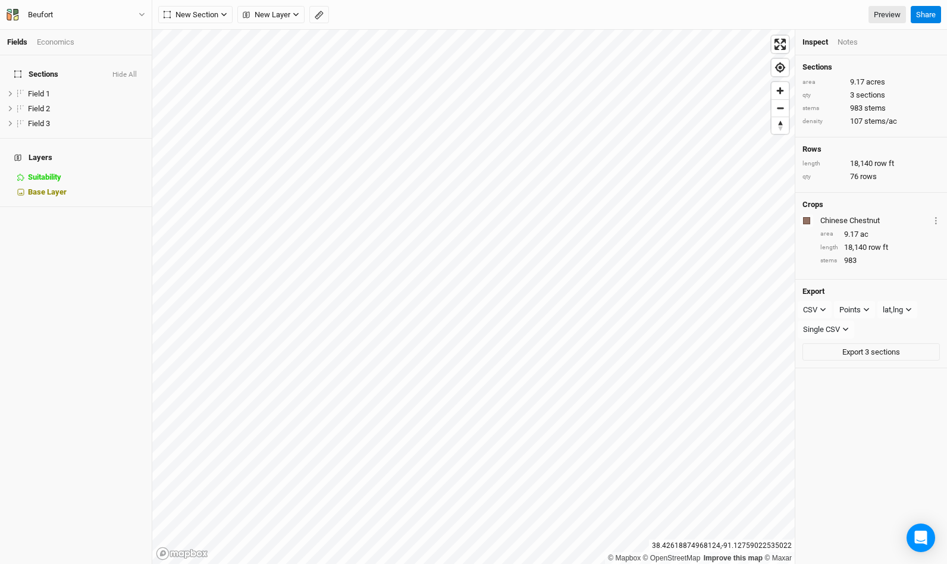
click at [55, 47] on div "Economics" at bounding box center [55, 42] width 37 height 11
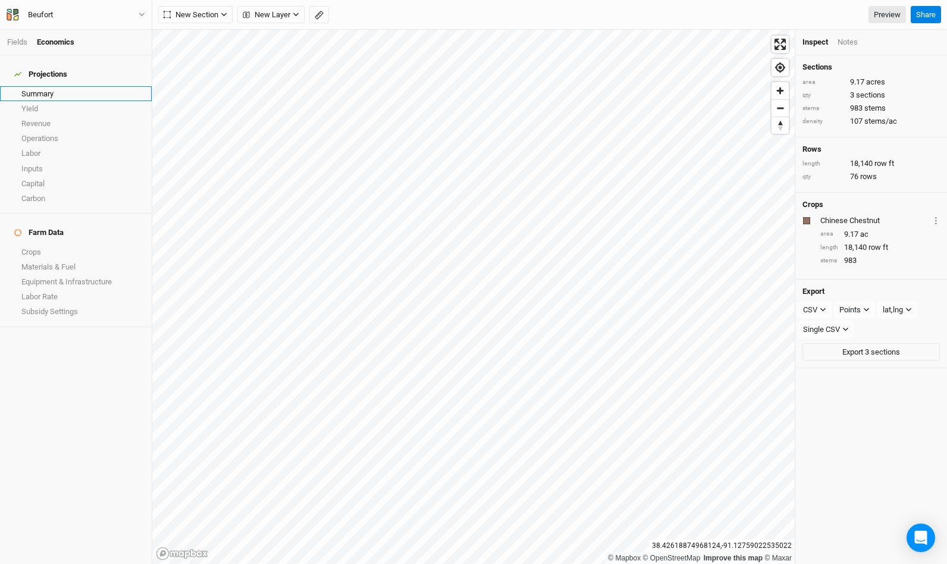
click at [45, 86] on link "Summary" at bounding box center [76, 93] width 152 height 15
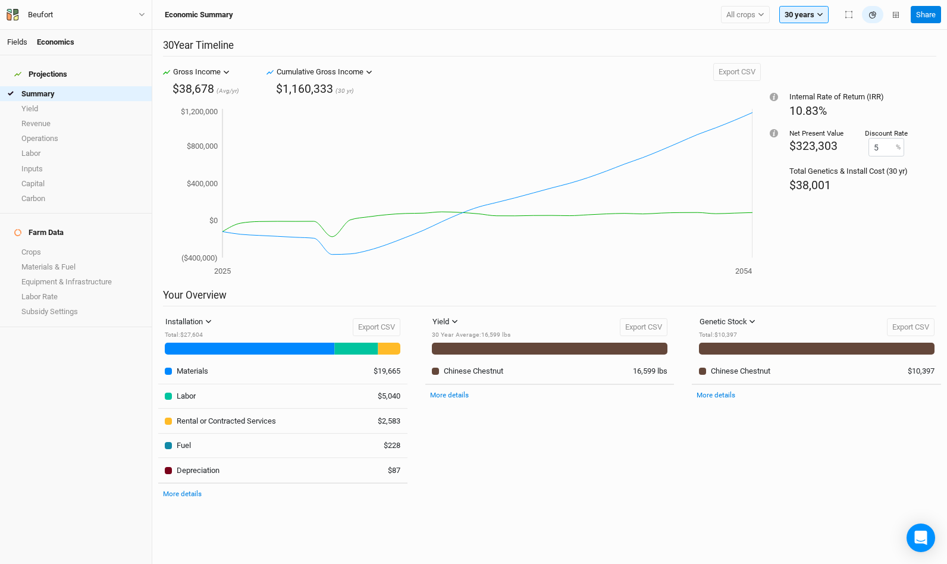
click at [17, 38] on link "Fields" at bounding box center [17, 41] width 20 height 9
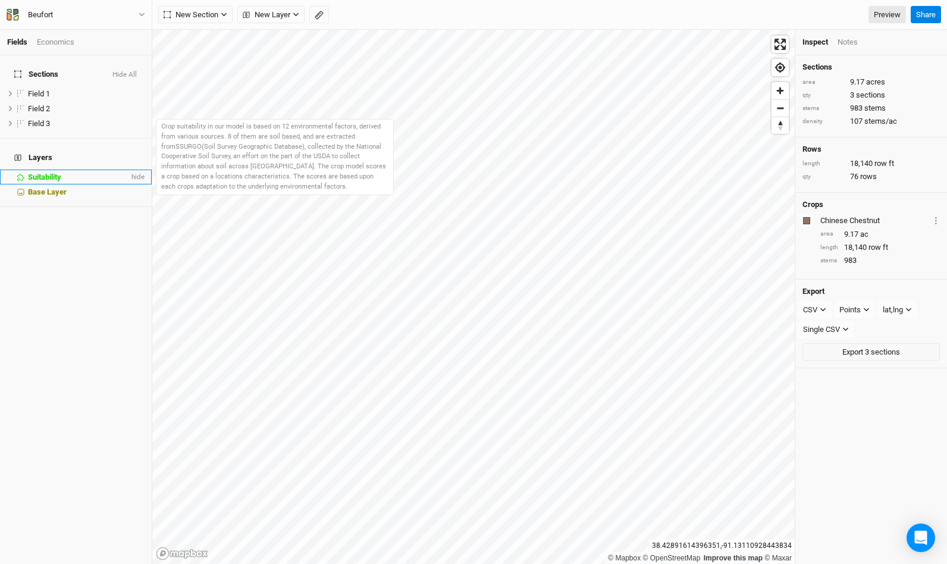
click at [40, 172] on span "Suitability" at bounding box center [44, 176] width 33 height 9
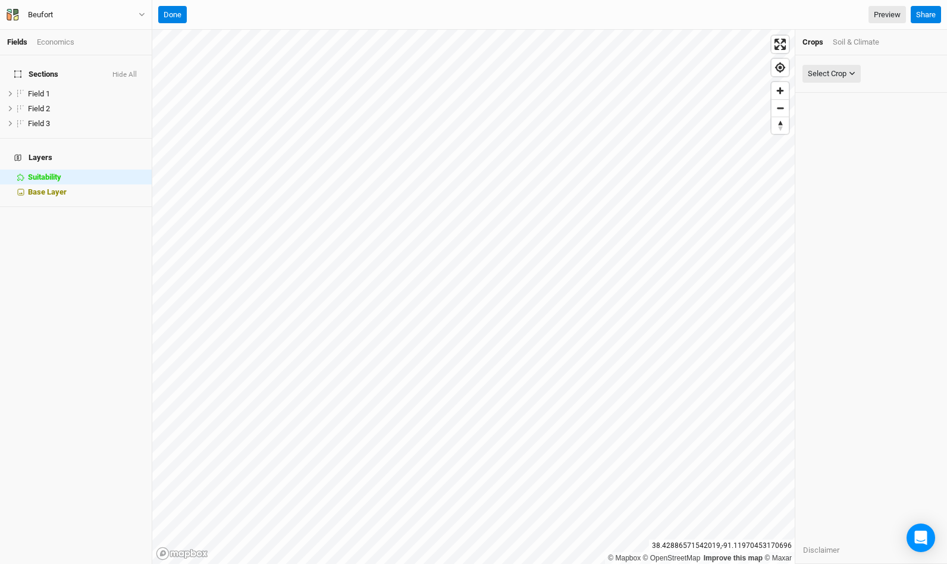
click at [853, 43] on div "Soil & Climate" at bounding box center [856, 42] width 46 height 11
click at [863, 78] on button "Select Attribute" at bounding box center [837, 74] width 71 height 18
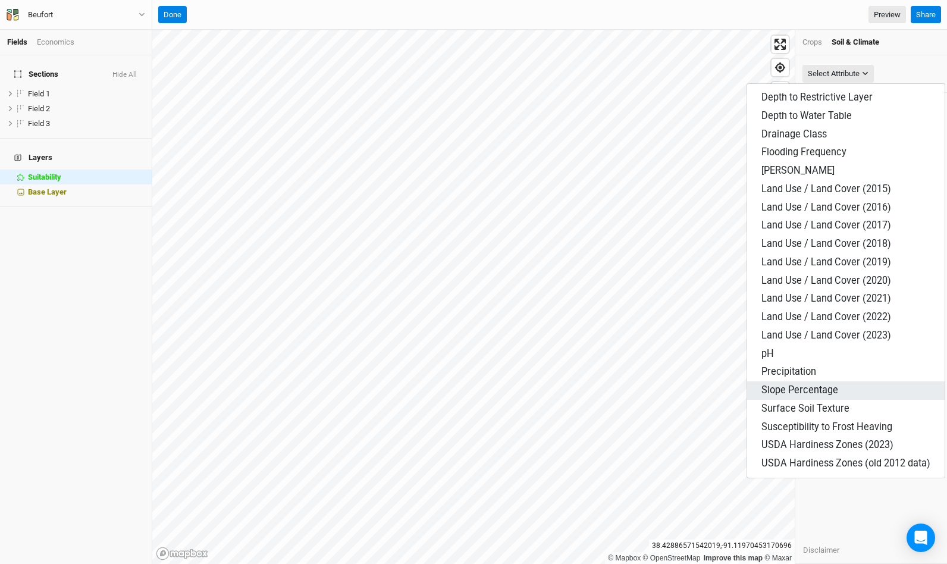
click at [806, 386] on span "Slope Percentage" at bounding box center [799, 389] width 77 height 11
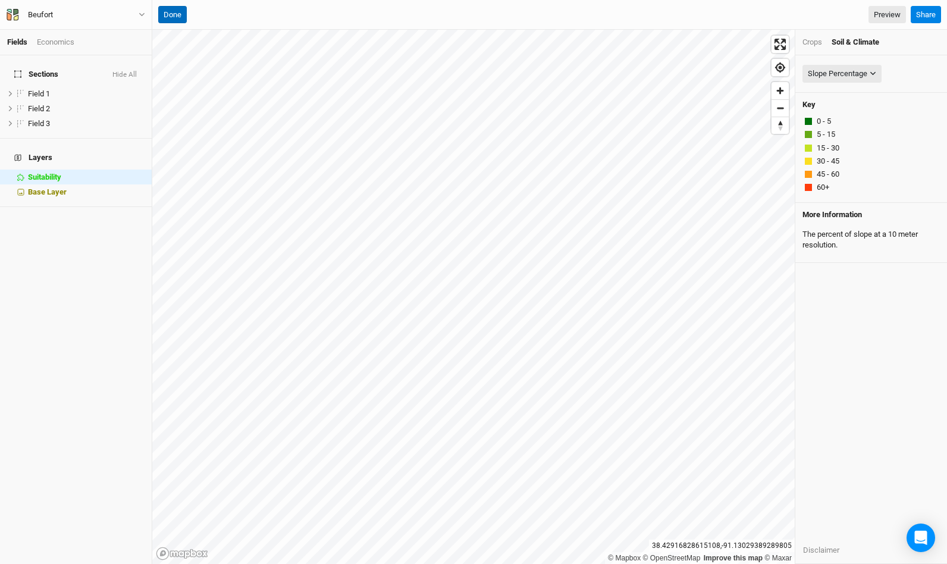
click at [181, 18] on button "Done" at bounding box center [172, 15] width 29 height 18
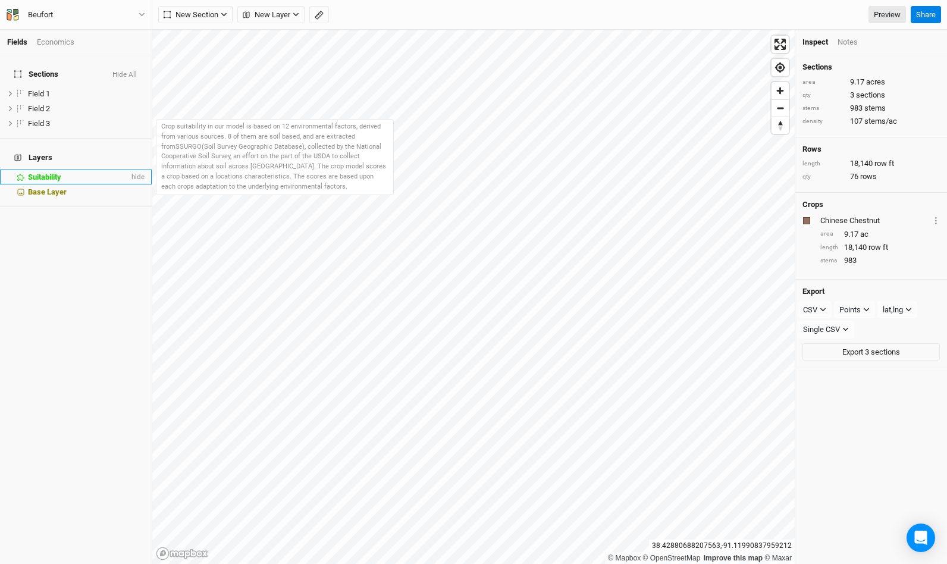
click at [48, 172] on span "Suitability" at bounding box center [44, 176] width 33 height 9
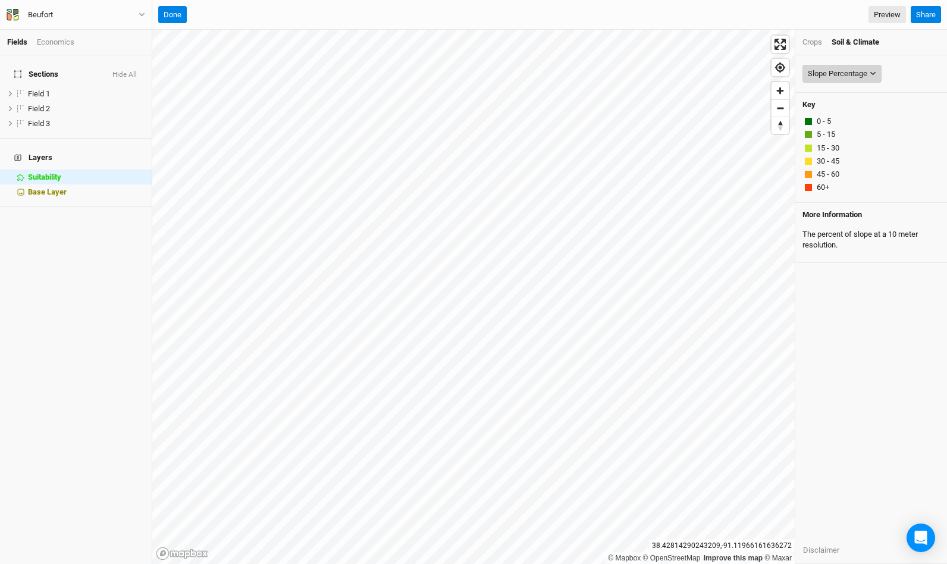
click at [858, 75] on div "Slope Percentage" at bounding box center [837, 74] width 59 height 12
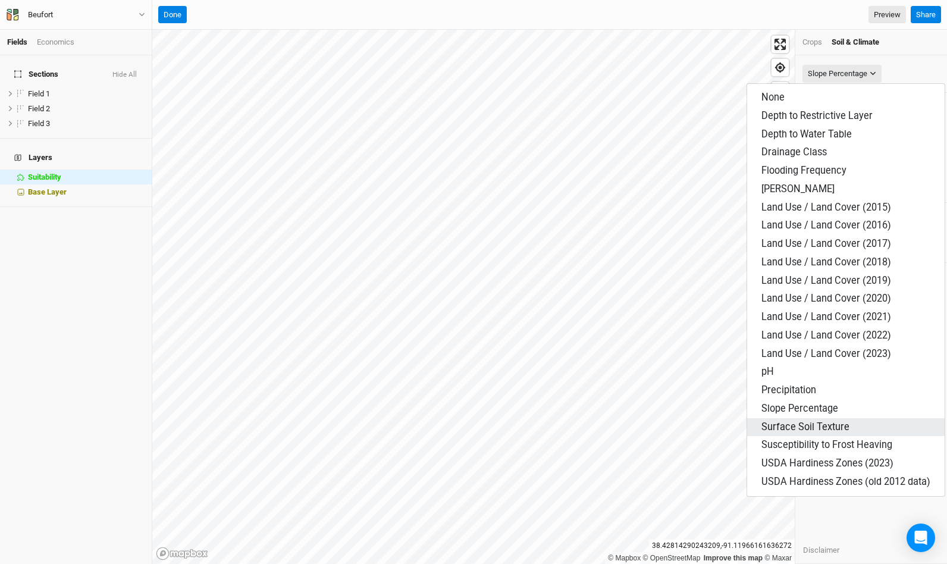
click at [803, 421] on span "Surface Soil Texture" at bounding box center [805, 426] width 88 height 11
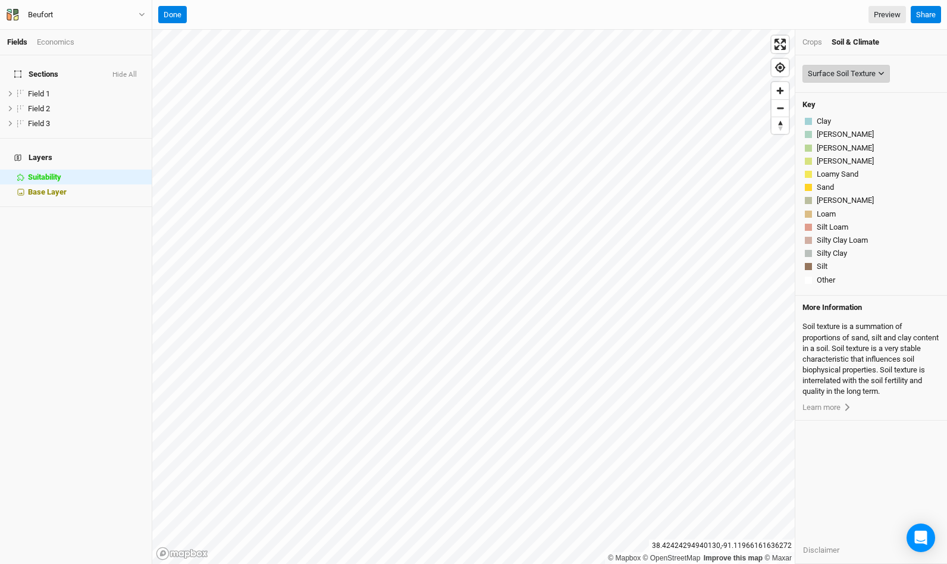
click at [845, 68] on div "Surface Soil Texture" at bounding box center [842, 74] width 68 height 12
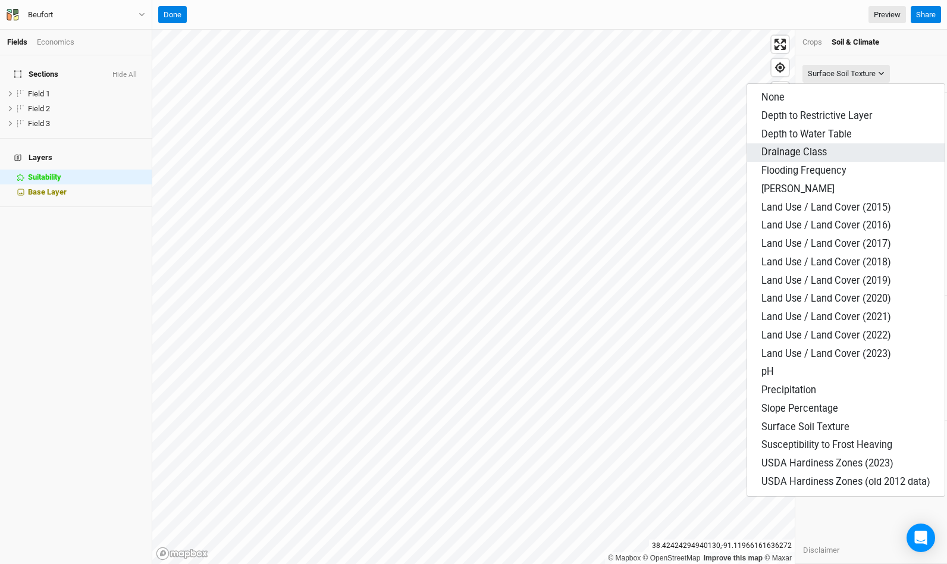
click at [828, 153] on button "Drainage Class" at bounding box center [845, 152] width 197 height 18
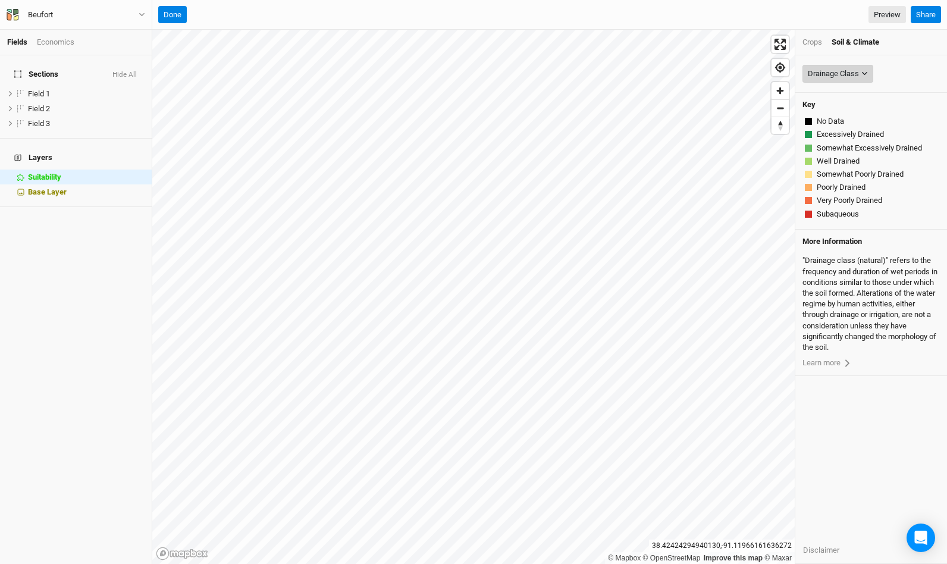
click at [847, 77] on div "Drainage Class" at bounding box center [833, 74] width 51 height 12
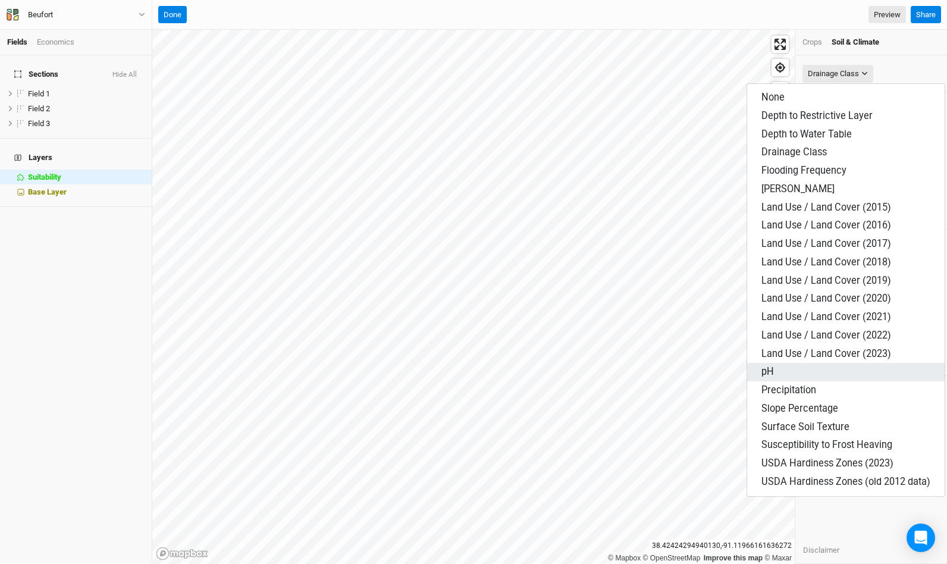
click at [765, 366] on span "pH" at bounding box center [767, 371] width 12 height 11
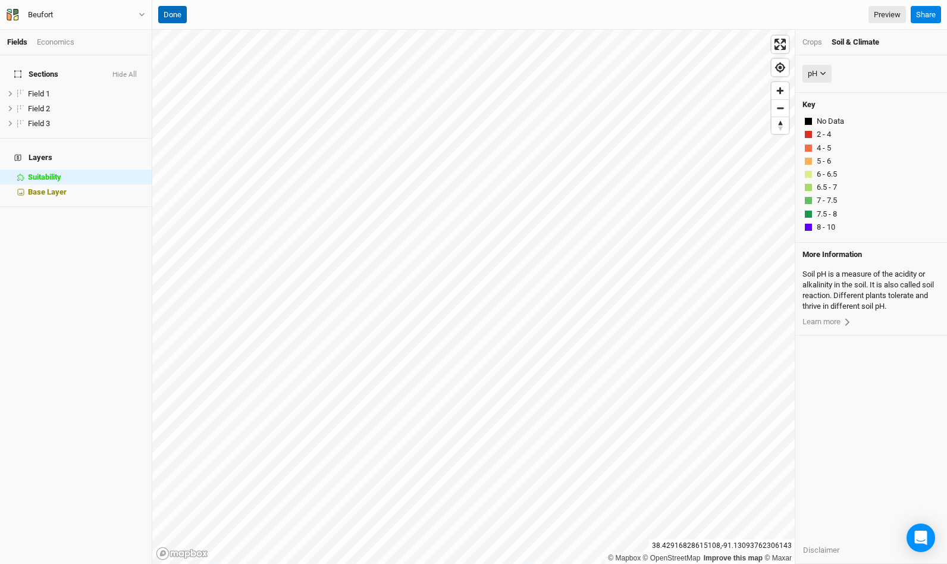
click at [168, 17] on button "Done" at bounding box center [172, 15] width 29 height 18
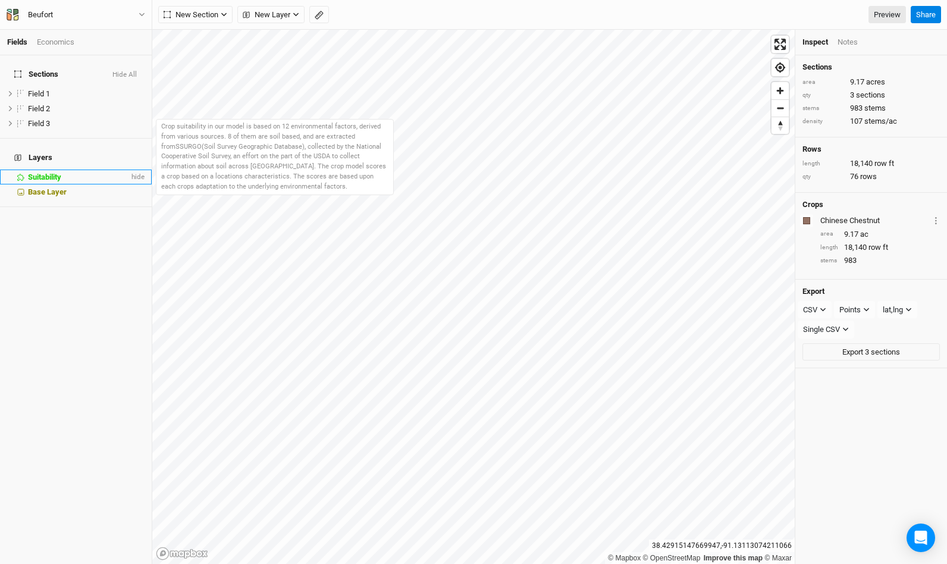
click at [63, 172] on div "Suitability" at bounding box center [78, 177] width 101 height 10
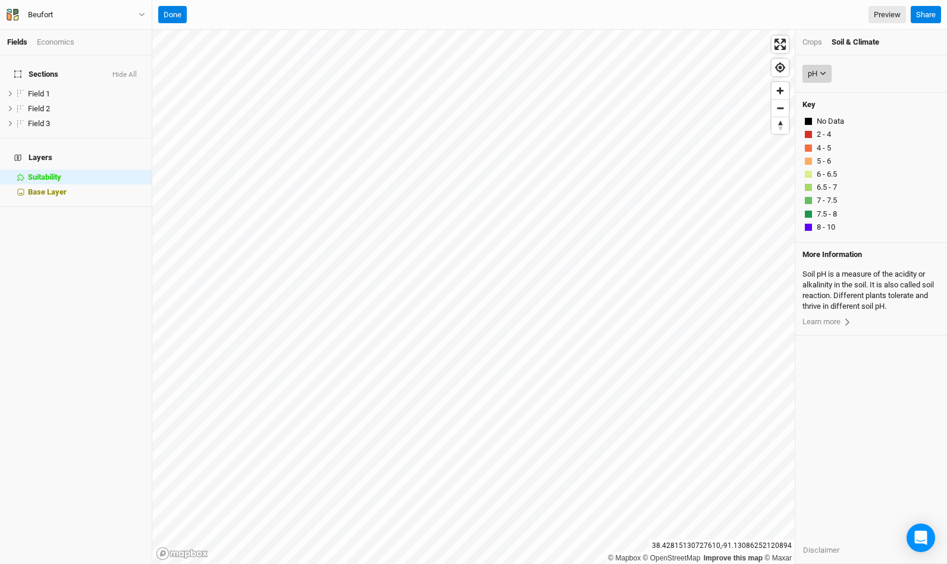
click at [825, 75] on icon "button" at bounding box center [822, 73] width 7 height 7
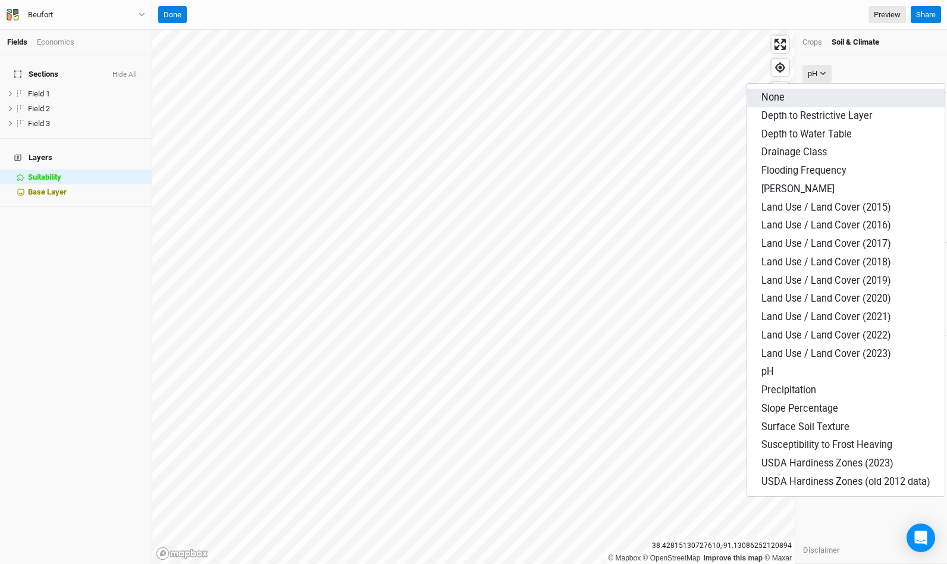
click at [817, 96] on button "None" at bounding box center [845, 98] width 197 height 18
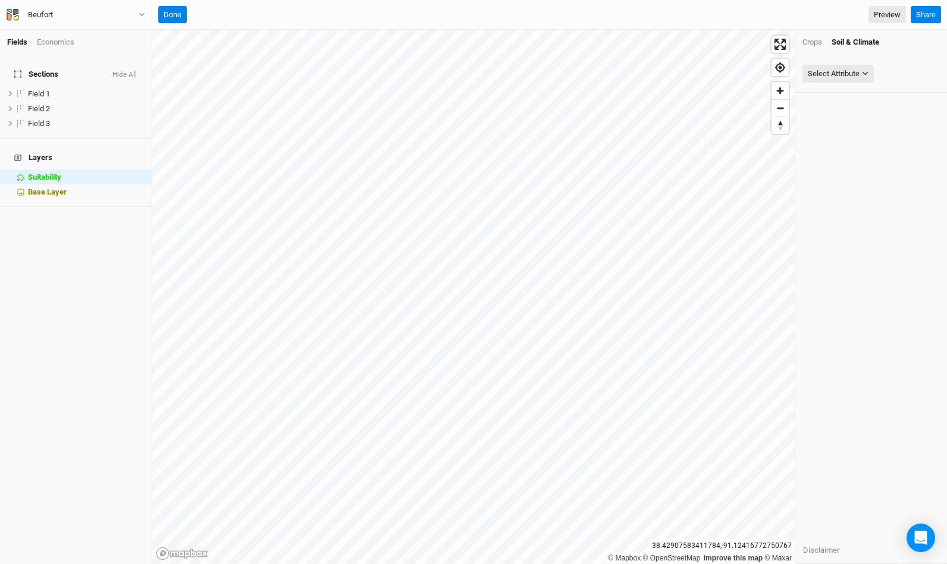
click at [816, 40] on div "Crops" at bounding box center [812, 42] width 20 height 11
click at [846, 74] on div "Select Crop" at bounding box center [827, 74] width 39 height 12
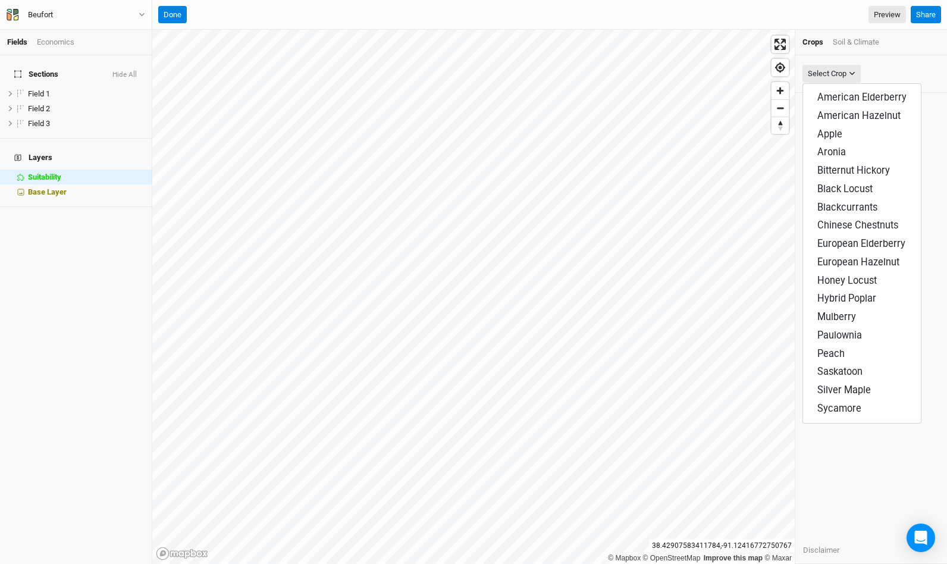
click at [853, 34] on div "Crops Soil & Climate" at bounding box center [871, 43] width 152 height 26
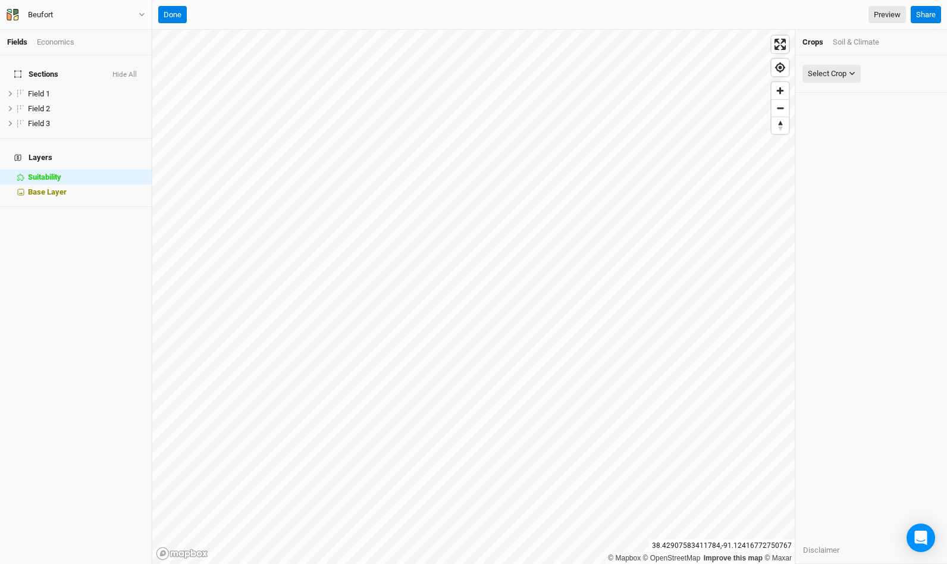
click at [853, 47] on div "Soil & Climate" at bounding box center [856, 42] width 46 height 11
click at [847, 69] on div "Select Attribute" at bounding box center [834, 74] width 52 height 12
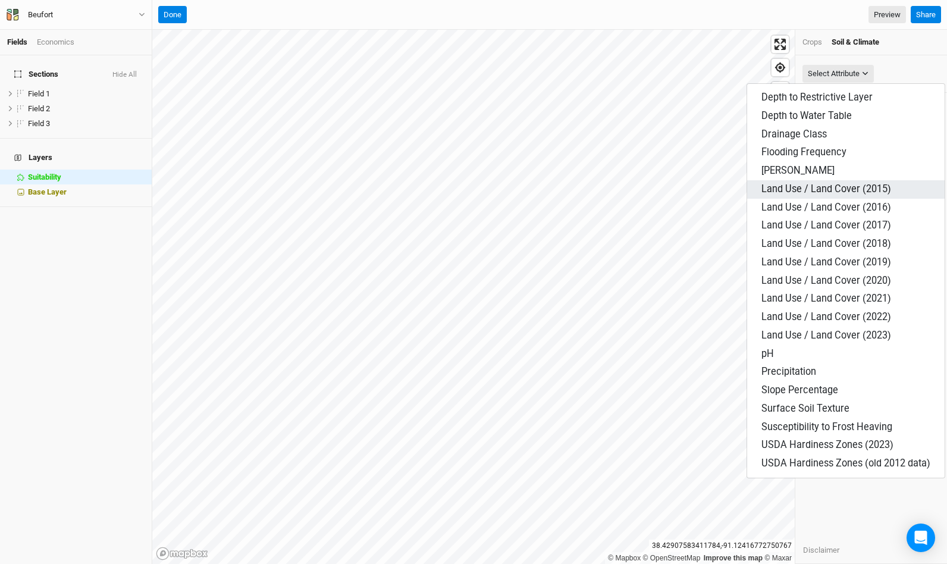
click at [855, 191] on span "Land Use / Land Cover (2015)" at bounding box center [826, 188] width 130 height 11
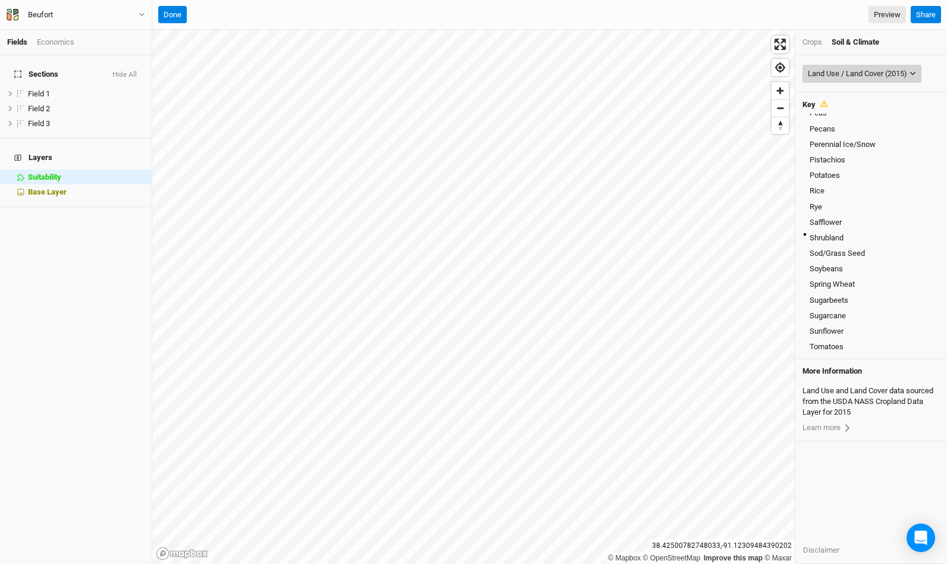
scroll to position [152, 0]
click at [894, 73] on div "Land Use / Land Cover (2015)" at bounding box center [857, 74] width 99 height 12
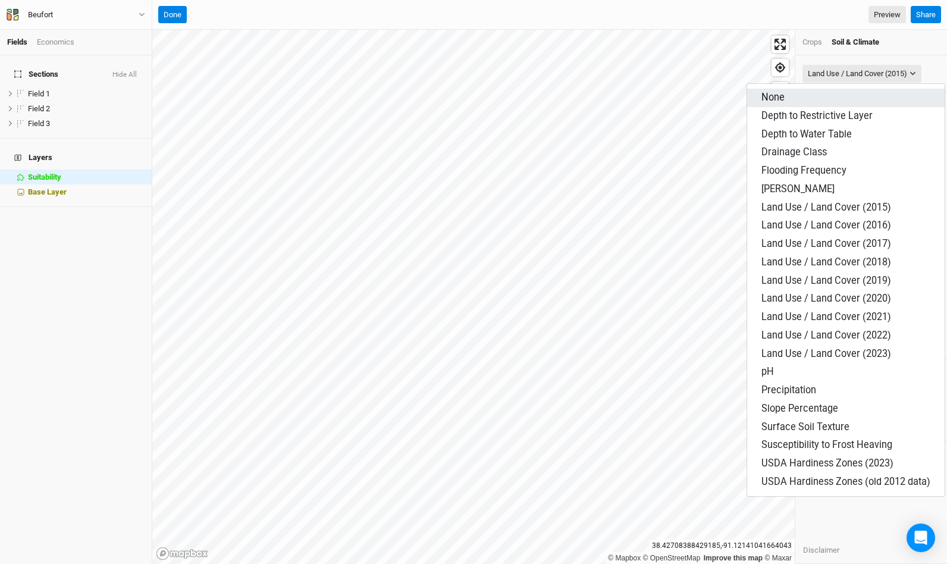
click at [818, 91] on button "None" at bounding box center [845, 98] width 197 height 18
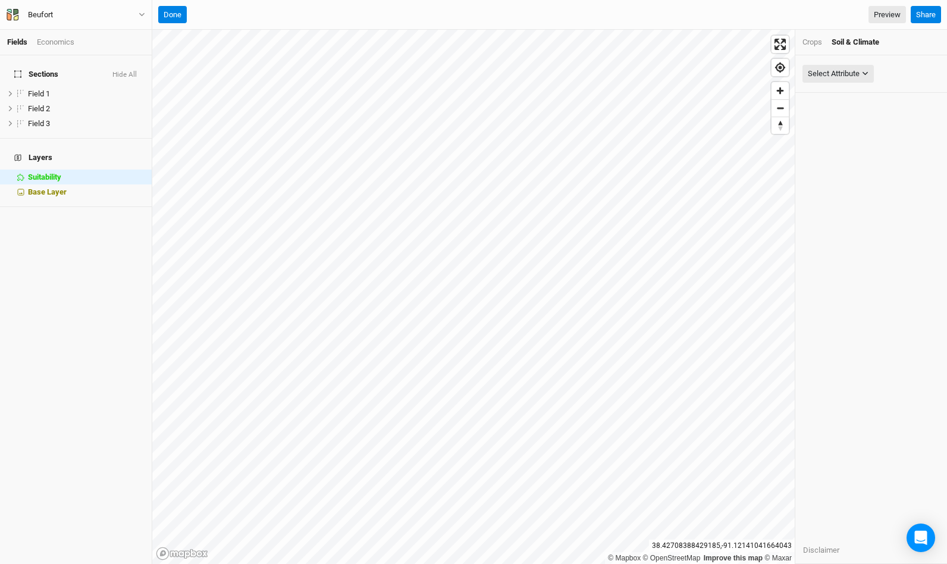
click at [817, 48] on div "Crops Soil & Climate" at bounding box center [871, 43] width 152 height 26
click at [815, 44] on div "Crops" at bounding box center [812, 42] width 20 height 11
click at [840, 74] on div "Select Crop" at bounding box center [827, 74] width 39 height 12
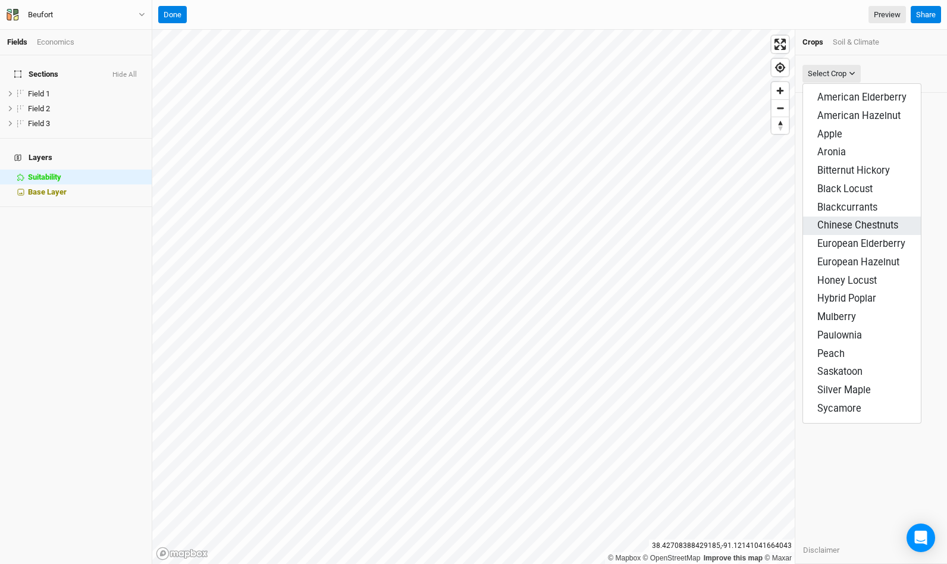
click at [859, 225] on span "Chinese Chestnuts" at bounding box center [857, 224] width 81 height 11
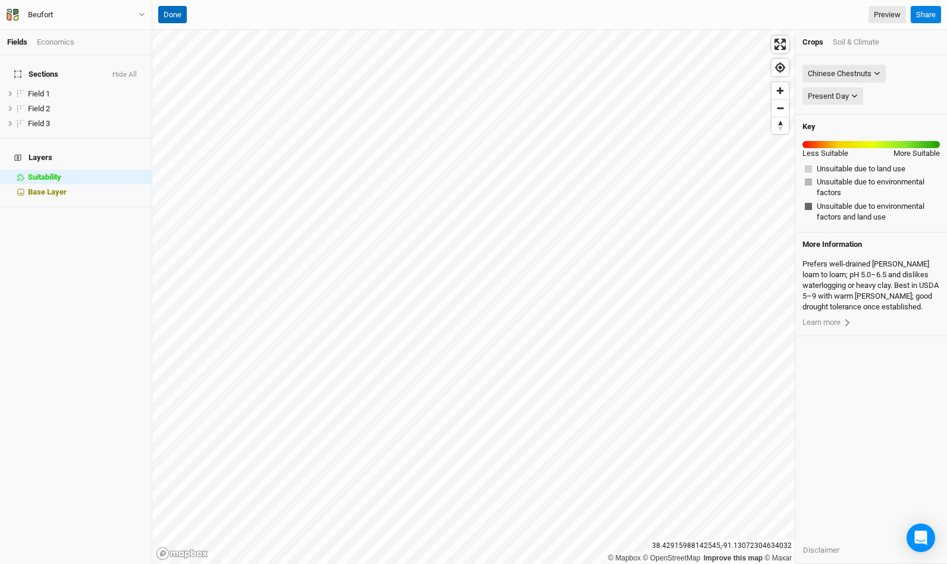
click at [174, 20] on button "Done" at bounding box center [172, 15] width 29 height 18
